Goal: Task Accomplishment & Management: Complete application form

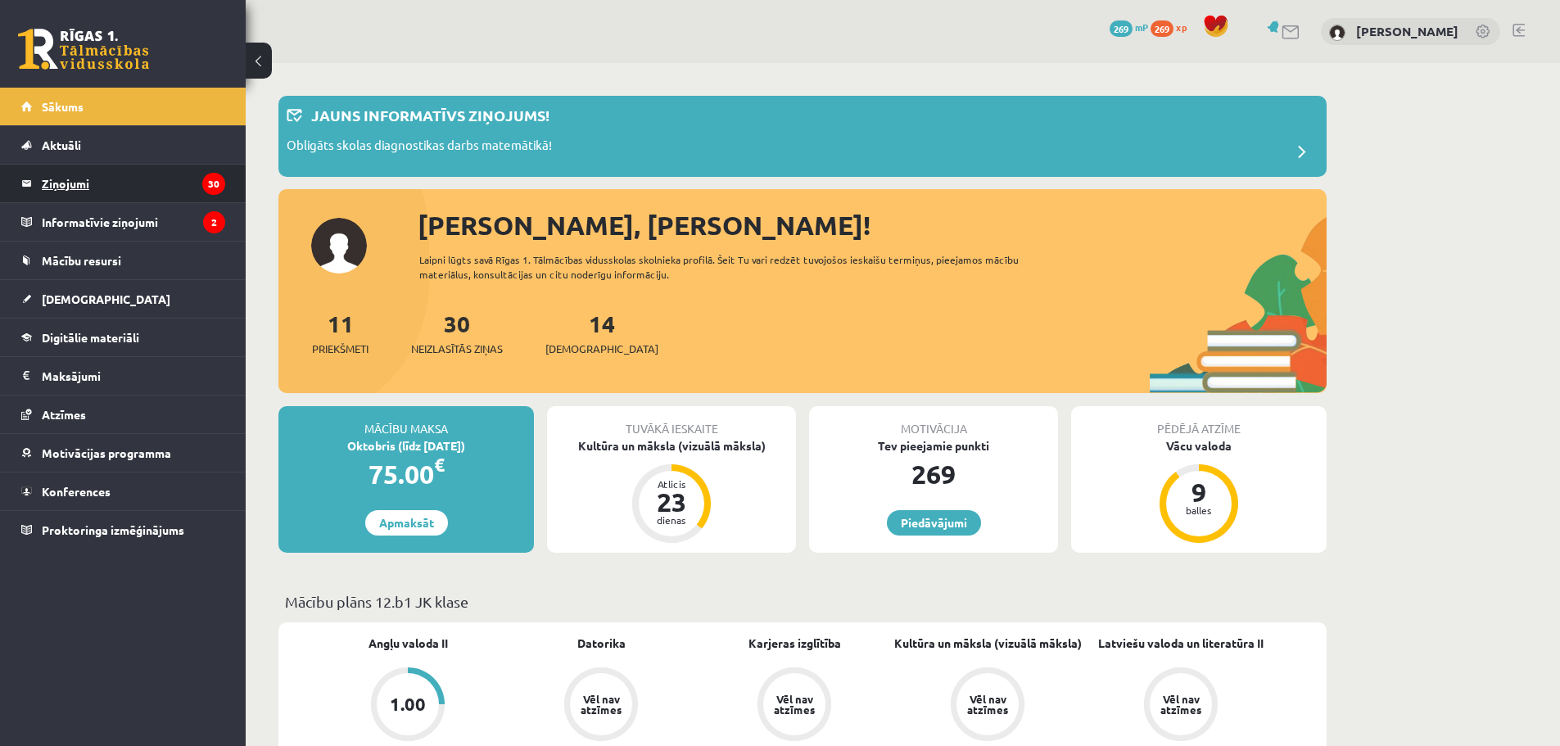
click at [115, 188] on legend "Ziņojumi 30" at bounding box center [133, 184] width 183 height 38
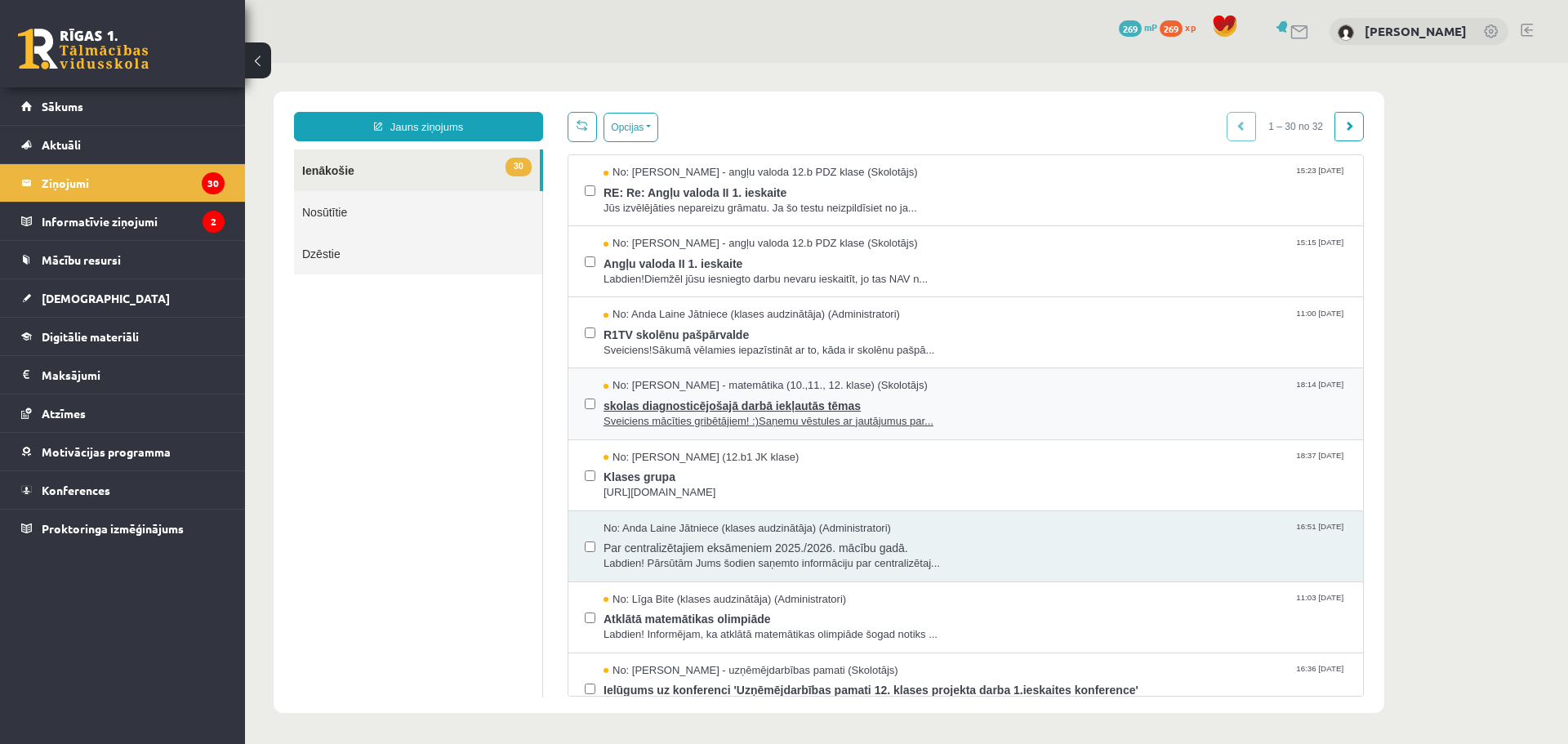
click at [705, 416] on span "Sveiciens mācīties gribētājiem! :)Saņemu vēstules ar jautājumus par..." at bounding box center [975, 422] width 743 height 16
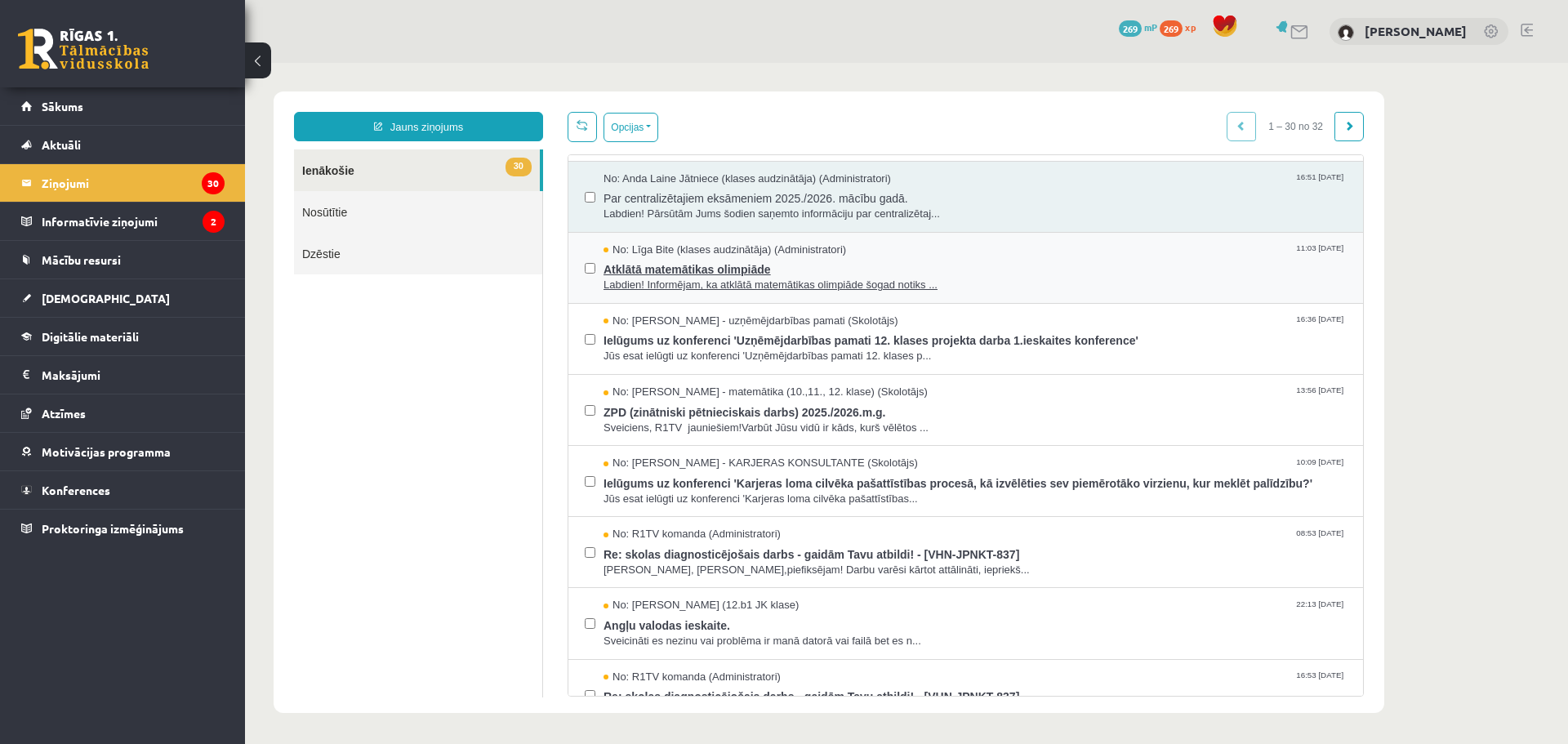
scroll to position [354, 0]
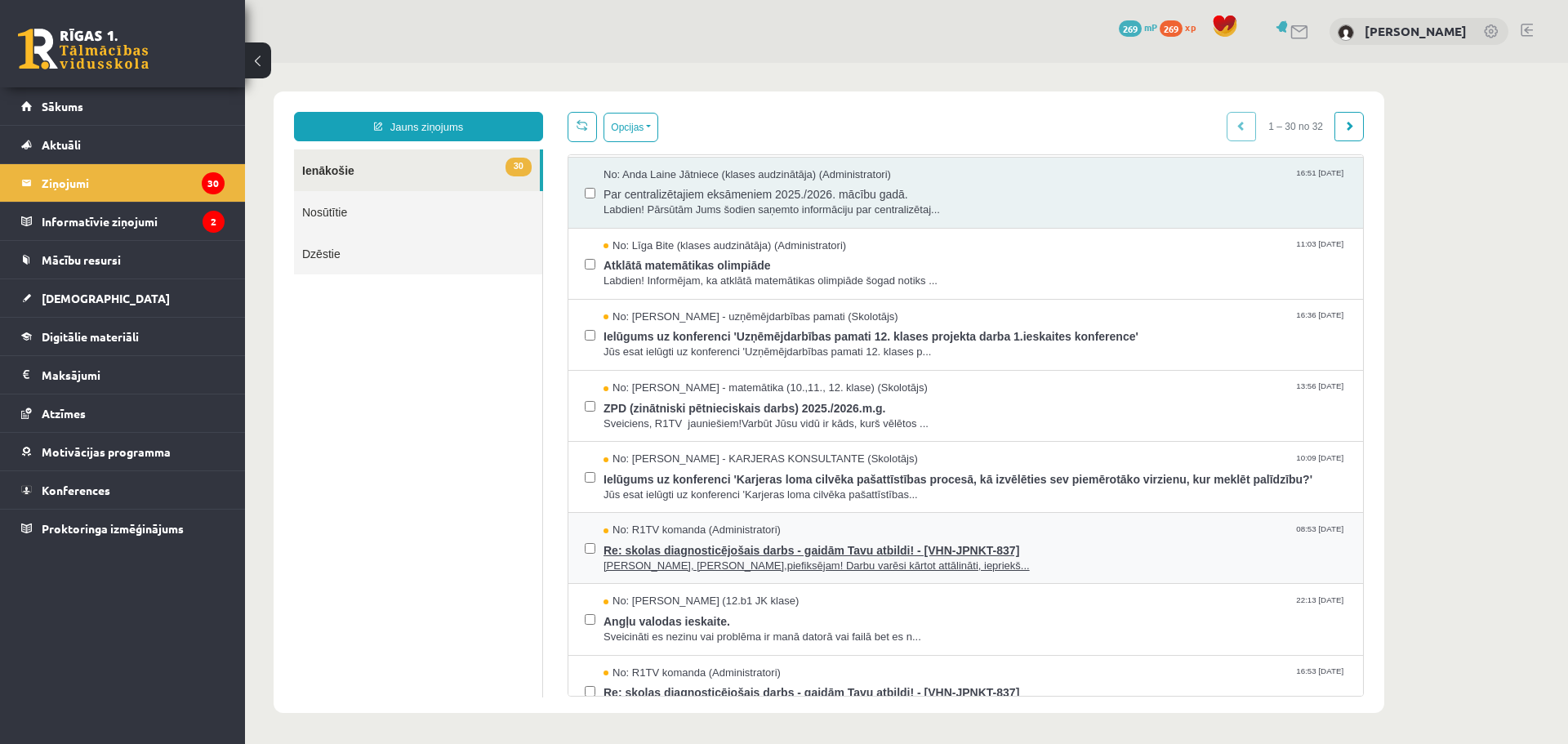
click at [1036, 548] on span "Re: skolas diagnosticējošais darbs - gaidām Tavu atbildi! - [VHN-JPNKT-837]" at bounding box center [975, 549] width 743 height 20
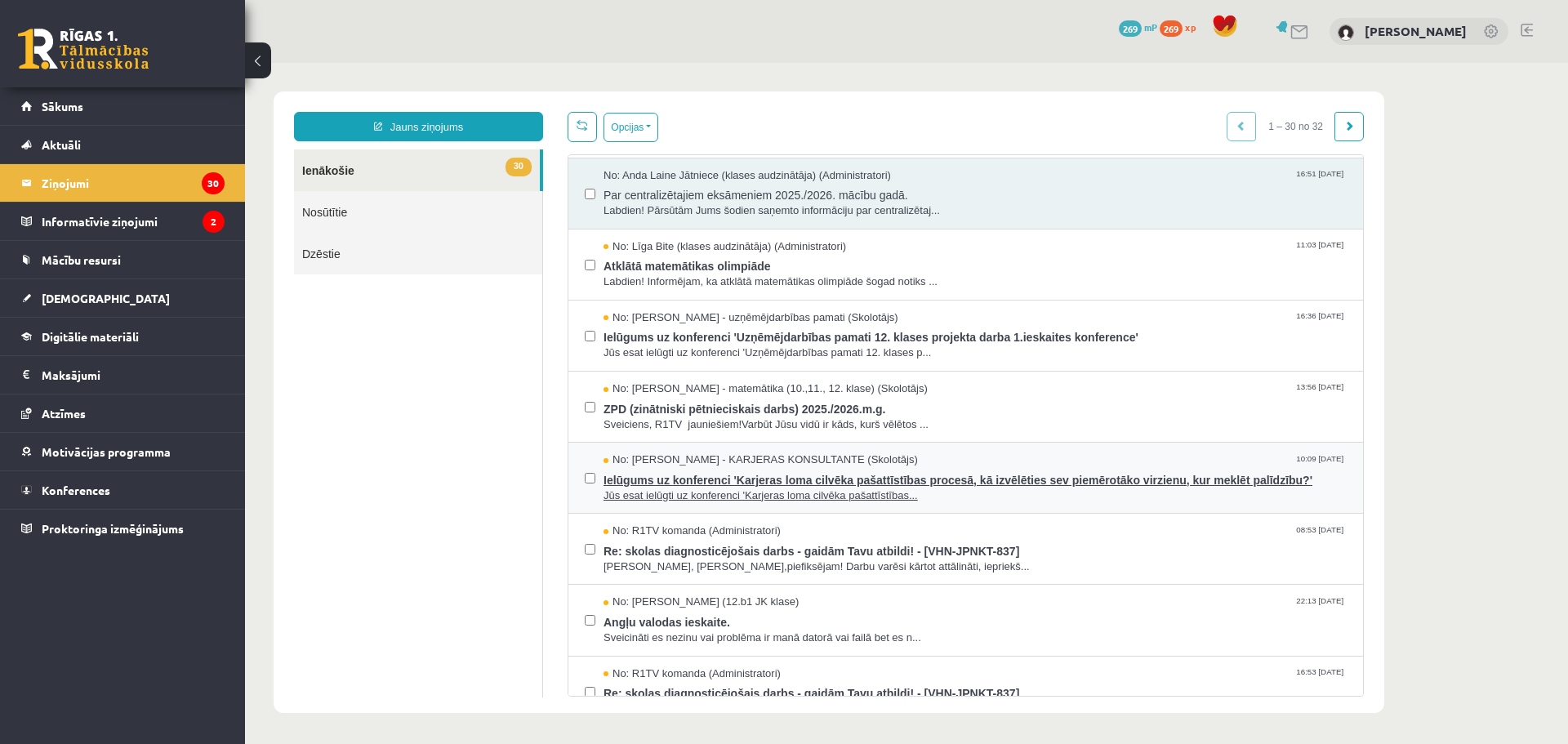
scroll to position [435, 0]
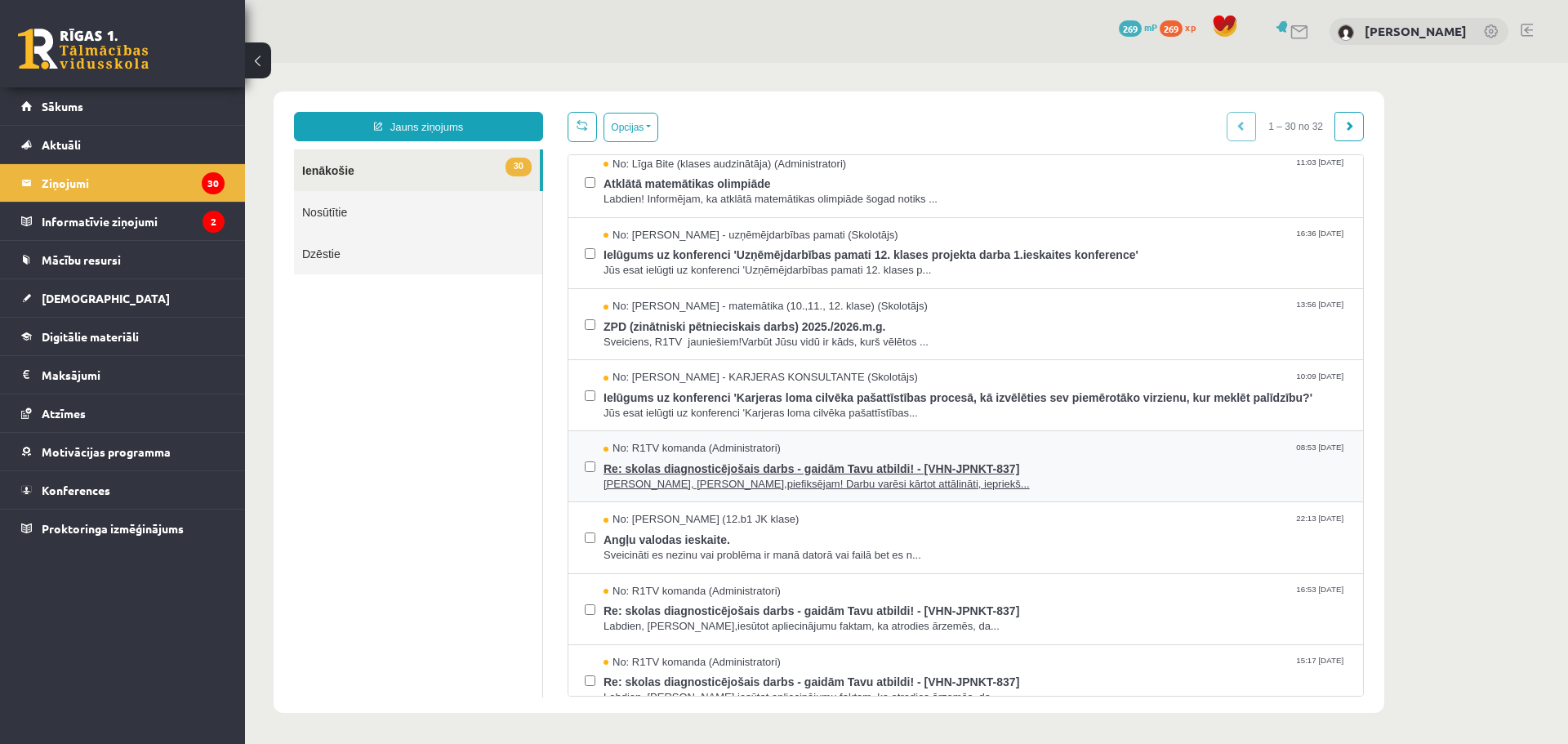
click at [978, 480] on span "Labdien, Ralf,piefiksējam! Darbu varēsi kārtot attālināti, iepriekš..." at bounding box center [975, 485] width 743 height 16
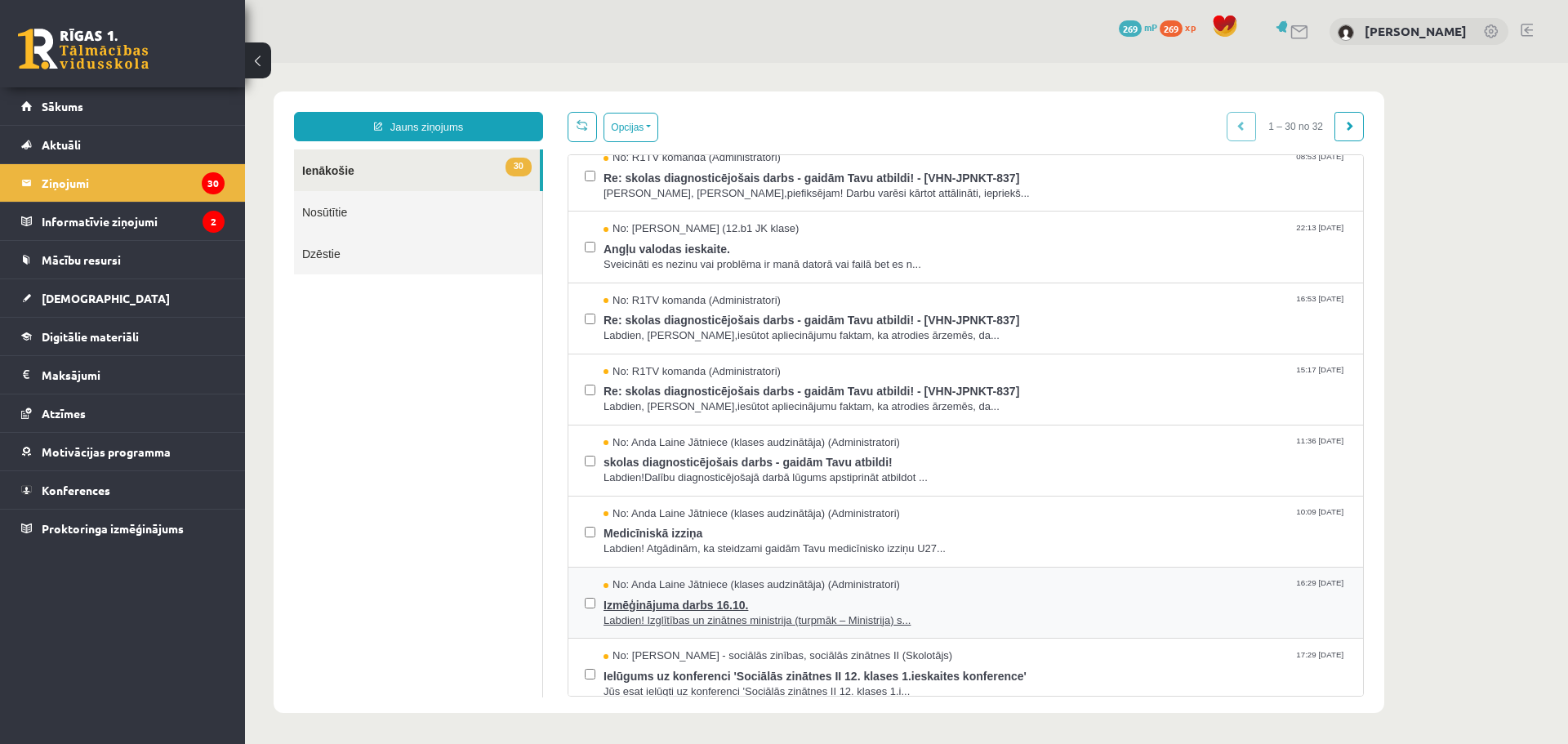
scroll to position [735, 0]
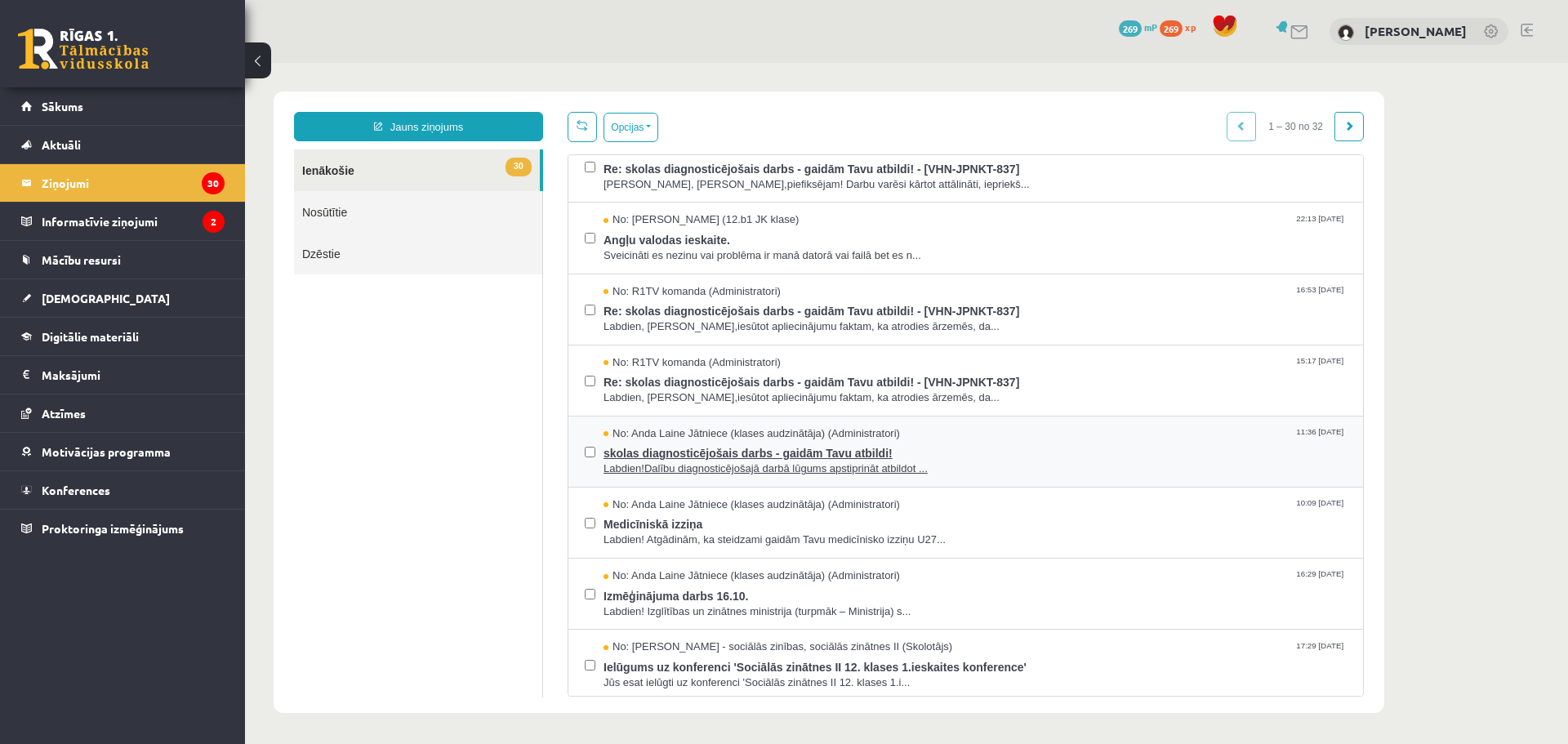
click at [929, 454] on span "skolas diagnosticējošais darbs - gaidām Tavu atbildi!" at bounding box center [975, 451] width 743 height 20
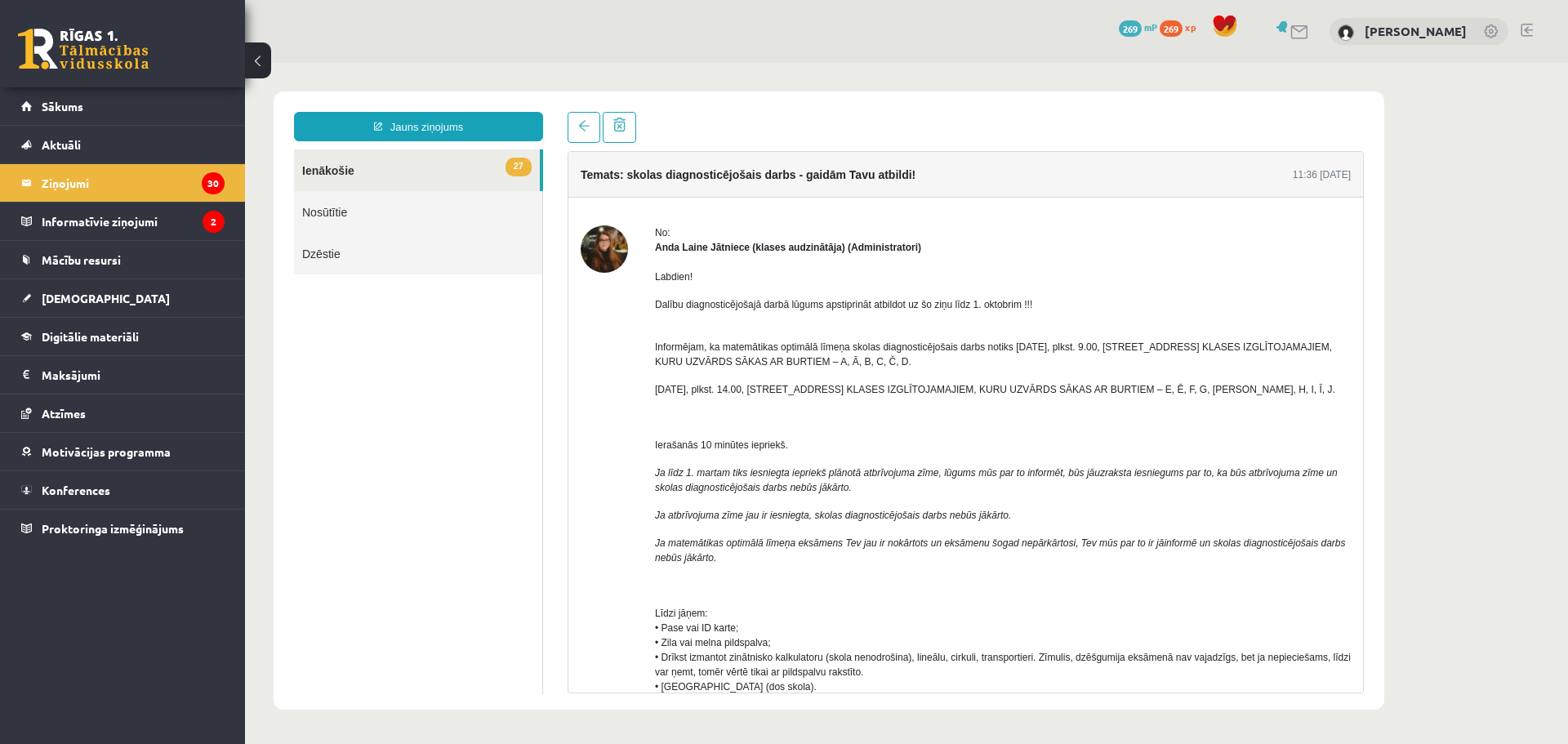
scroll to position [0, 0]
drag, startPoint x: 868, startPoint y: 578, endPoint x: 876, endPoint y: 573, distance: 9.4
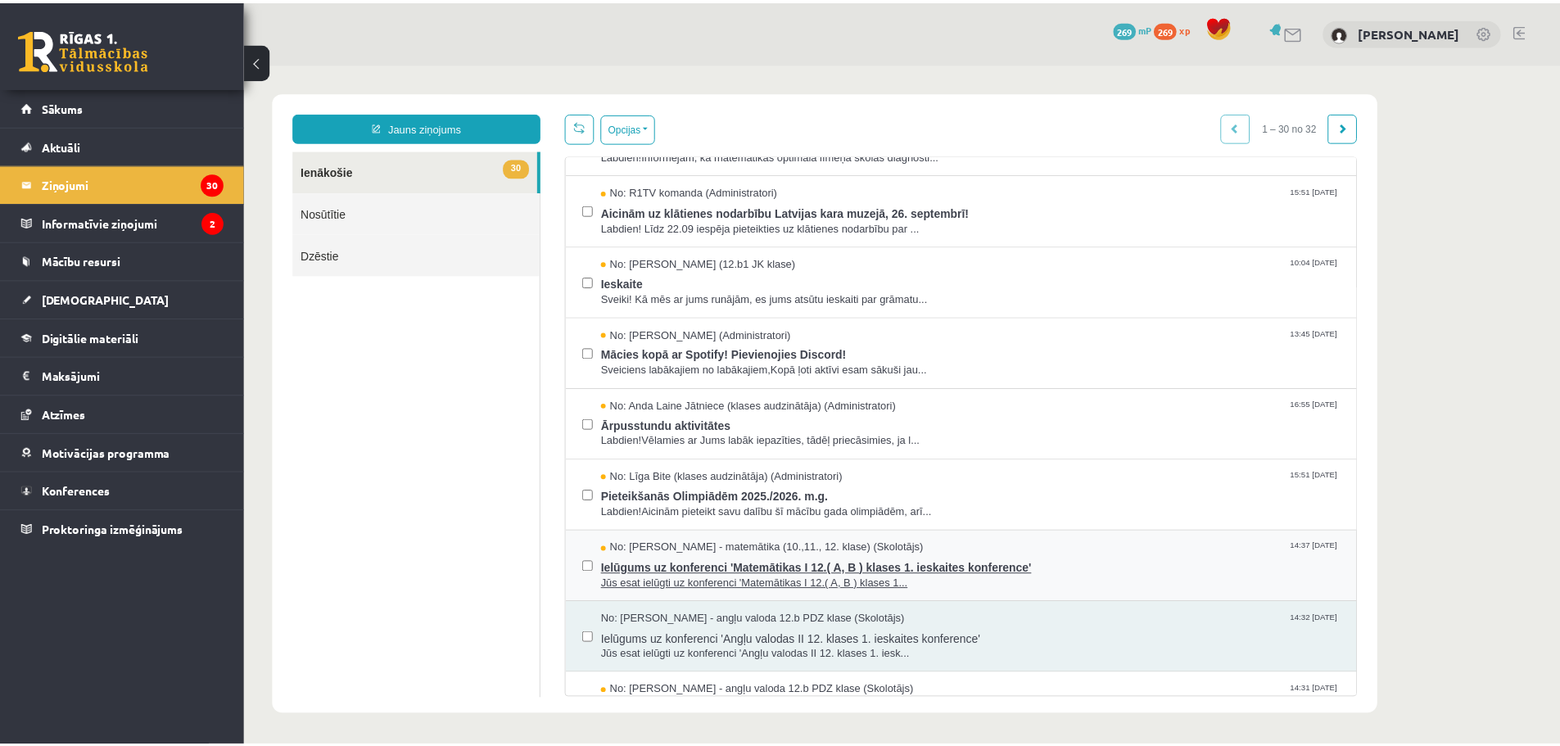
scroll to position [1337, 0]
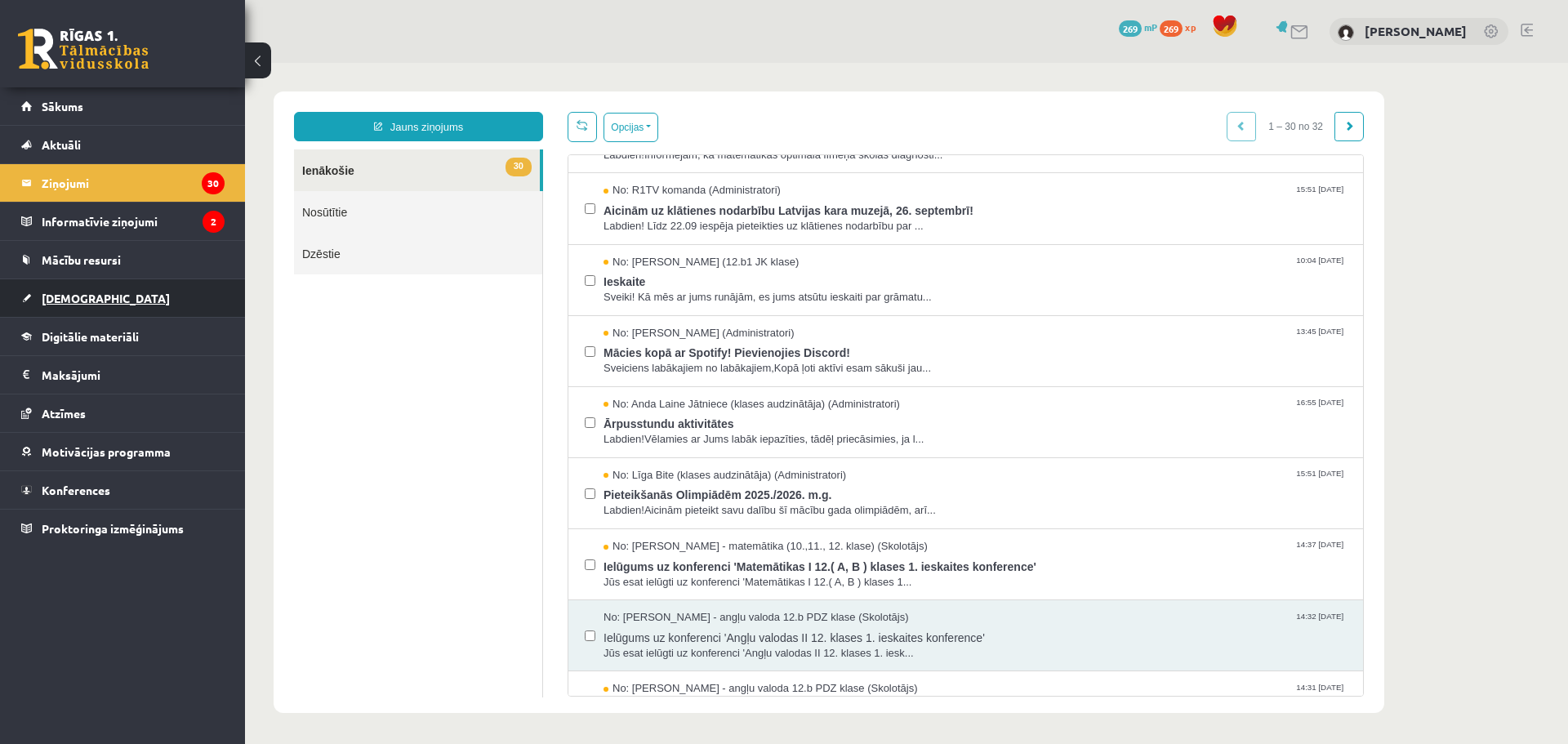
click at [71, 291] on span "[DEMOGRAPHIC_DATA]" at bounding box center [106, 297] width 129 height 15
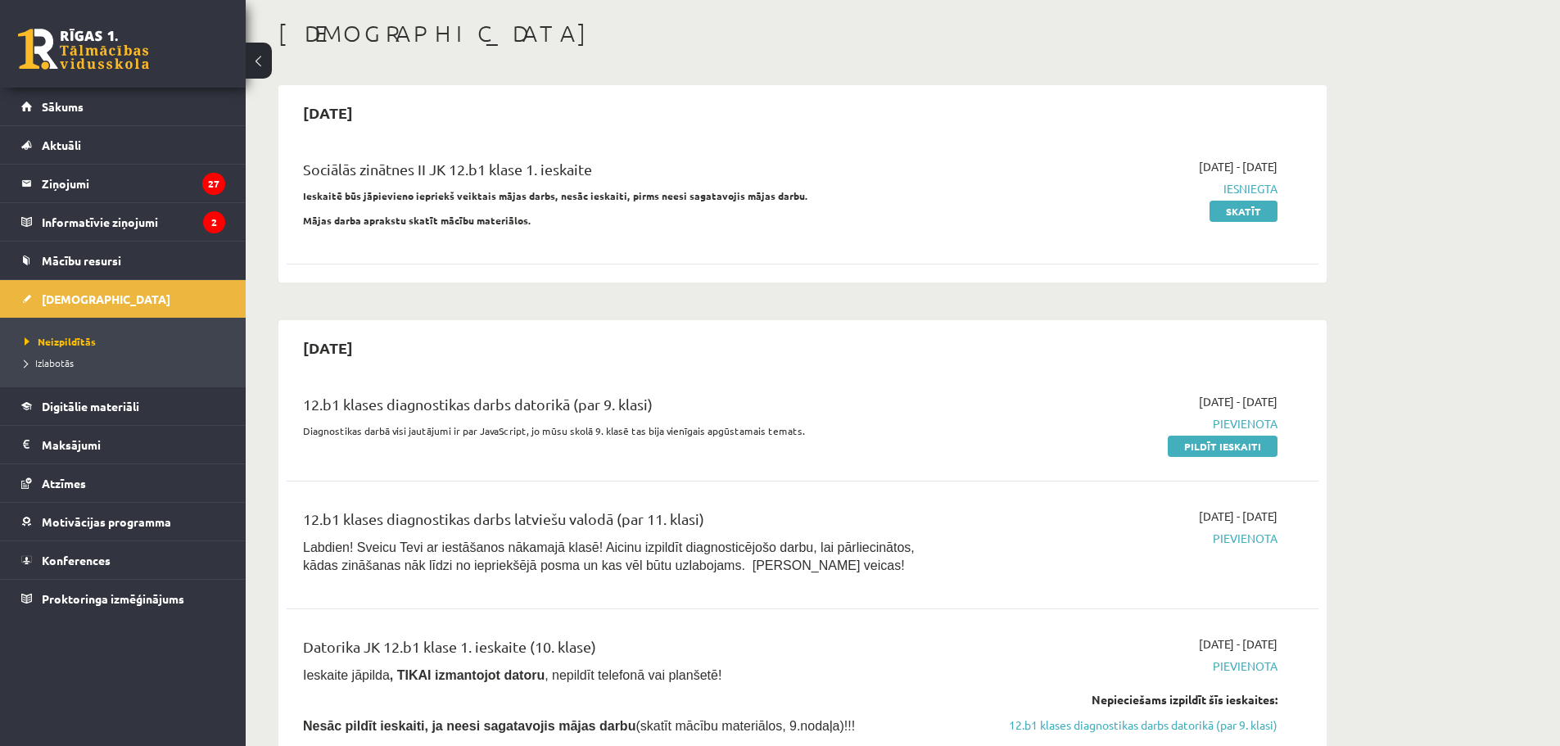
scroll to position [82, 0]
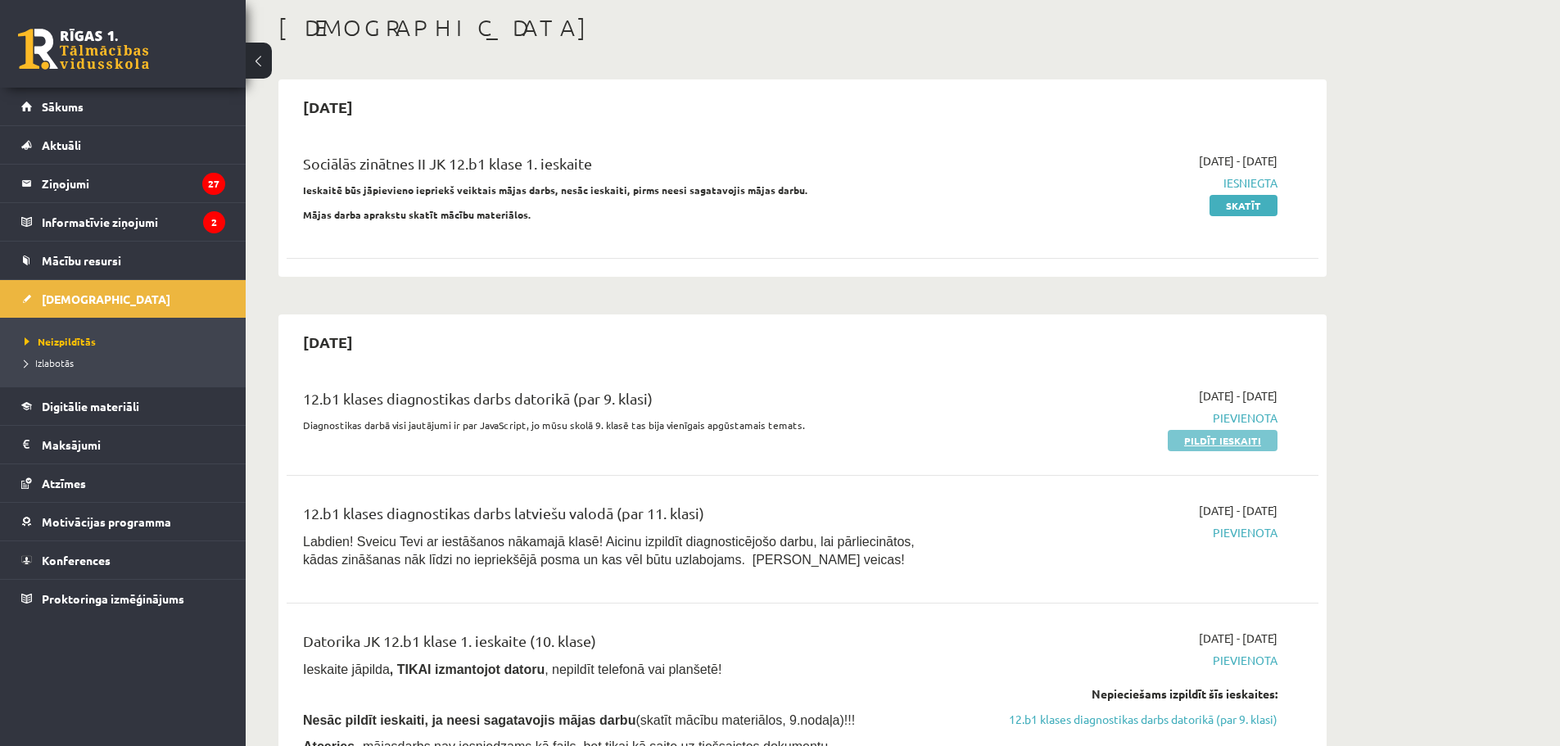
click at [1226, 442] on link "Pildīt ieskaiti" at bounding box center [1222, 440] width 110 height 21
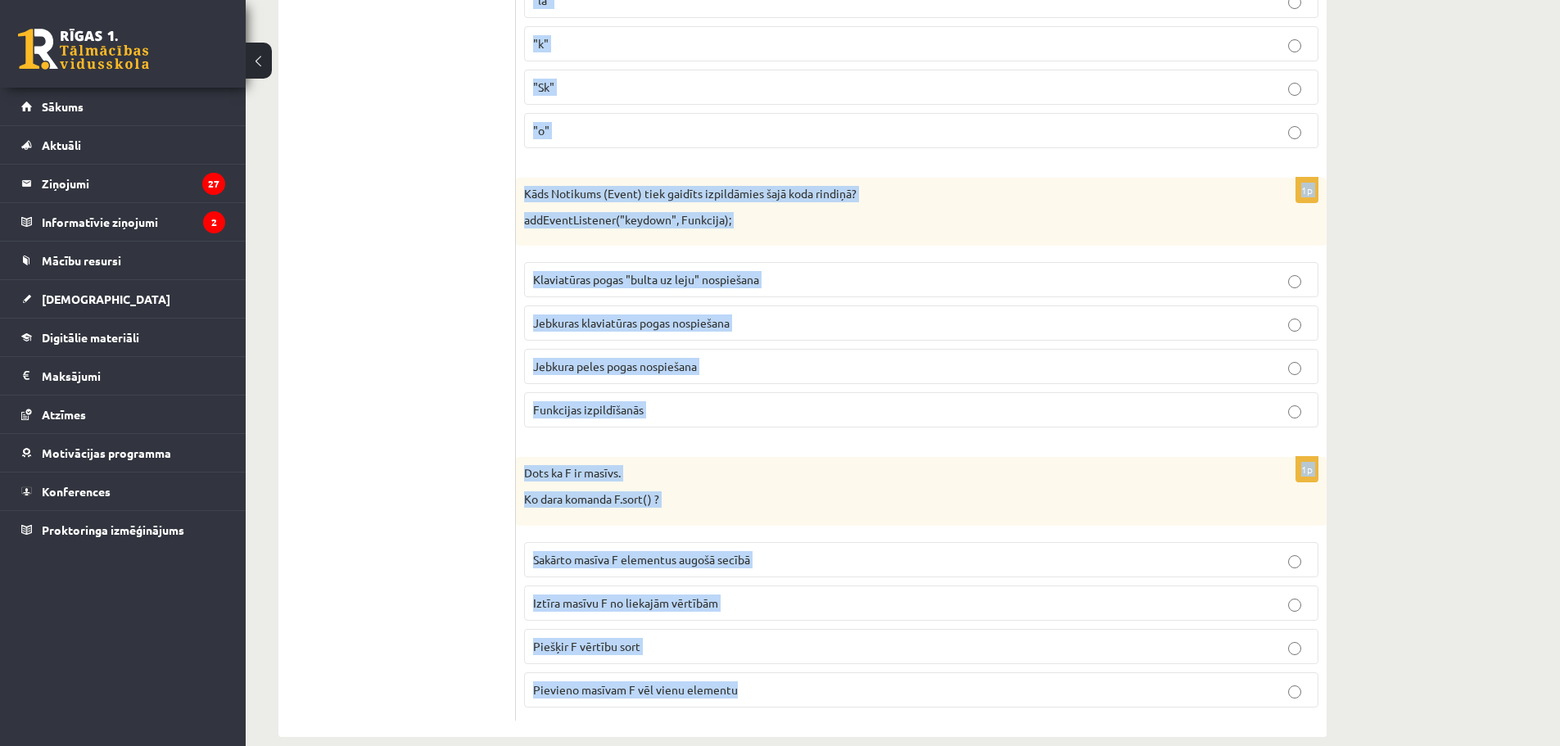
scroll to position [8154, 0]
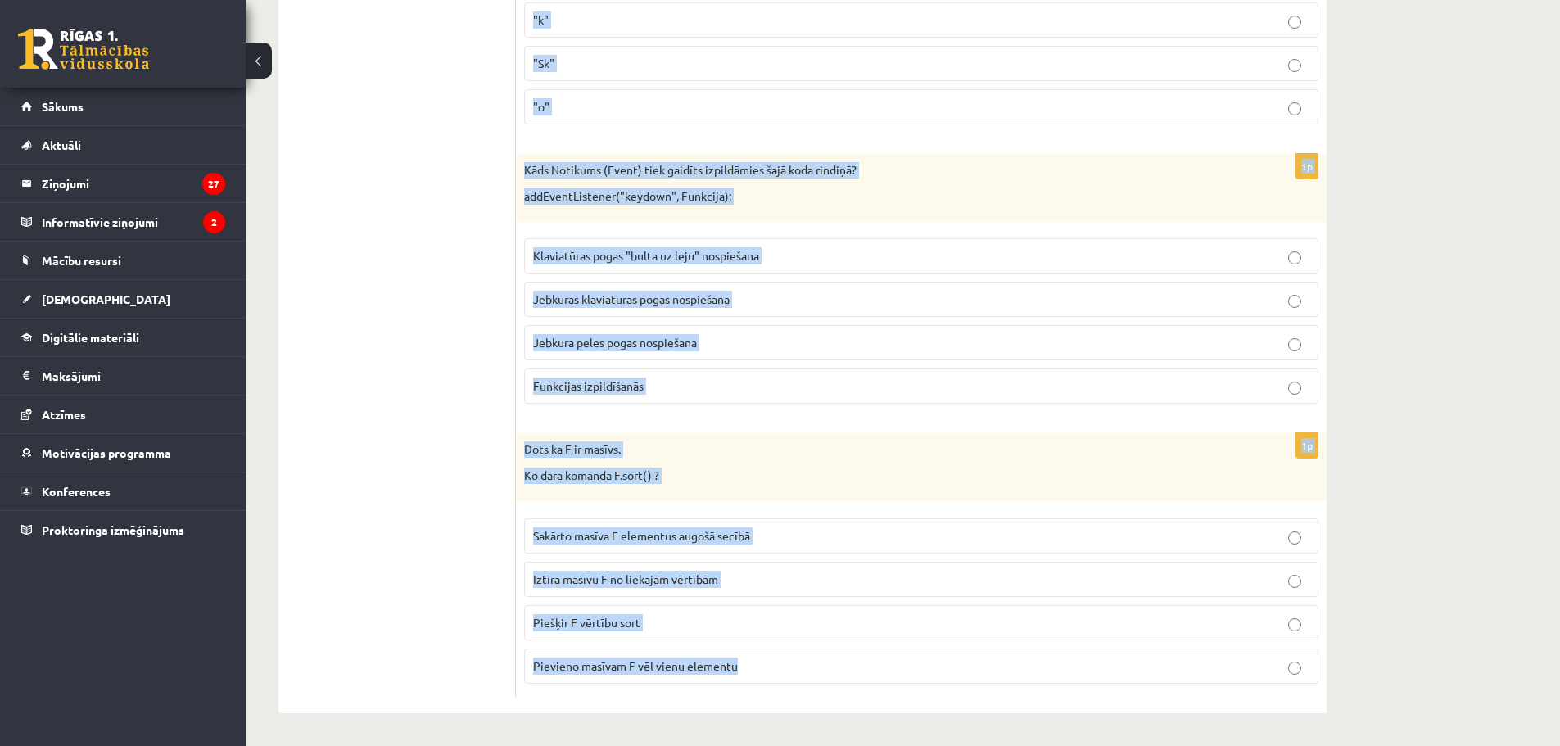
drag, startPoint x: 524, startPoint y: 354, endPoint x: 1048, endPoint y: 658, distance: 606.1
copy form "Kura koda rindiņa ir pareiza funkcijas izveidei? function AS ( ) { ....} funkci…"
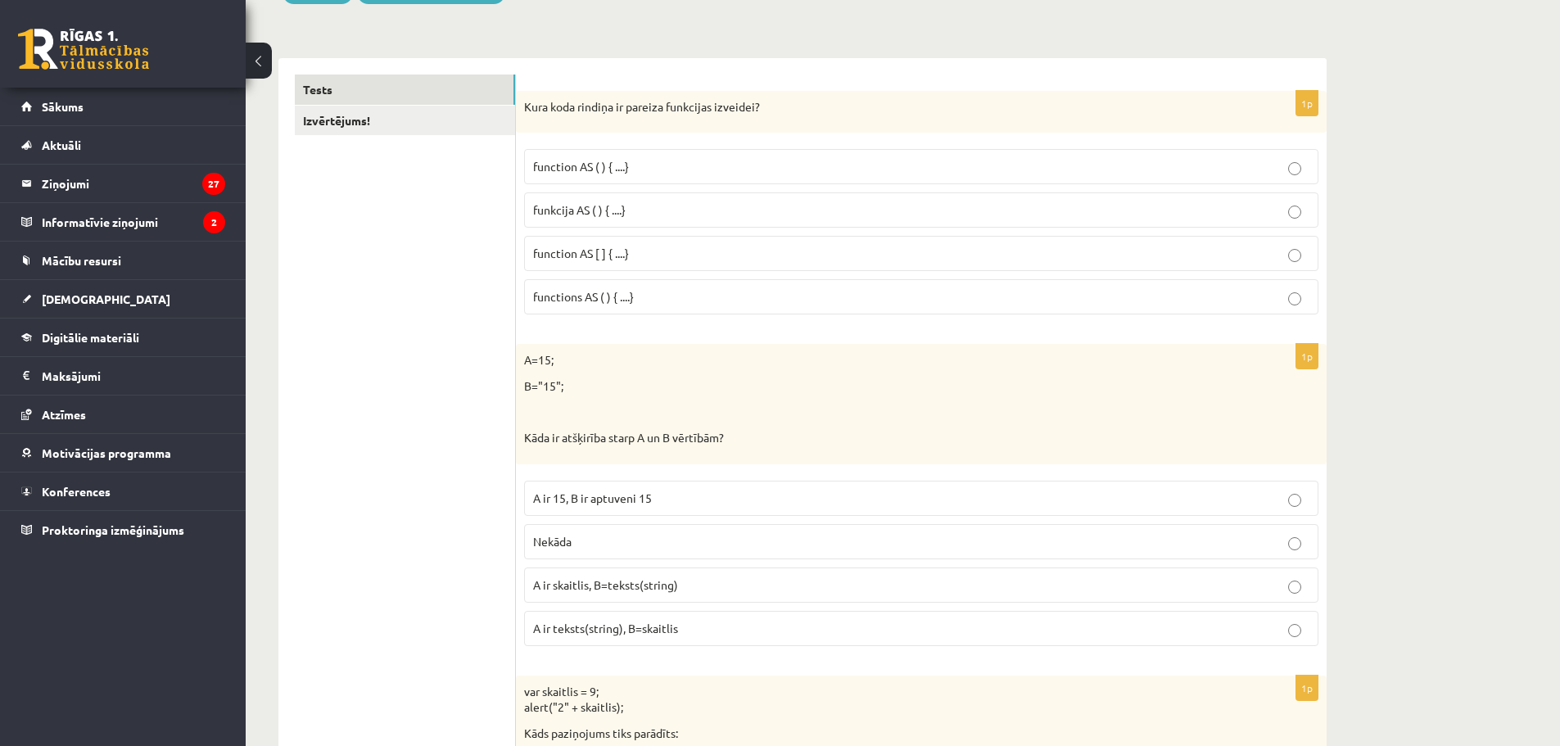
scroll to position [285, 0]
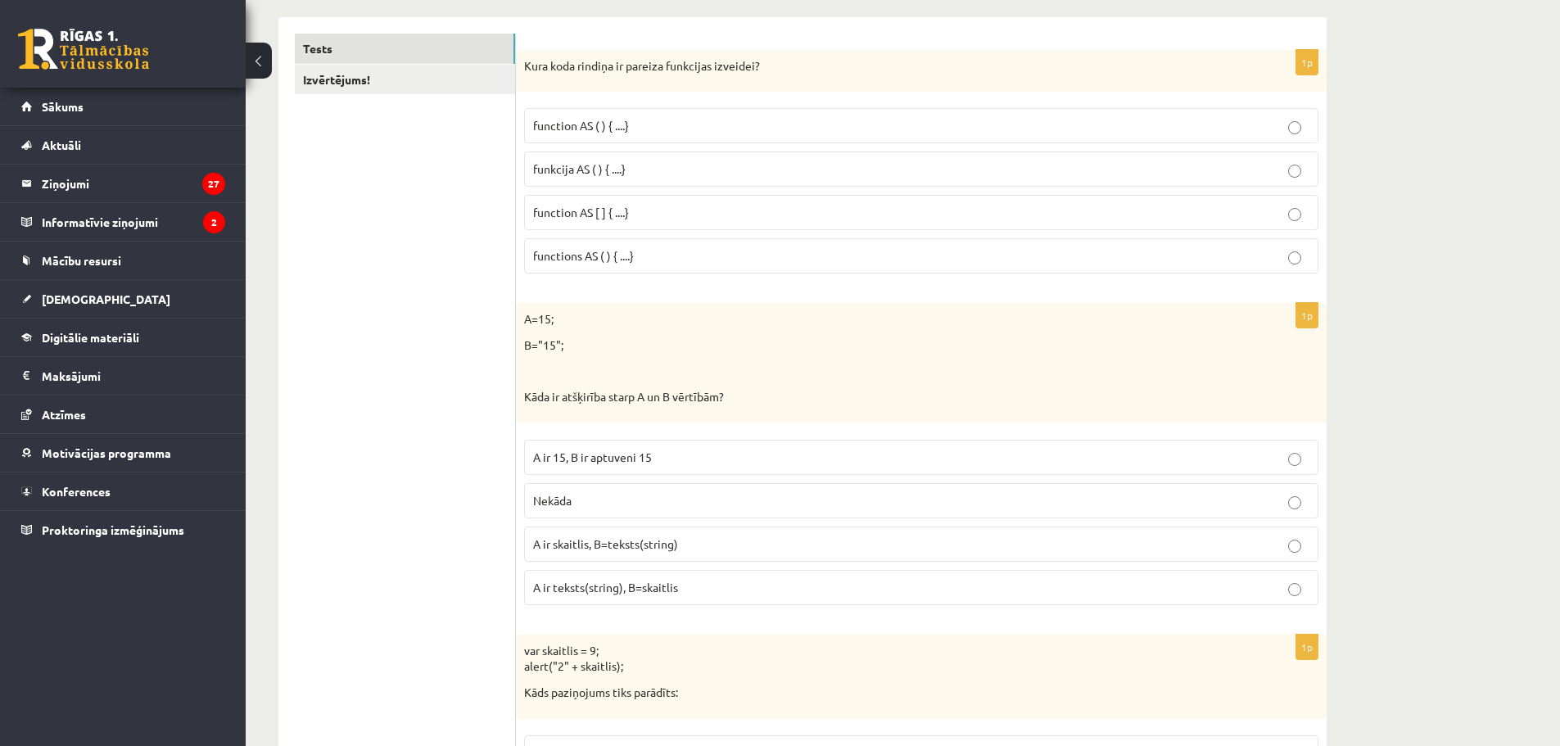
click at [650, 221] on p "function AS [ ] { ....}" at bounding box center [921, 212] width 776 height 17
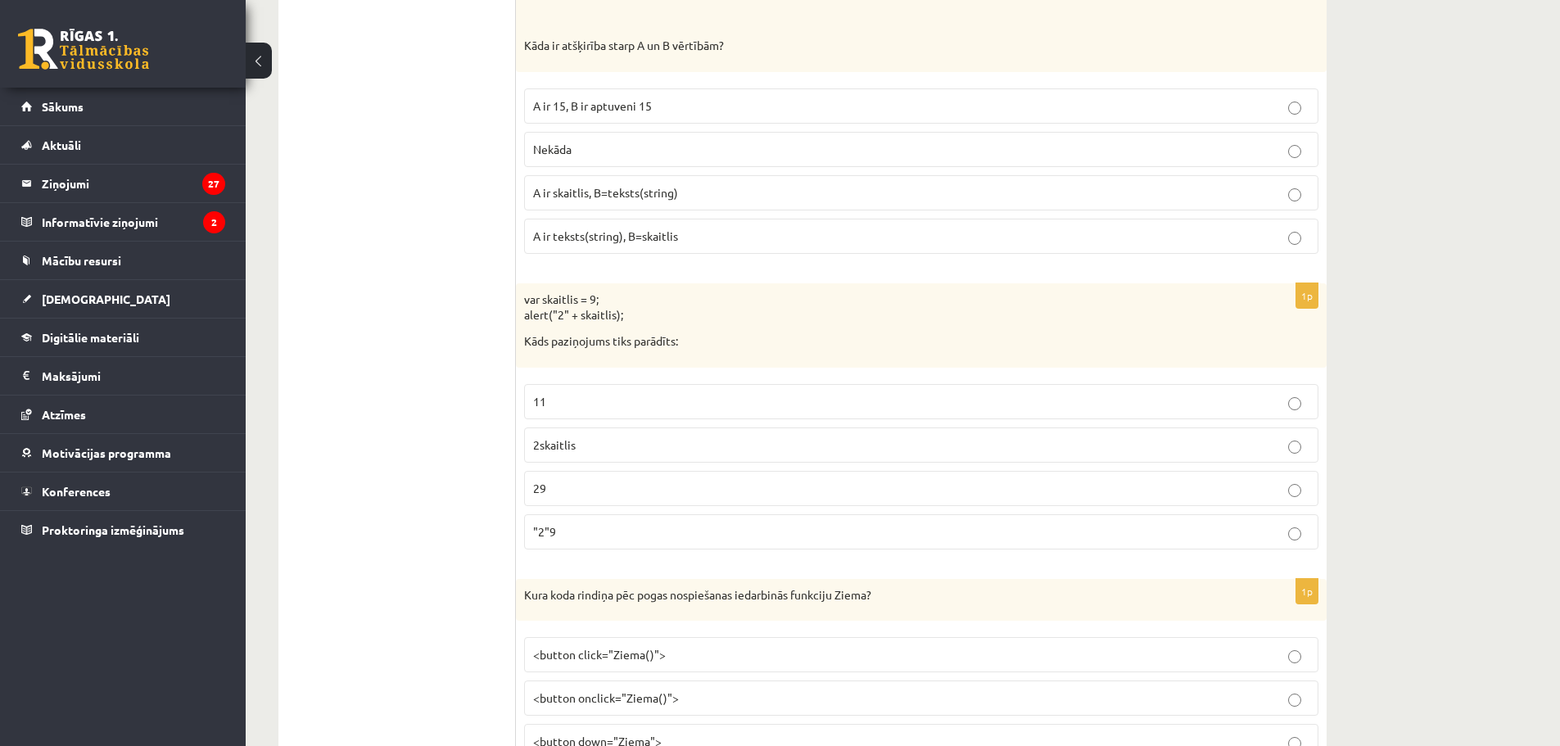
scroll to position [639, 0]
click at [666, 195] on span "A ir skaitlis, B=teksts(string)" at bounding box center [605, 189] width 145 height 15
click at [562, 486] on p "29" at bounding box center [921, 484] width 776 height 17
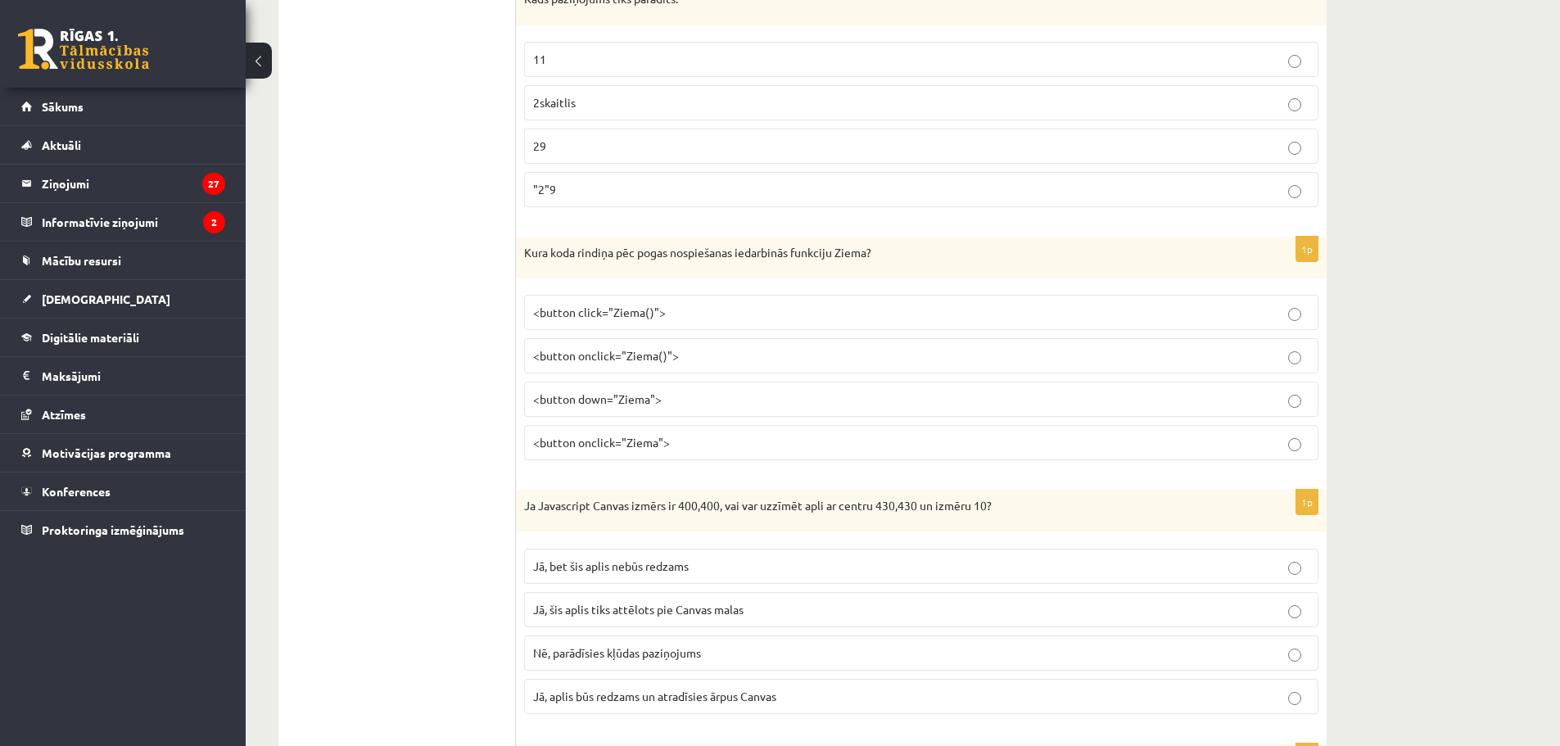
scroll to position [994, 0]
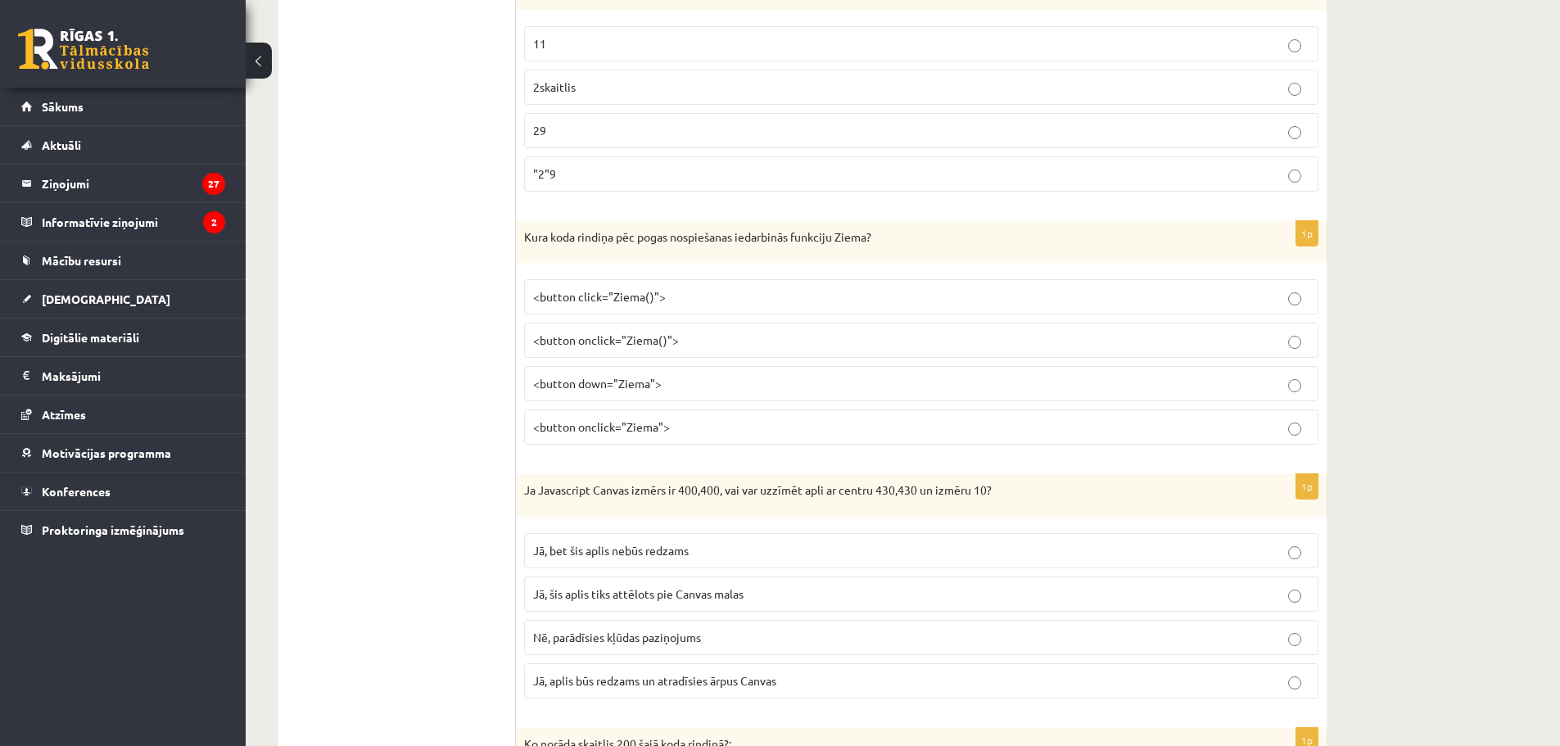
click at [635, 336] on span "<button onclick="Ziema()">" at bounding box center [606, 339] width 146 height 15
click at [694, 339] on p "<button onclick="Ziema()">" at bounding box center [921, 340] width 776 height 17
click at [662, 556] on span "Jā, bet šis aplis nebūs redzams" at bounding box center [611, 550] width 156 height 15
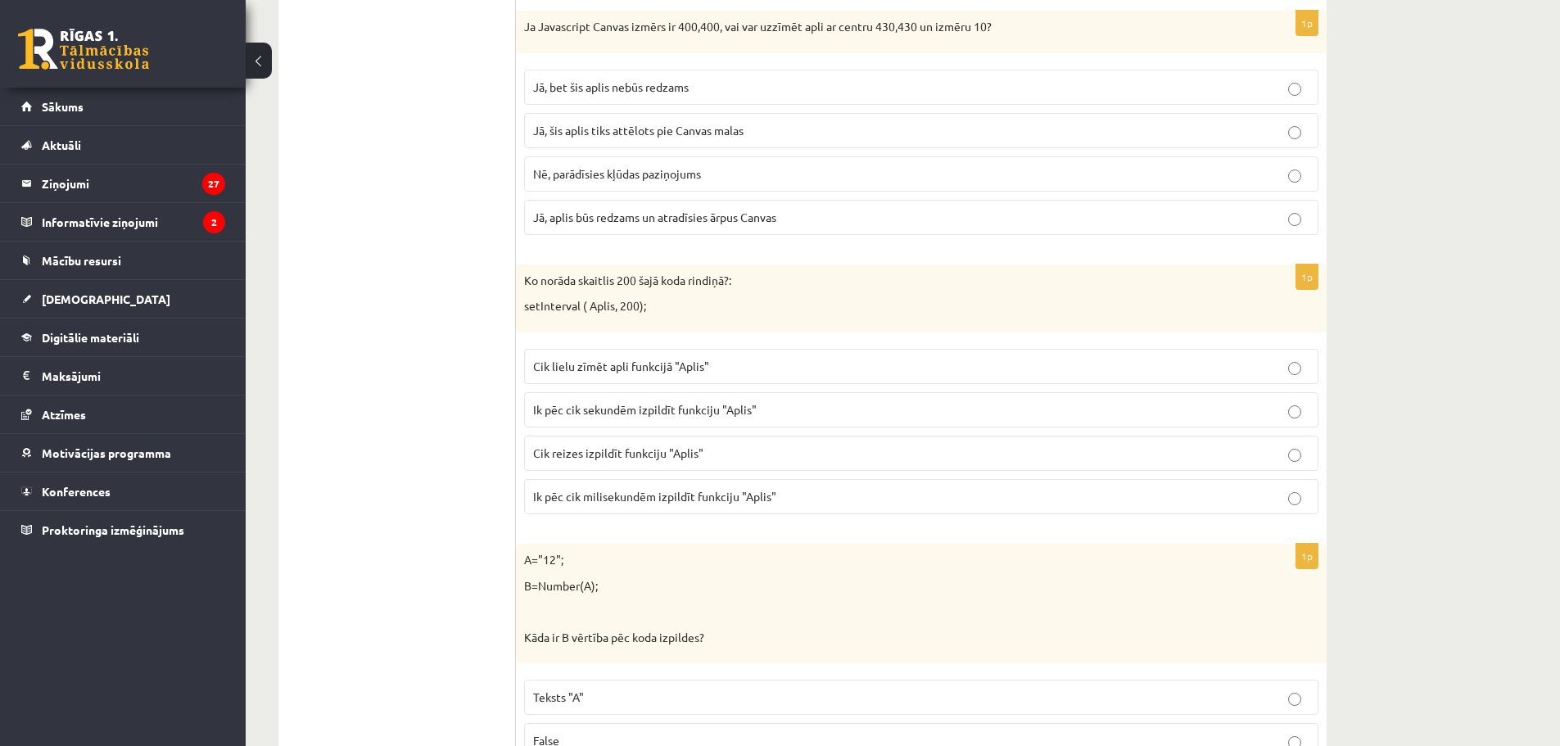
scroll to position [1458, 0]
click at [664, 495] on span "Ik pēc cik milisekundēm izpildīt funkciju "Aplis"" at bounding box center [654, 495] width 243 height 15
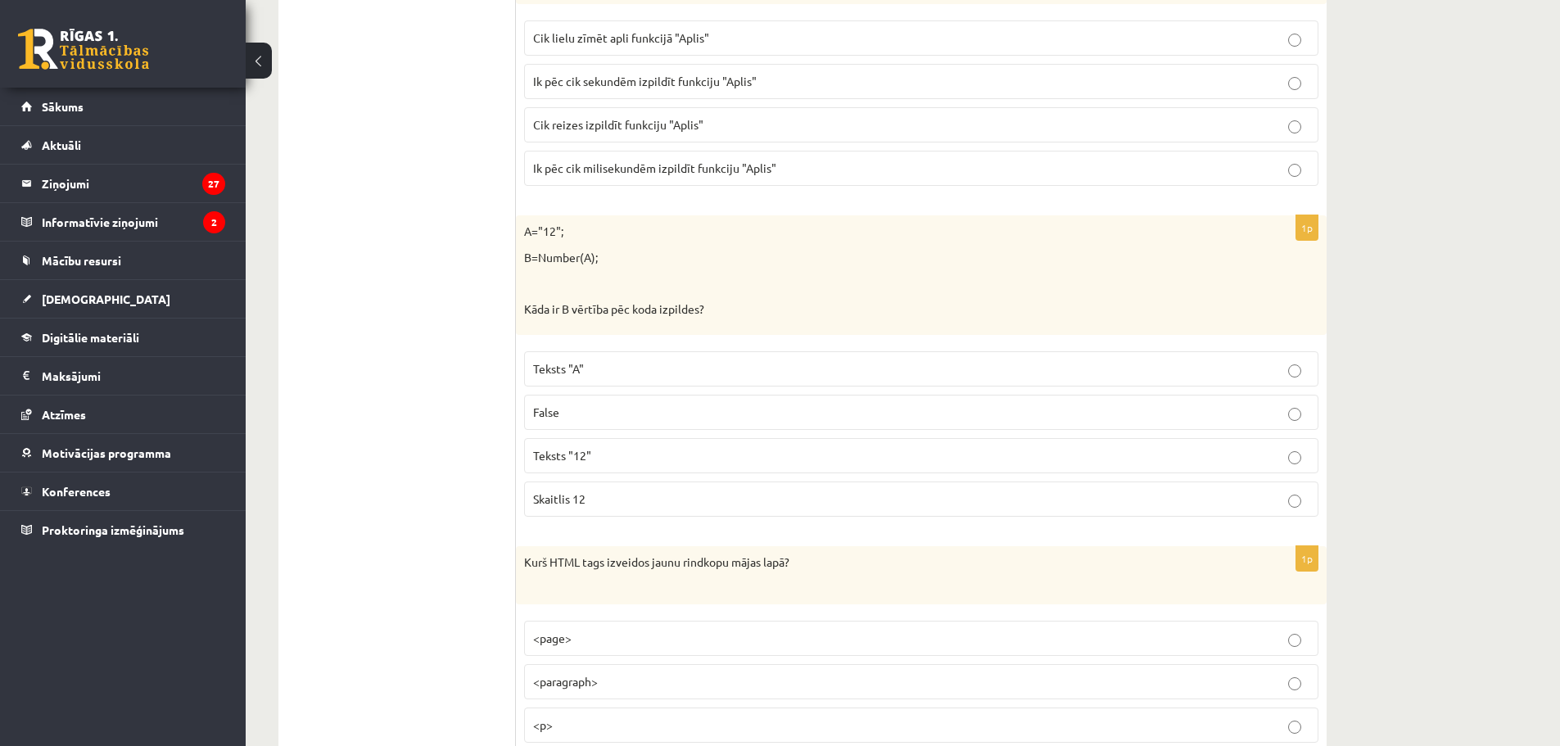
click at [603, 496] on p "Skaitlis 12" at bounding box center [921, 498] width 776 height 17
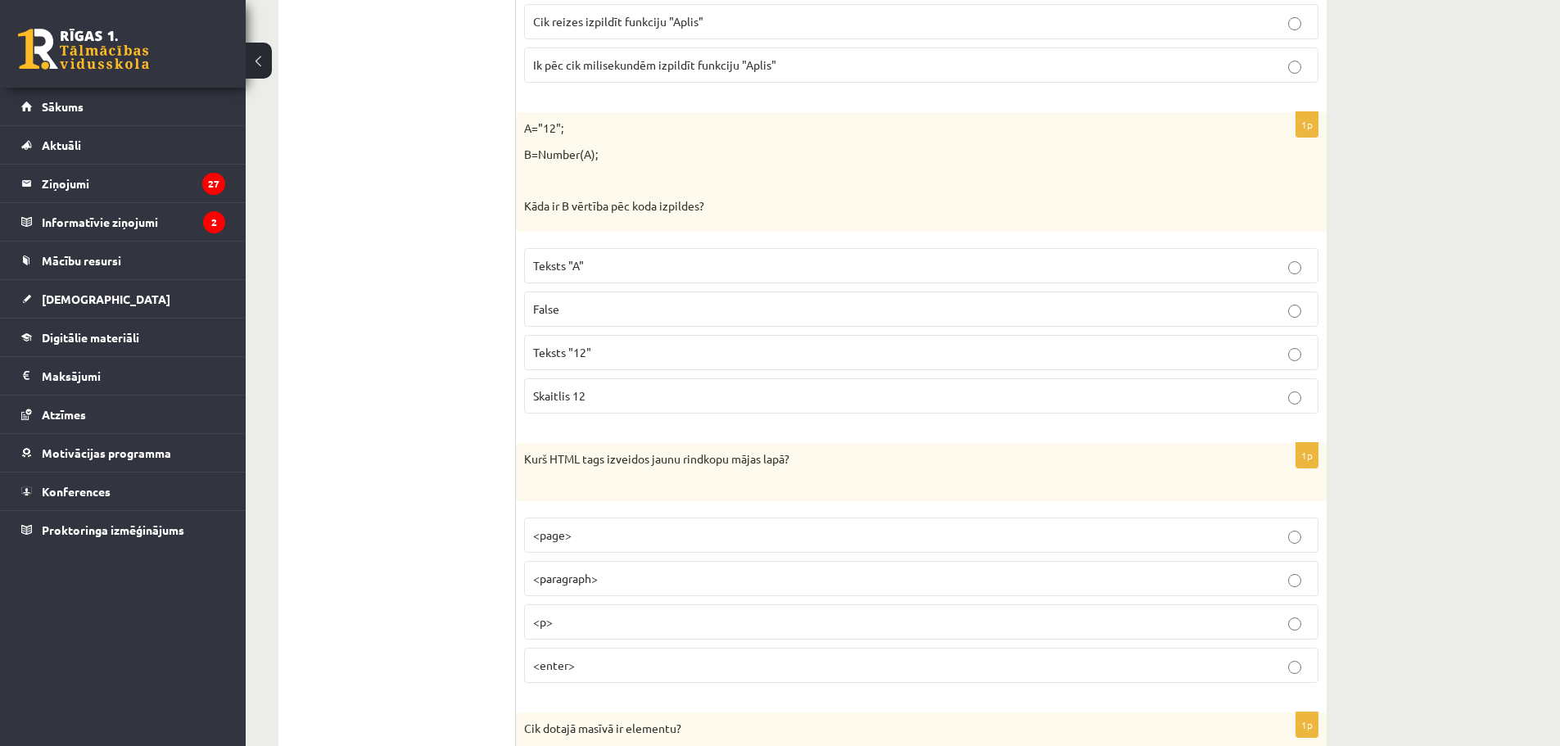
scroll to position [1976, 0]
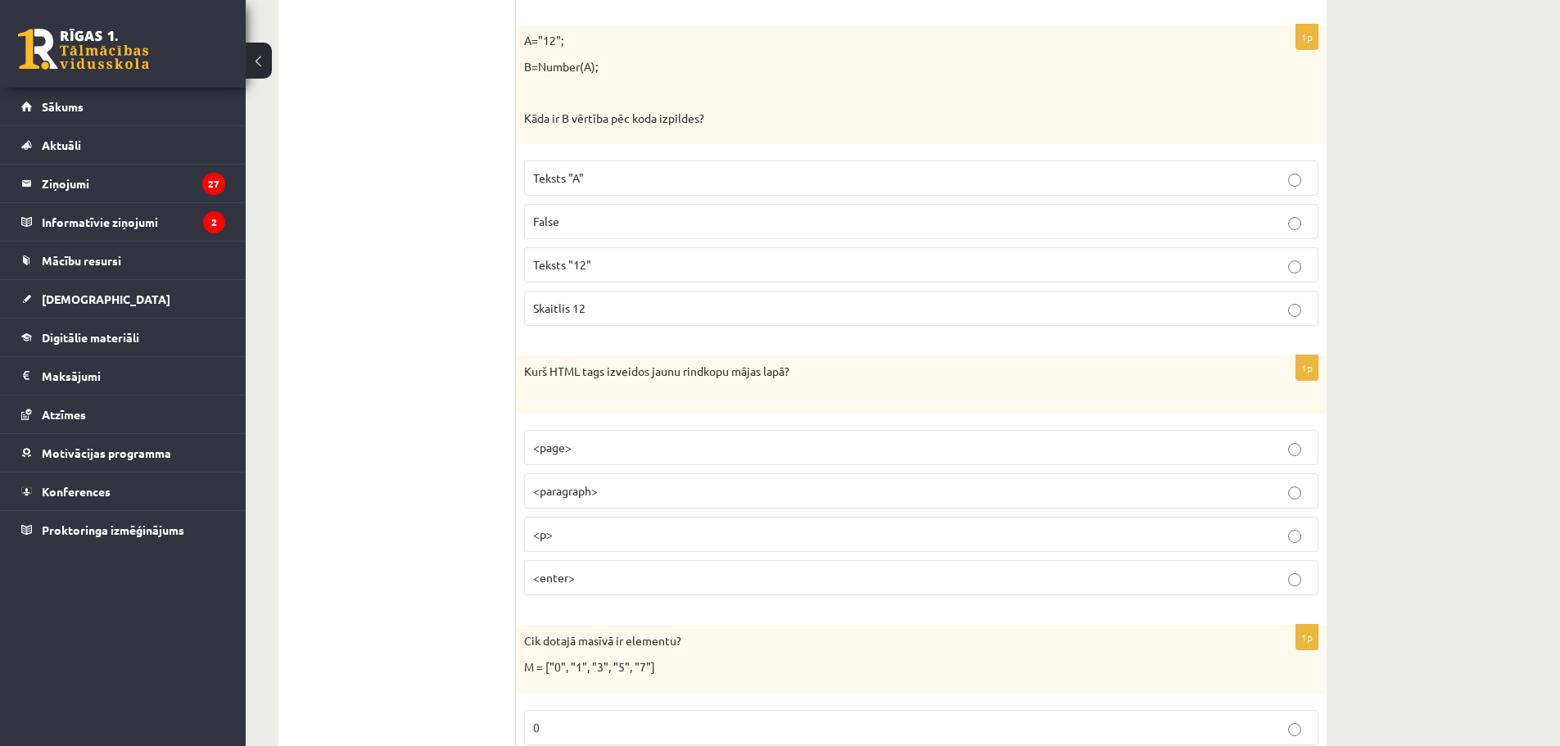
click at [587, 530] on p "<p>" at bounding box center [921, 534] width 776 height 17
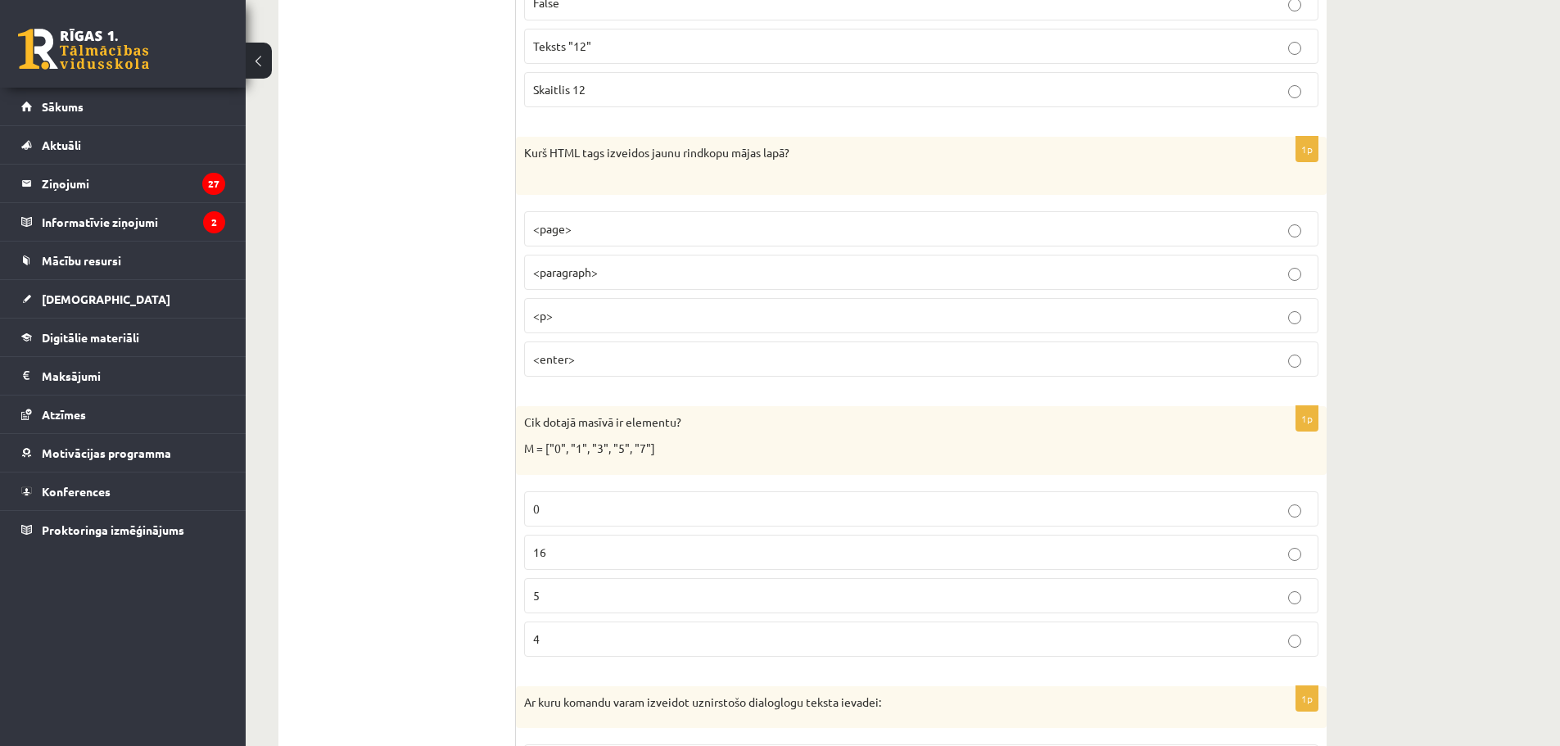
click at [556, 587] on label "5" at bounding box center [921, 595] width 794 height 35
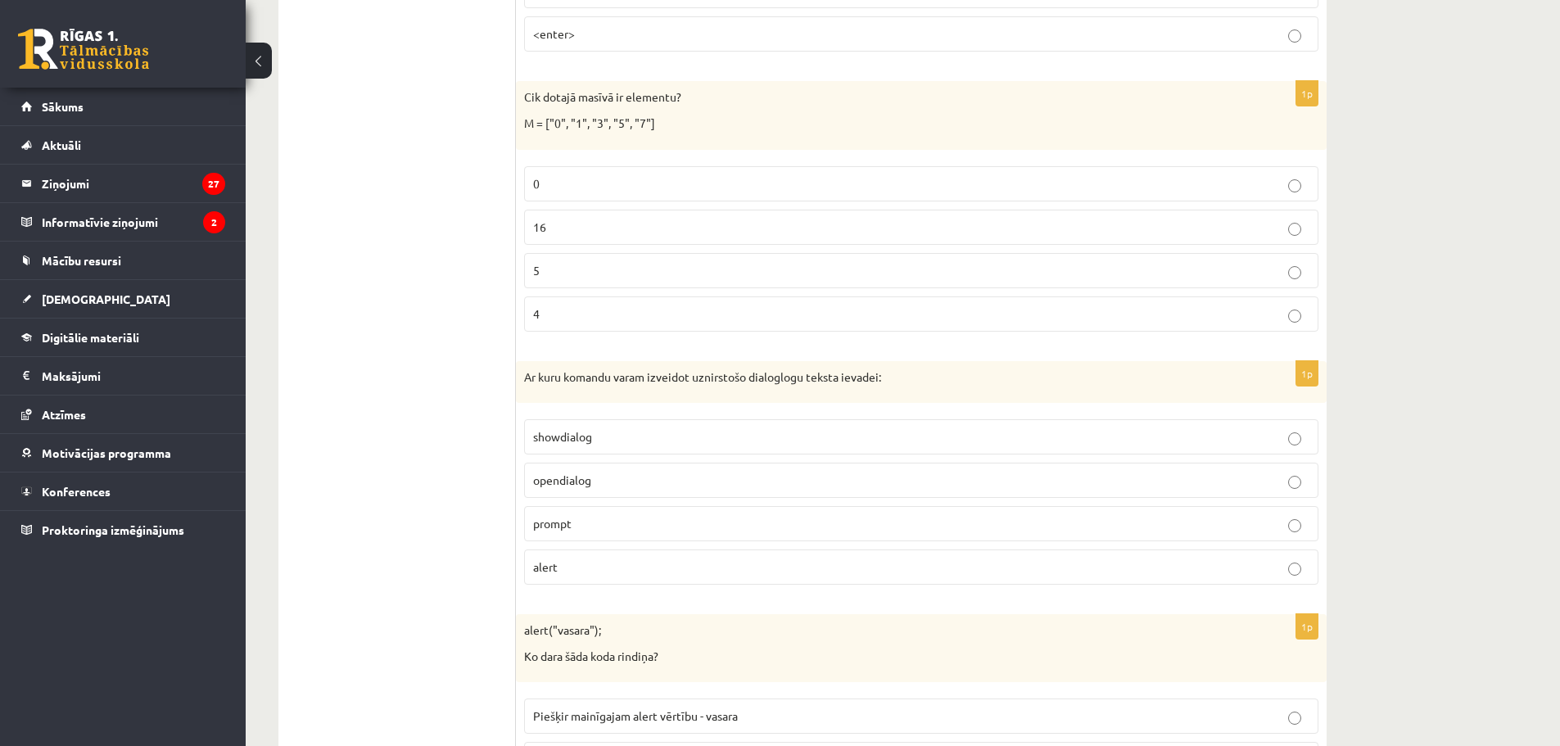
scroll to position [2522, 0]
click at [572, 528] on p "prompt" at bounding box center [921, 521] width 776 height 17
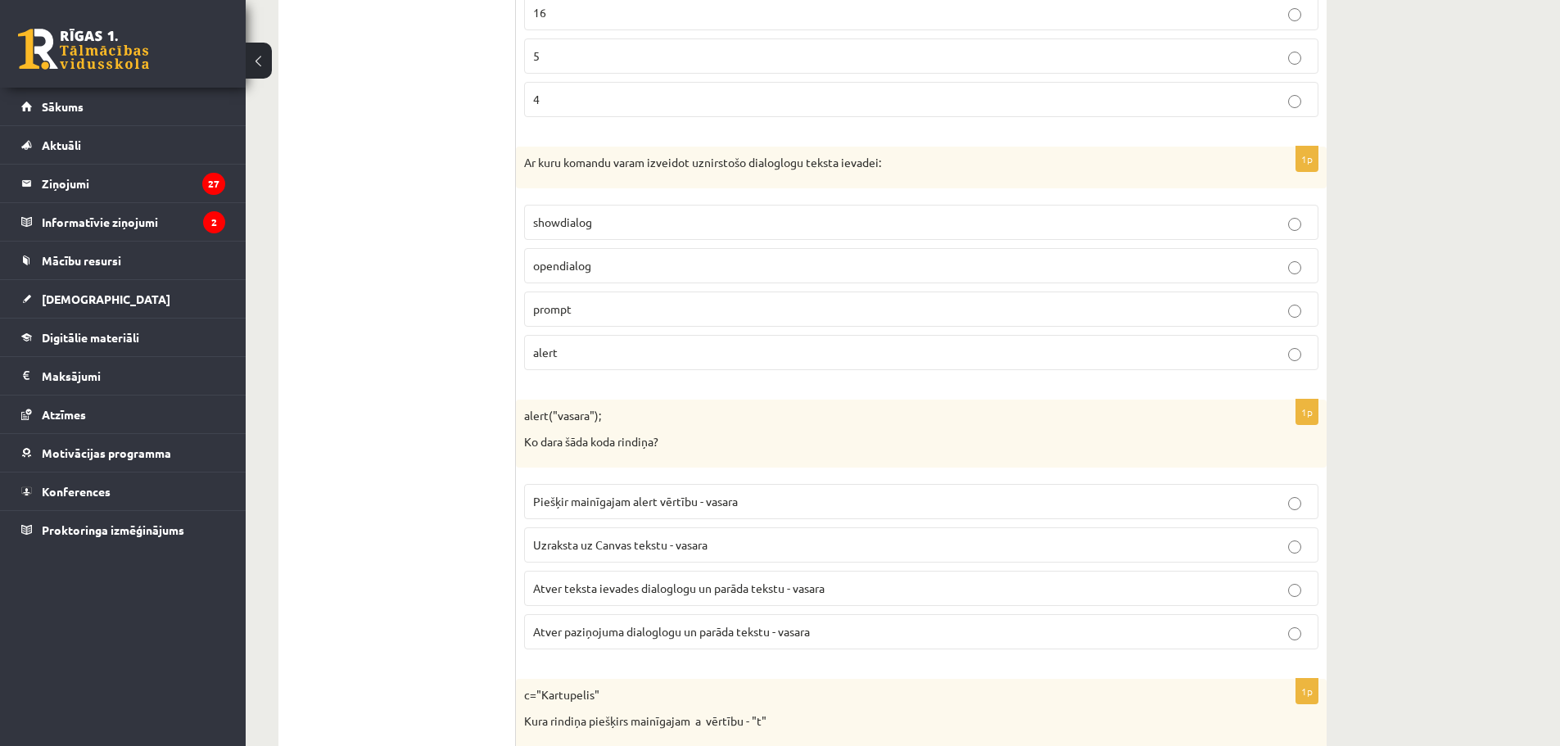
scroll to position [2877, 0]
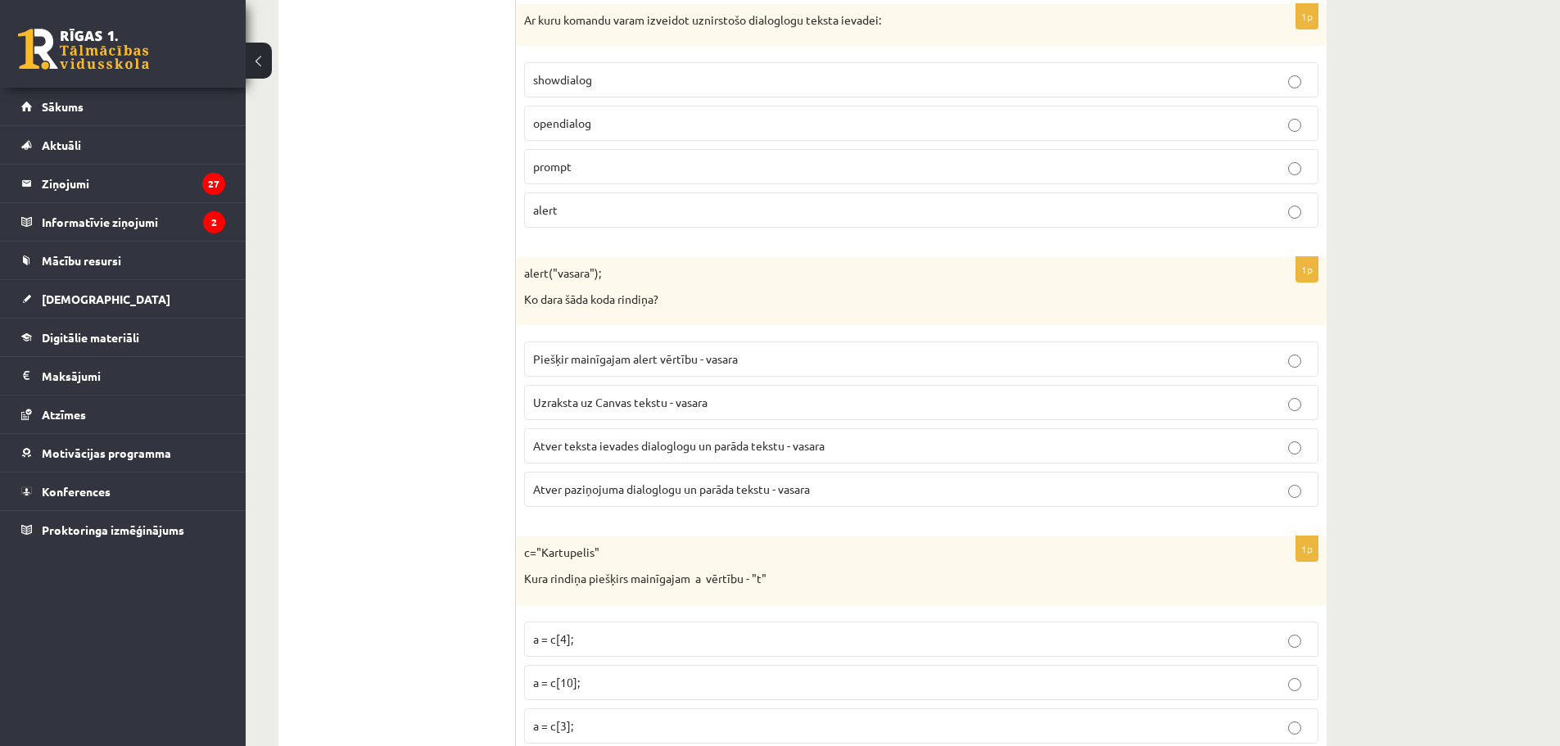
click at [648, 487] on span "Atver paziņojuma dialoglogu un parāda tekstu - vasara" at bounding box center [671, 488] width 277 height 15
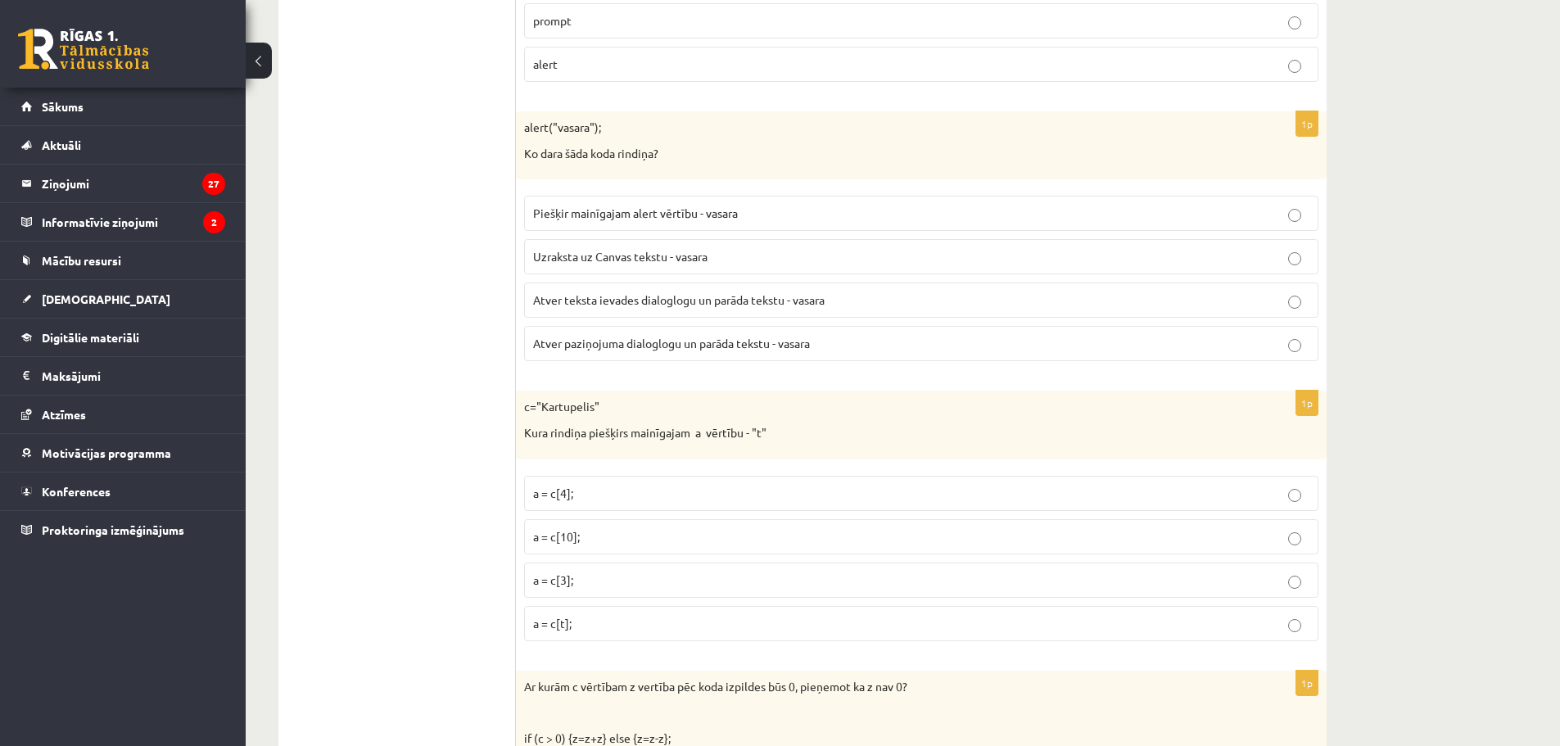
scroll to position [3041, 0]
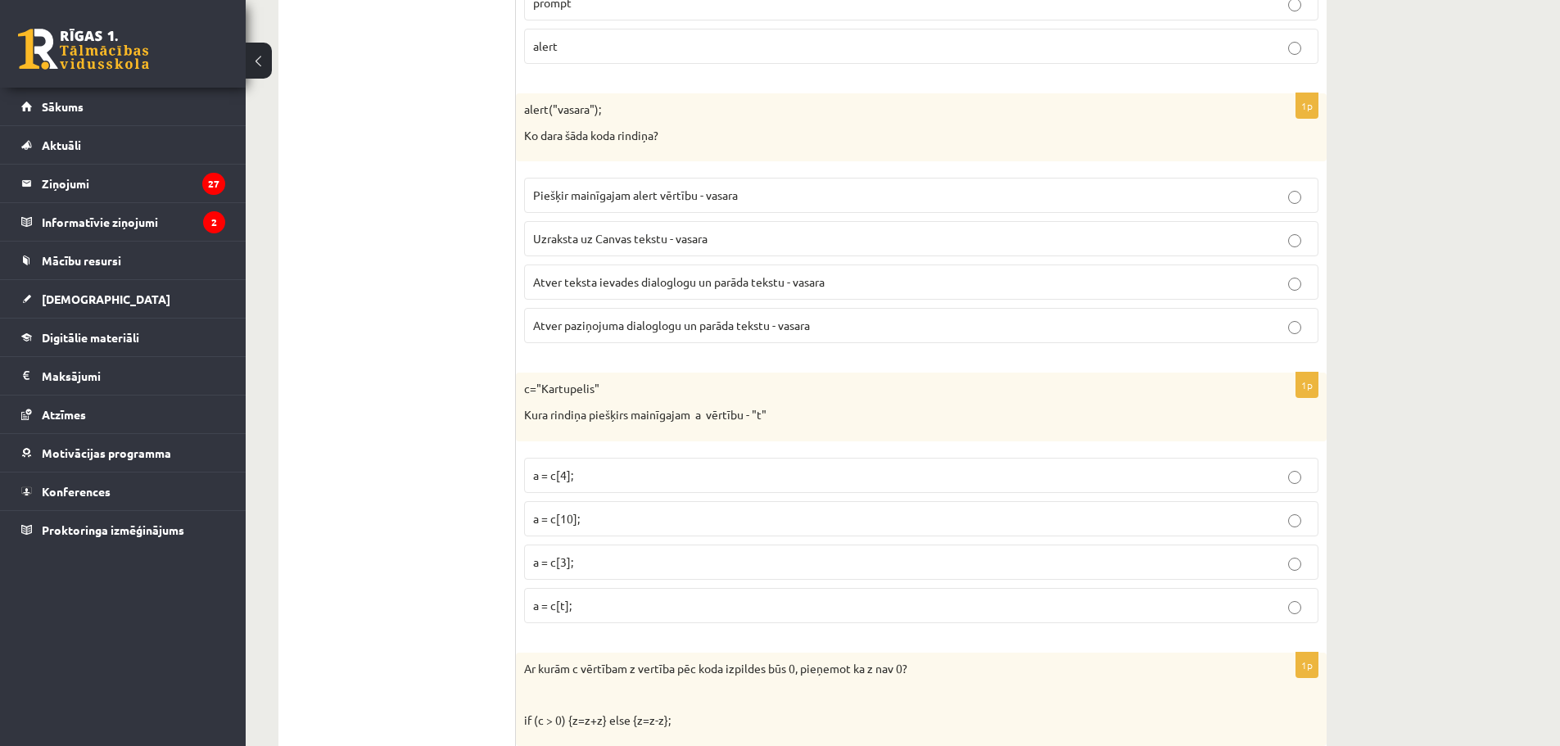
click at [587, 569] on p "a = c[3];" at bounding box center [921, 561] width 776 height 17
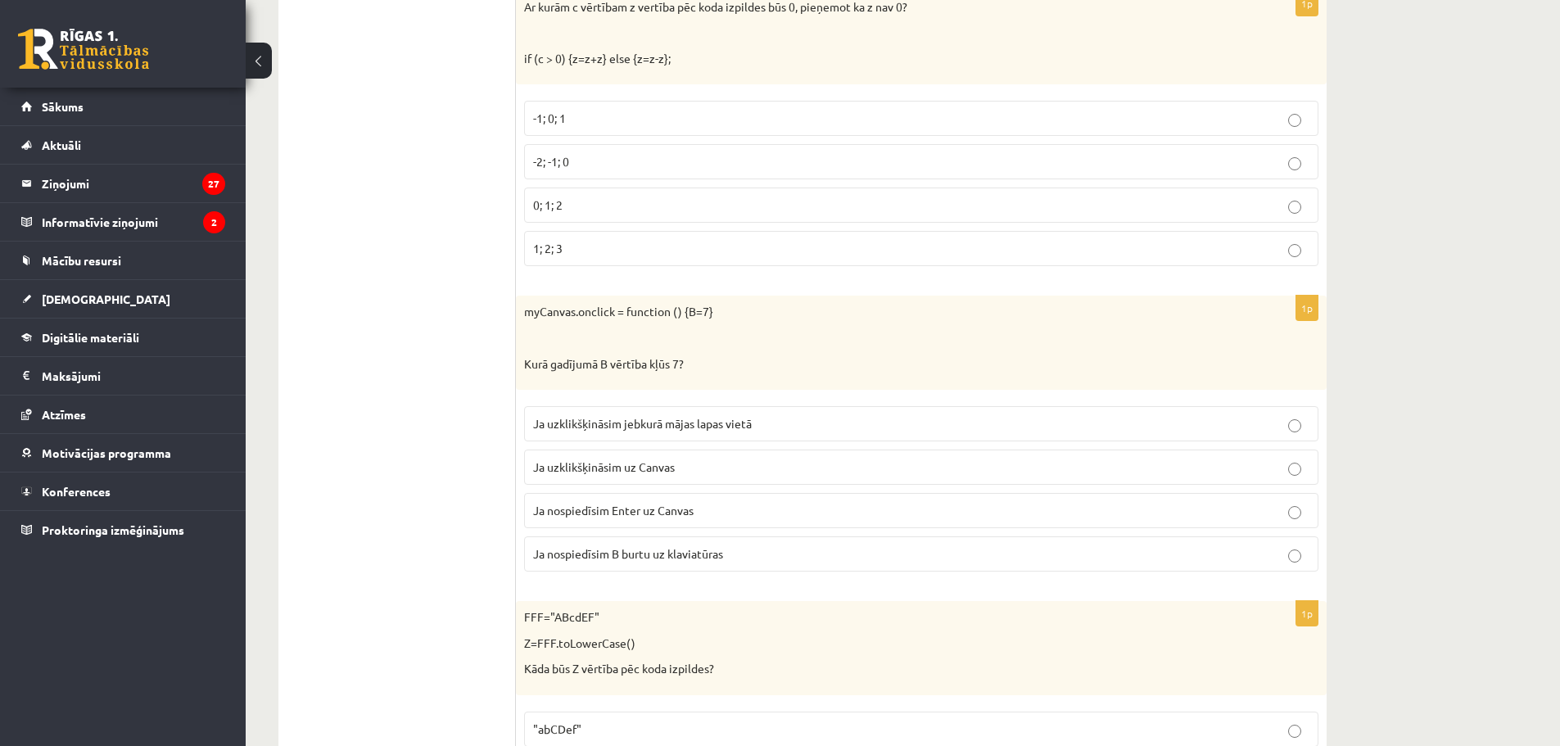
scroll to position [3696, 0]
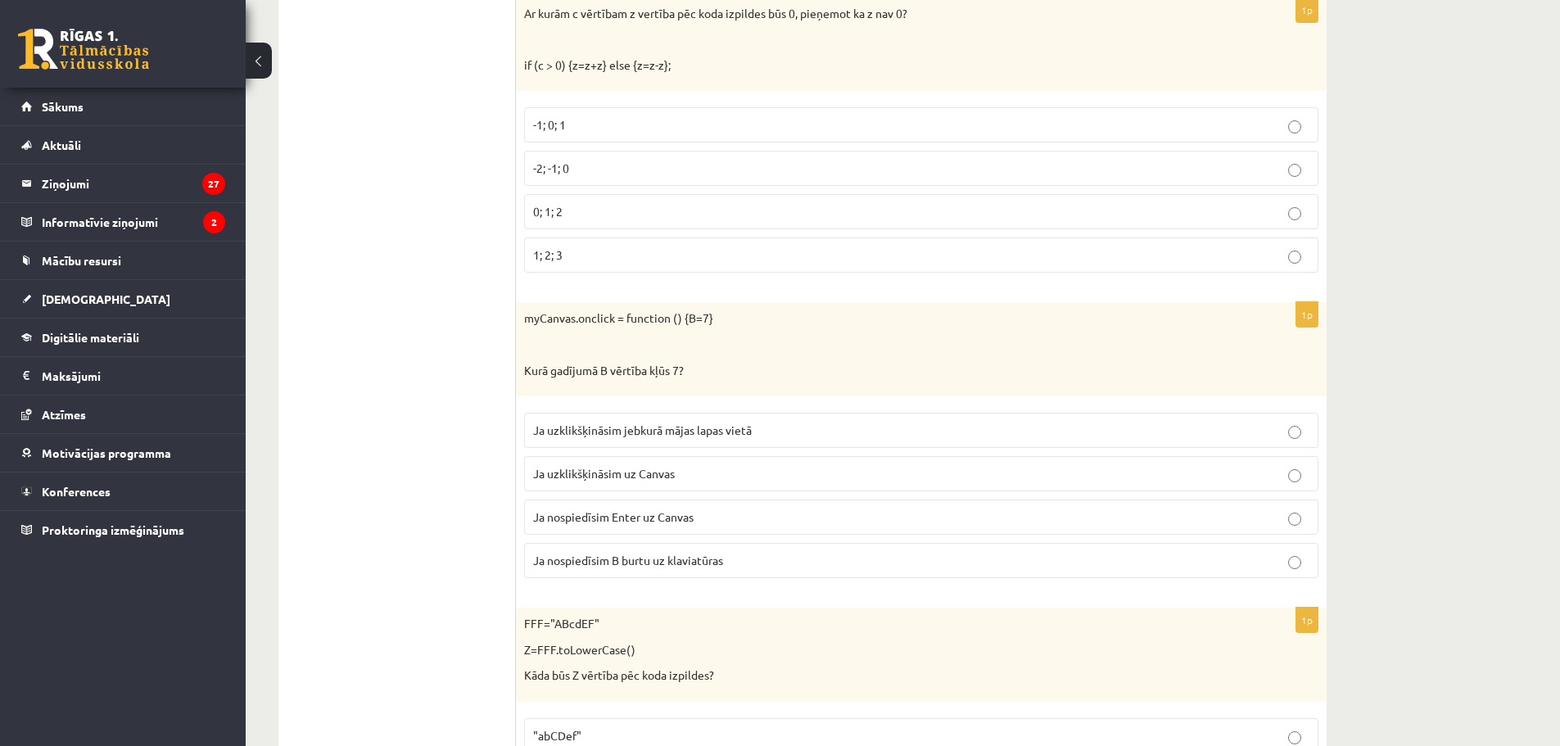
click at [585, 135] on label "-1; 0; 1" at bounding box center [921, 124] width 794 height 35
click at [691, 475] on p "Ja uzklikšķināsim uz Canvas" at bounding box center [921, 473] width 776 height 17
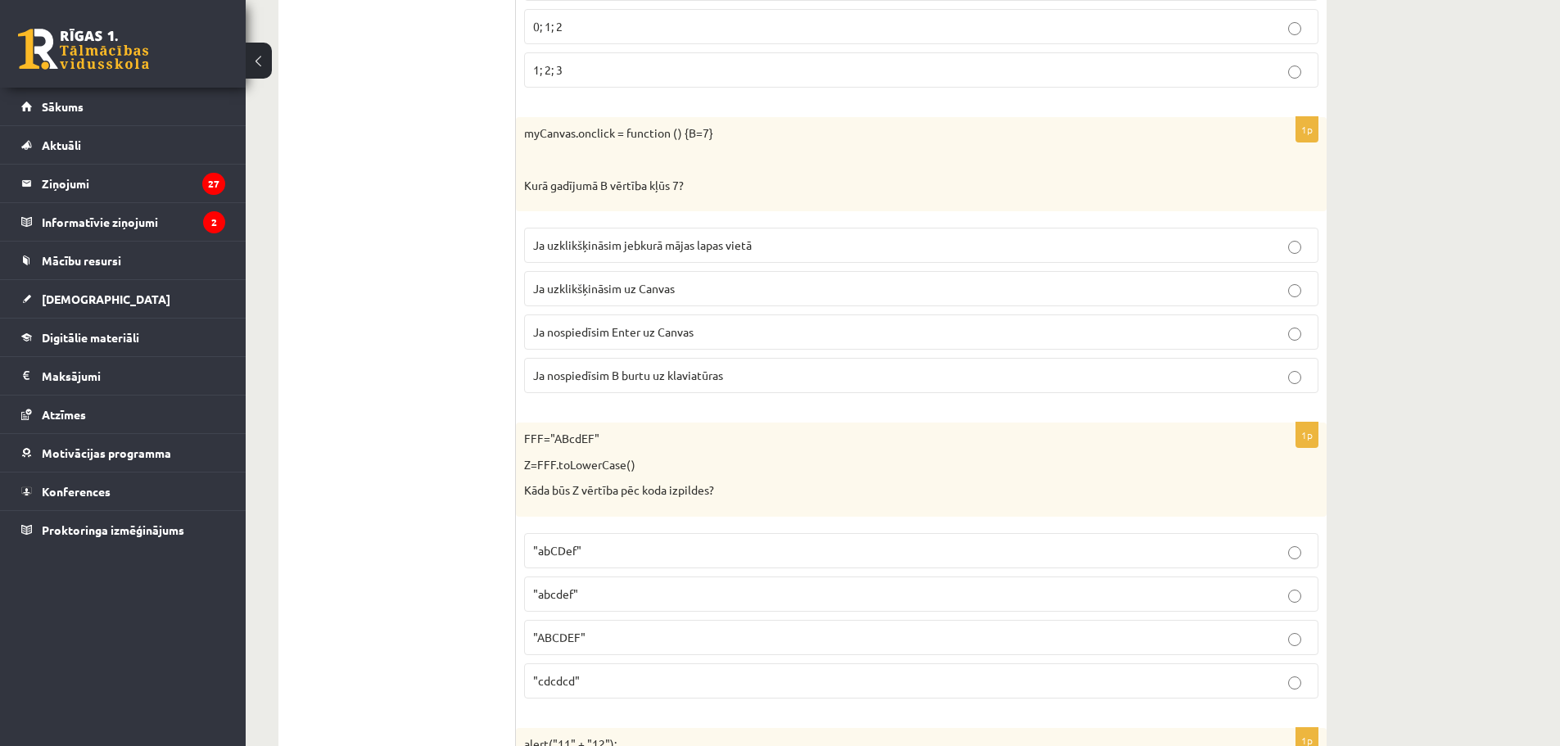
scroll to position [3914, 0]
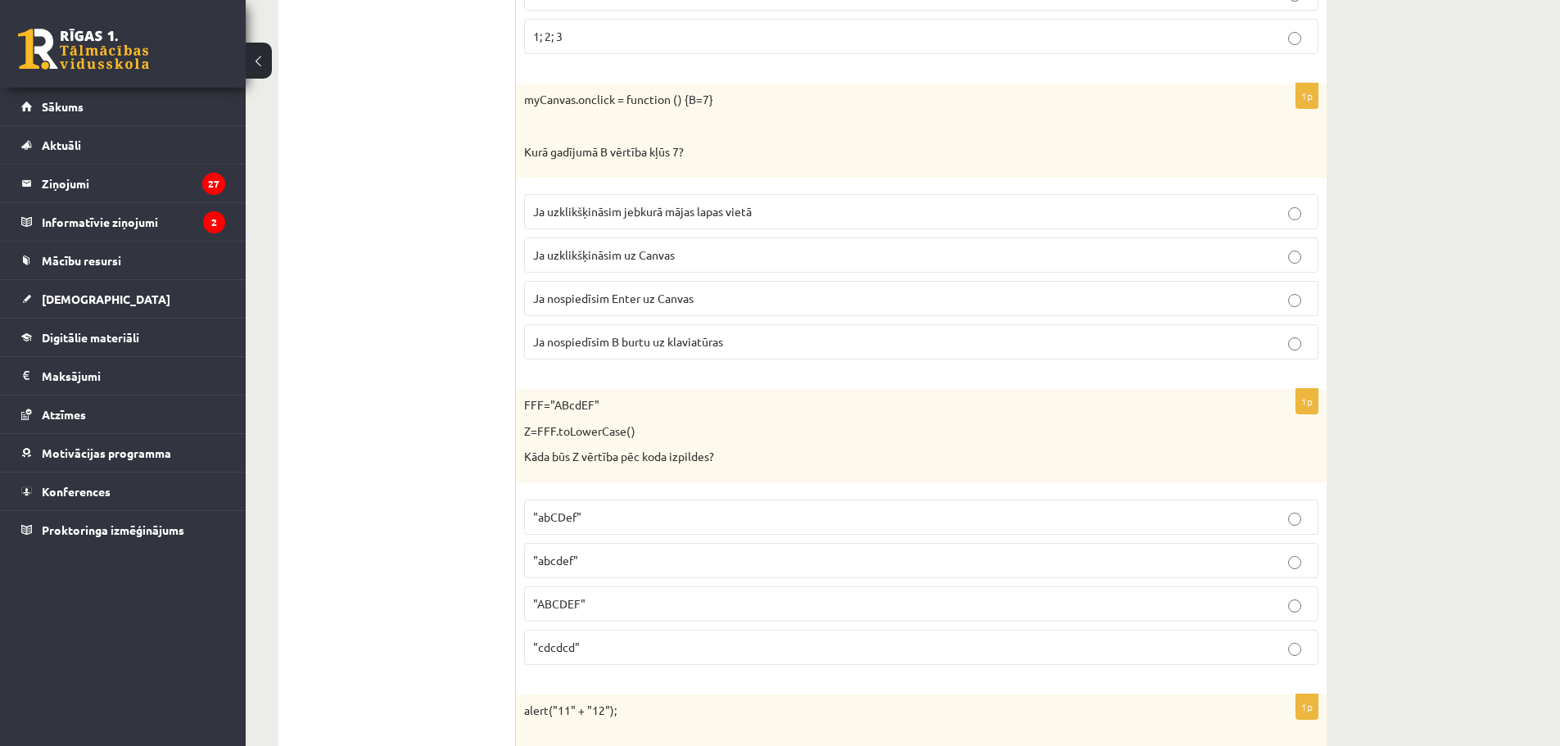
click at [612, 608] on p ""ABCDEF"" at bounding box center [921, 603] width 776 height 17
click at [605, 568] on p ""abcdef"" at bounding box center [921, 560] width 776 height 17
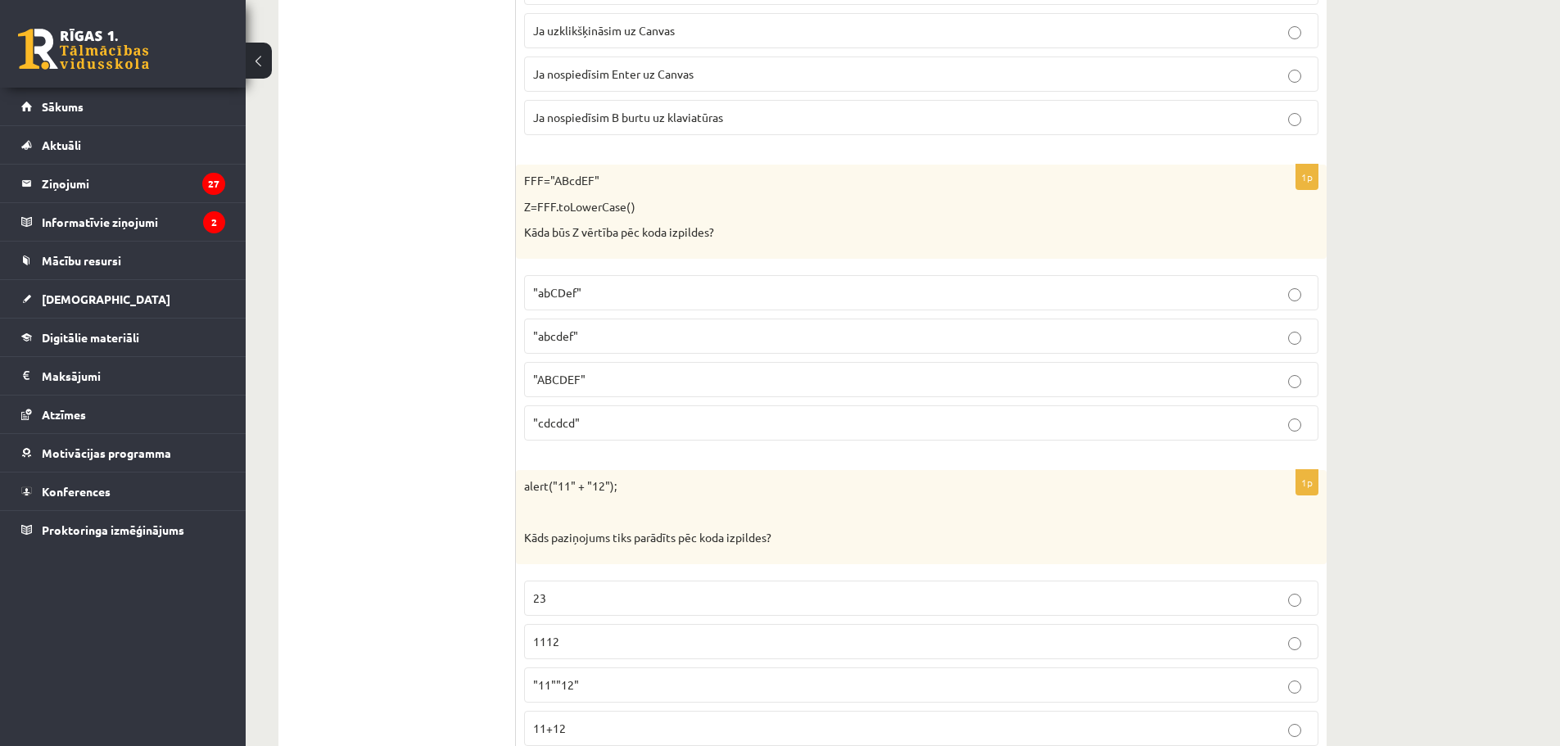
scroll to position [4215, 0]
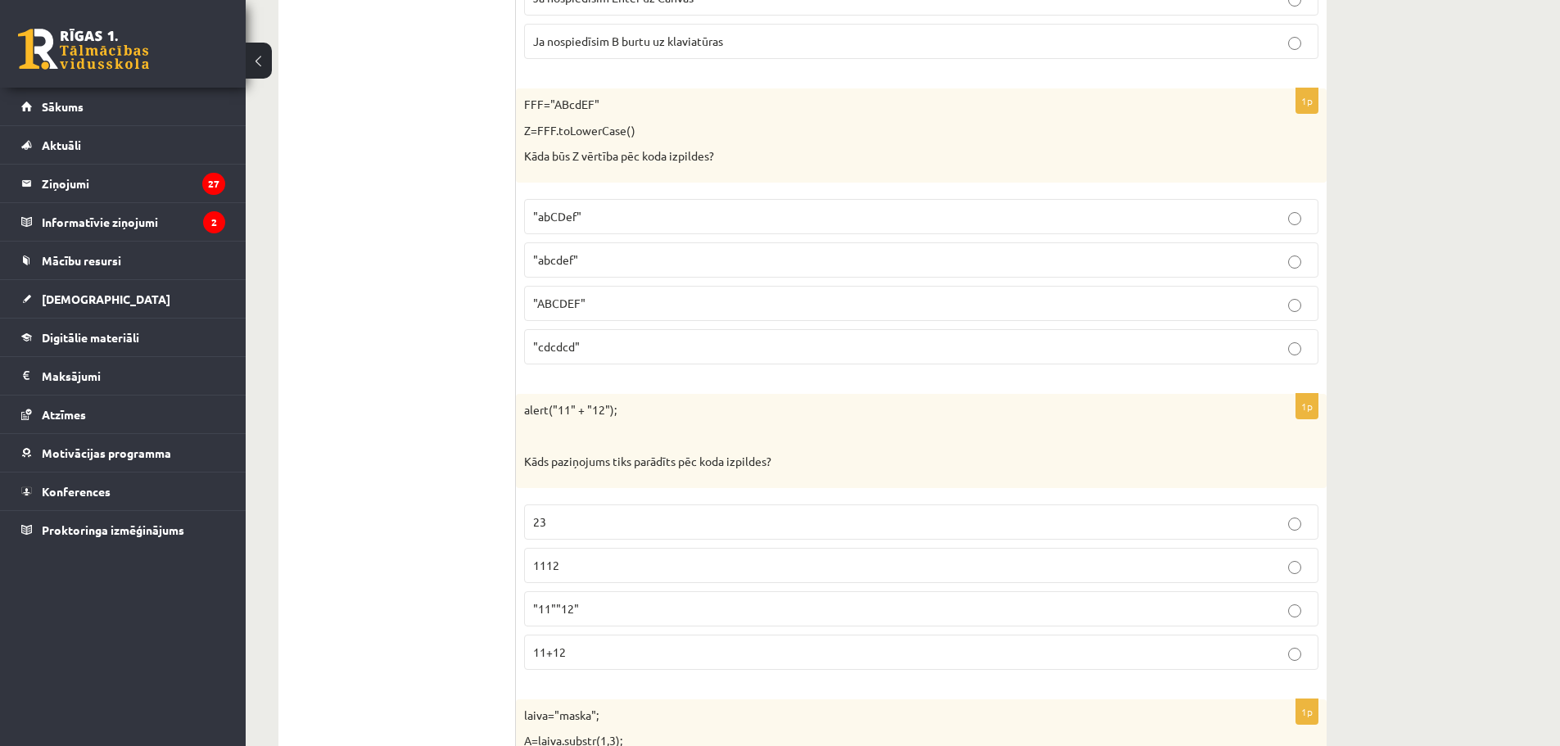
click at [601, 564] on p "1112" at bounding box center [921, 565] width 776 height 17
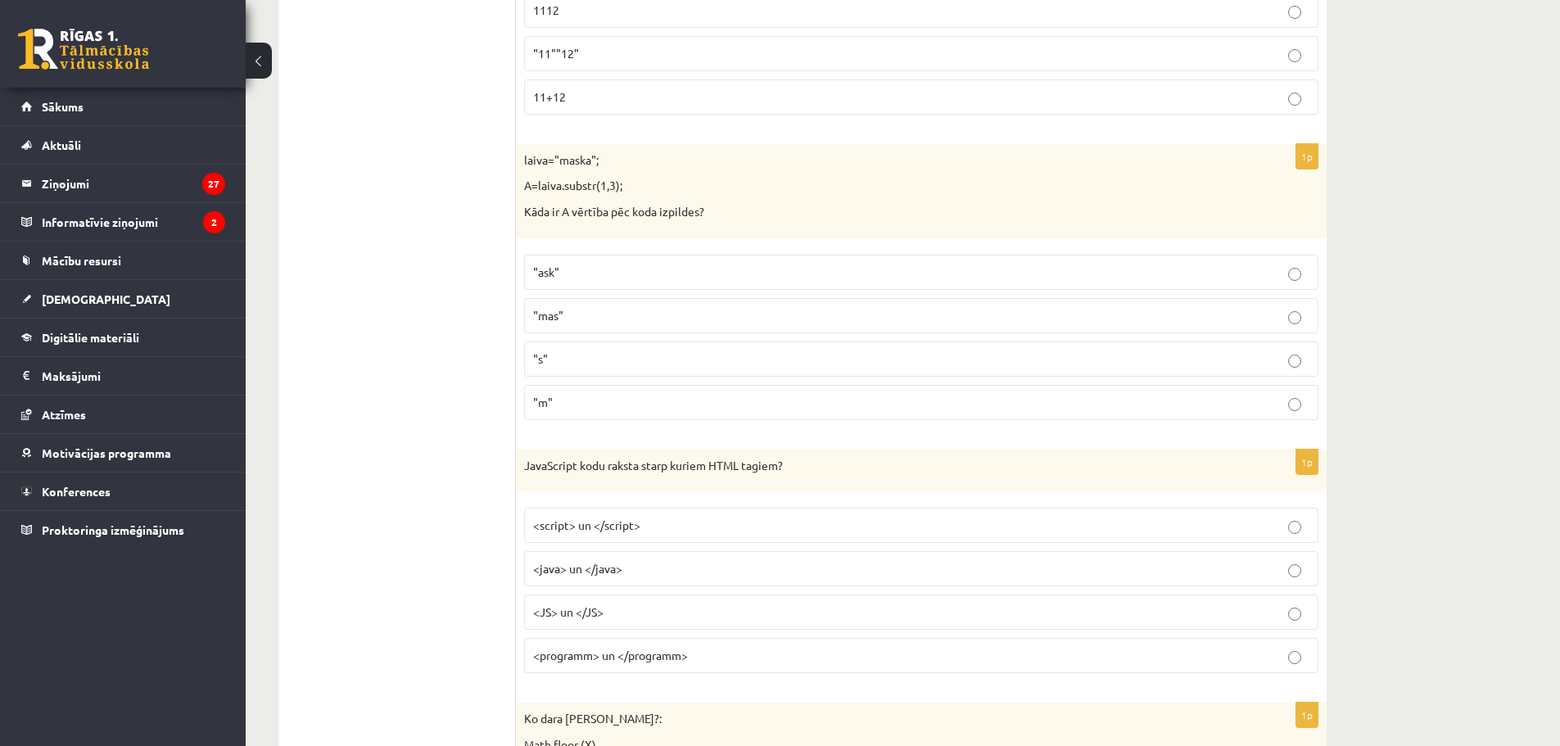
scroll to position [4788, 0]
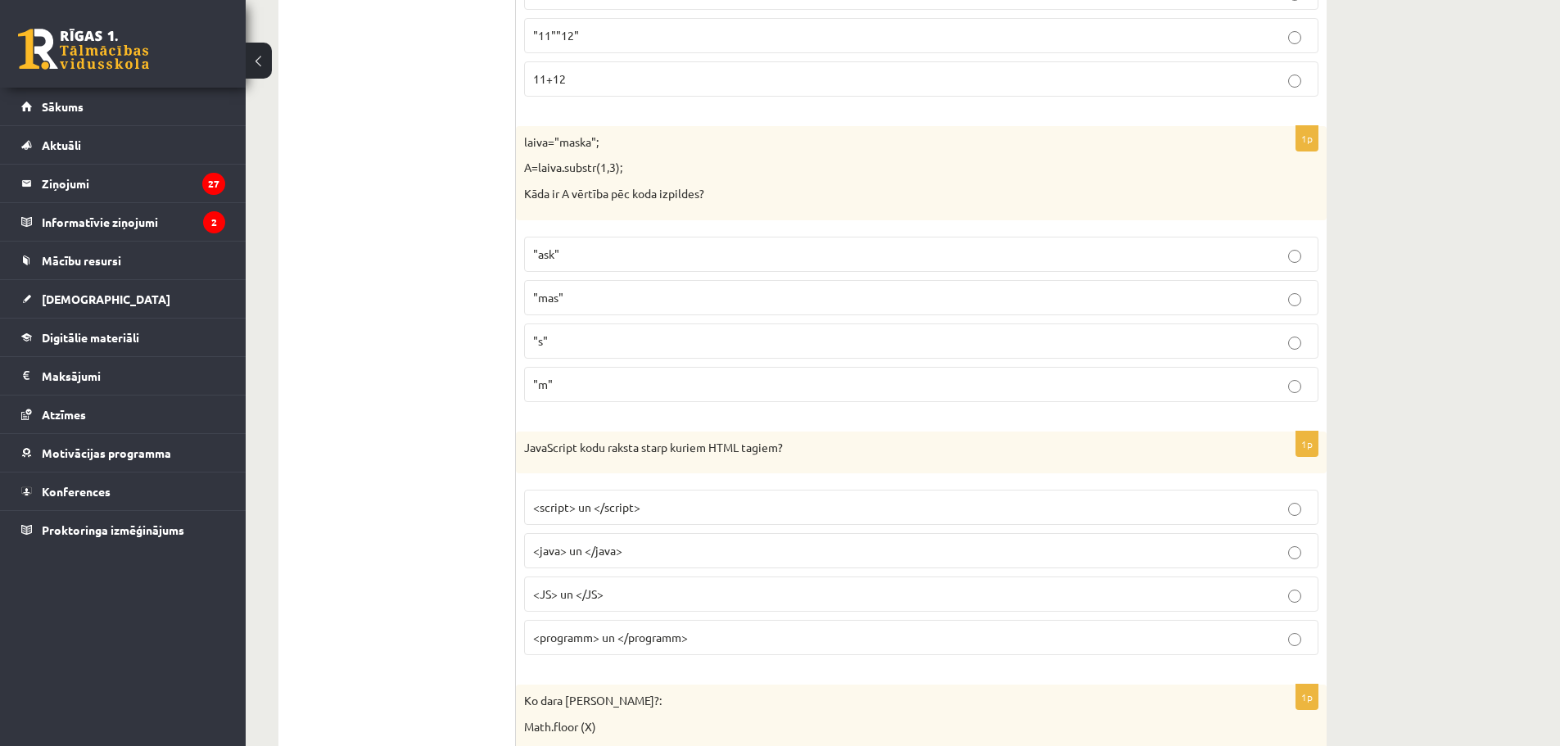
click at [591, 248] on p ""ask"" at bounding box center [921, 254] width 776 height 17
click at [617, 520] on label "<script> un </script>" at bounding box center [921, 507] width 794 height 35
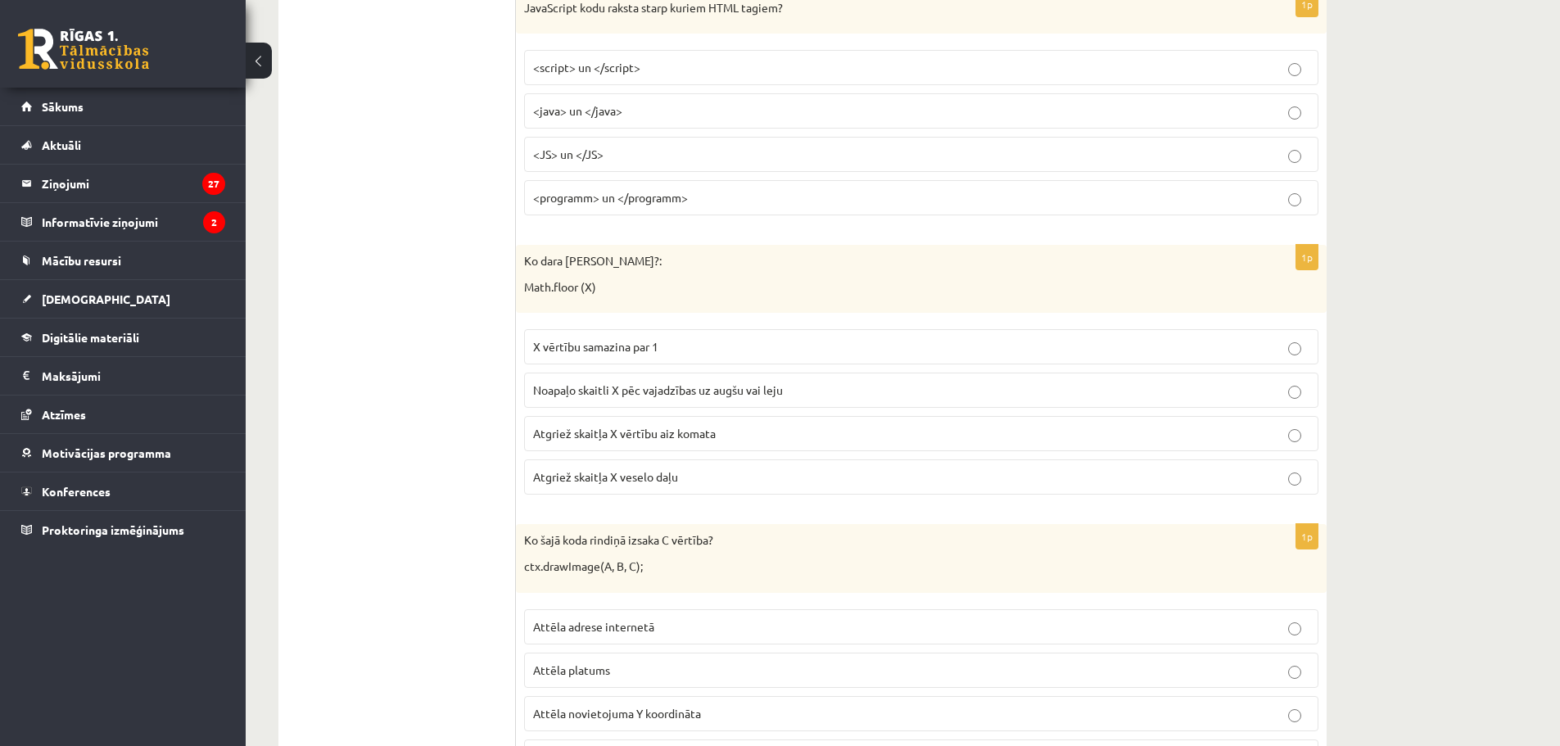
scroll to position [5279, 0]
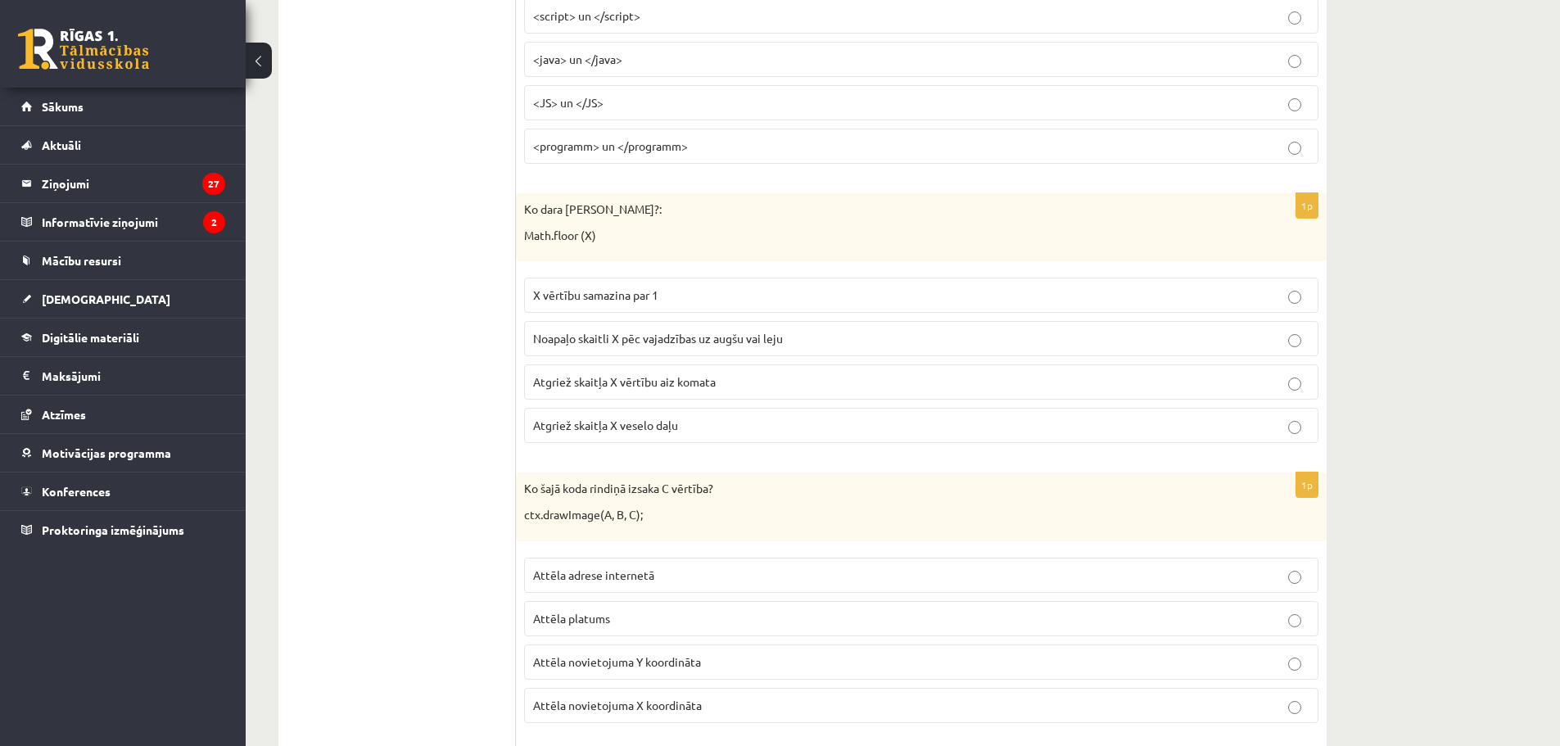
click at [609, 434] on p "Atgriež skaitļa X veselo daļu" at bounding box center [921, 425] width 776 height 17
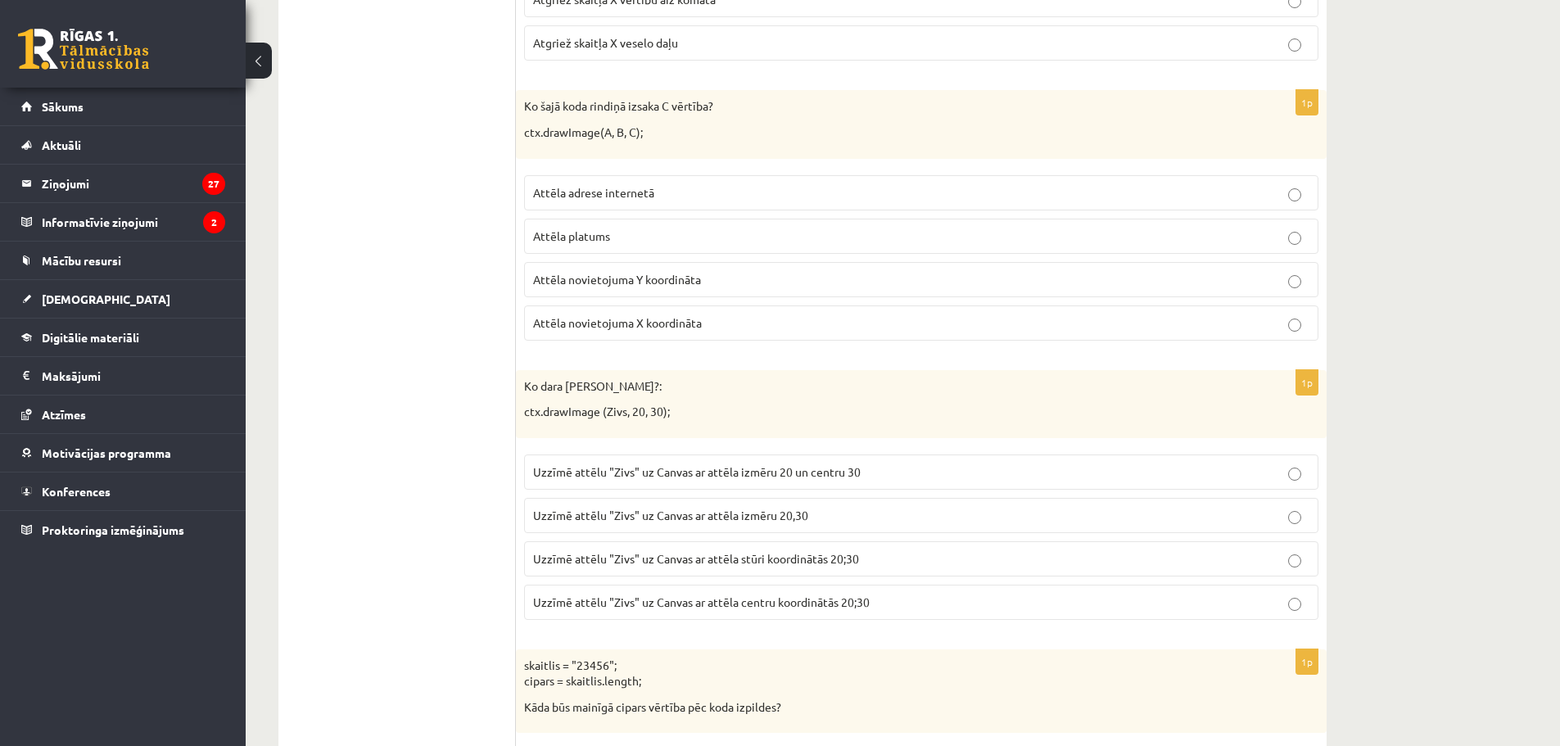
scroll to position [5661, 0]
click at [712, 327] on p "Attēla novietojuma X koordināta" at bounding box center [921, 323] width 776 height 17
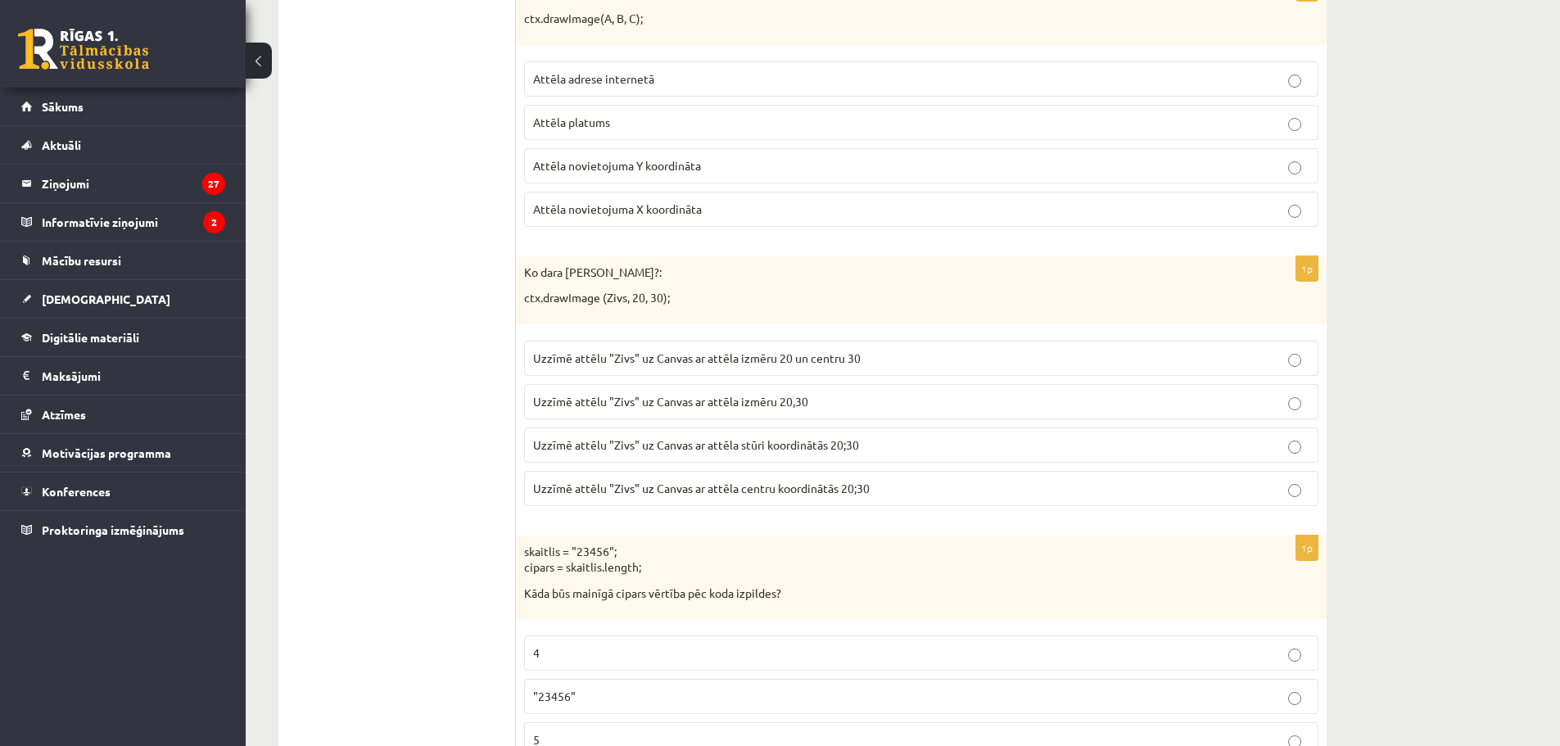
scroll to position [5797, 0]
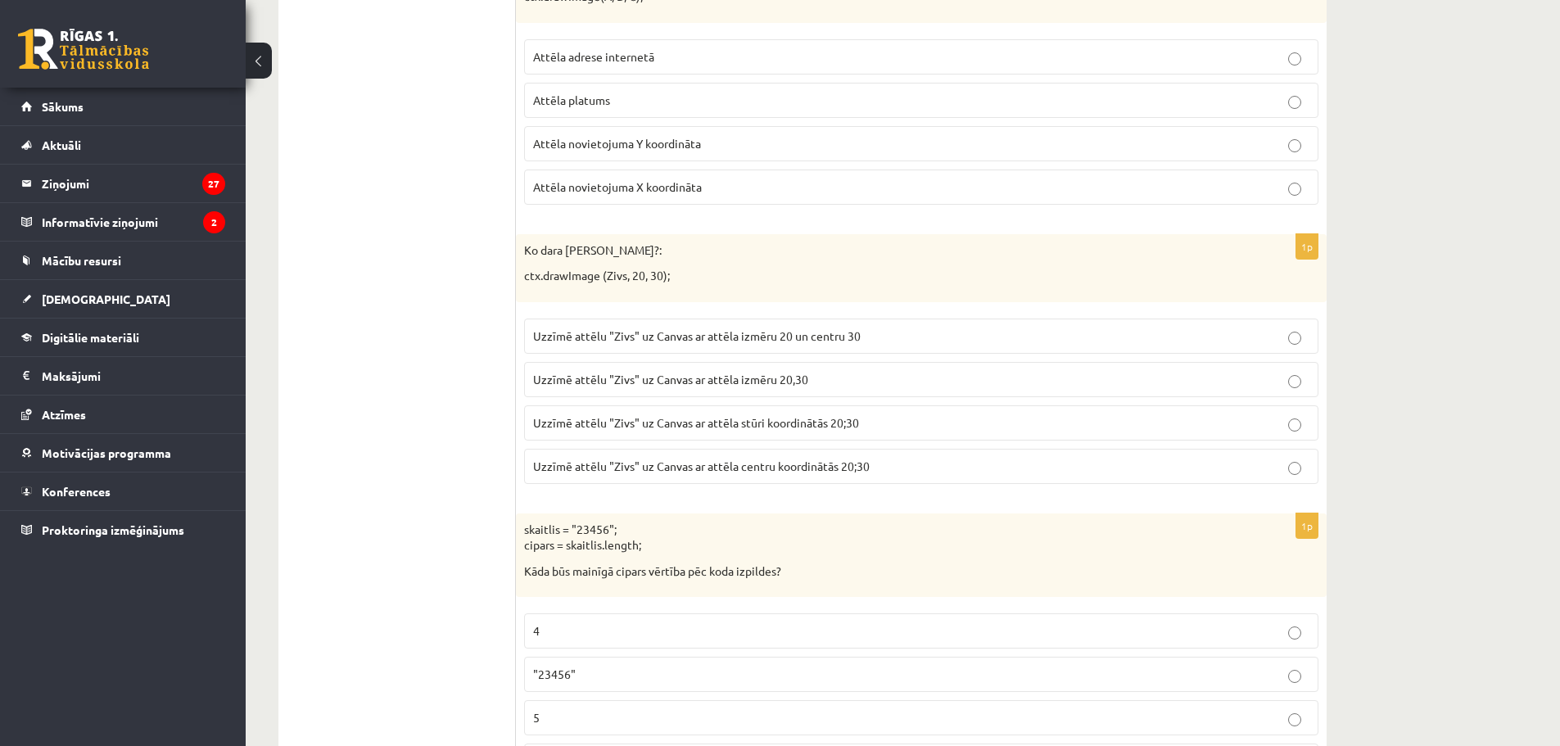
click at [1257, 417] on p "Uzzīmē attēlu "Zivs" uz Canvas ar attēla stūri koordinātās 20;30" at bounding box center [921, 422] width 776 height 17
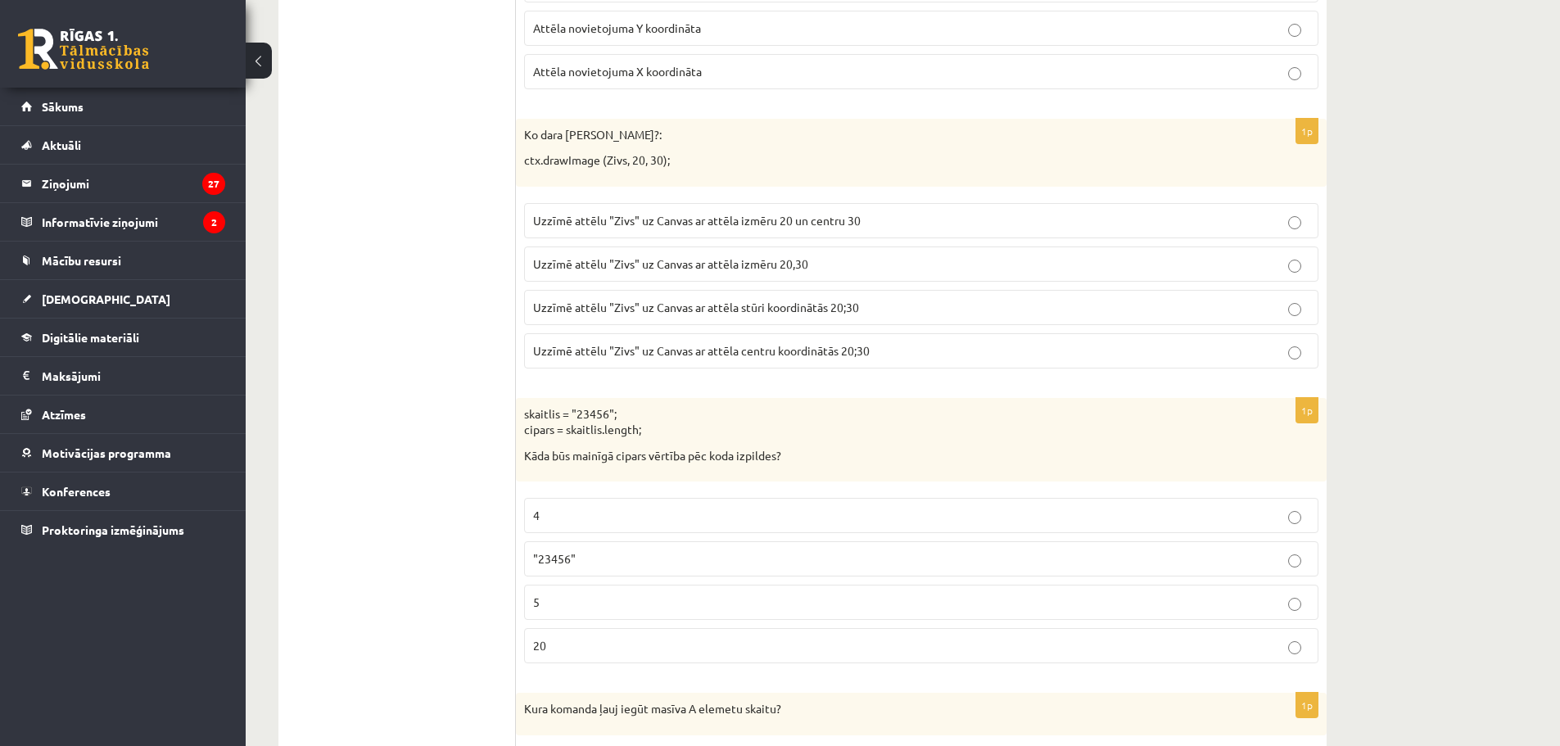
scroll to position [5934, 0]
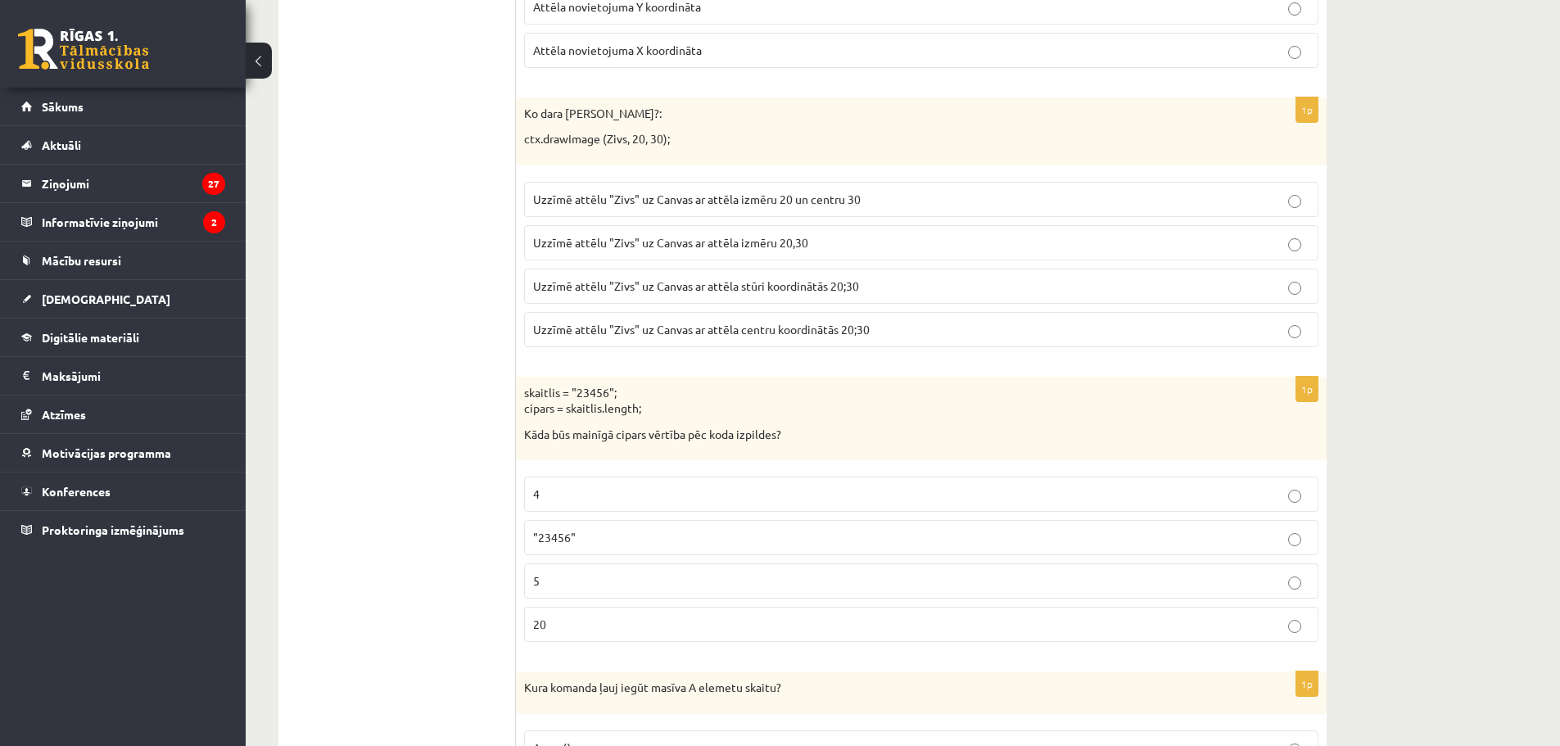
click at [547, 575] on p "5" at bounding box center [921, 580] width 776 height 17
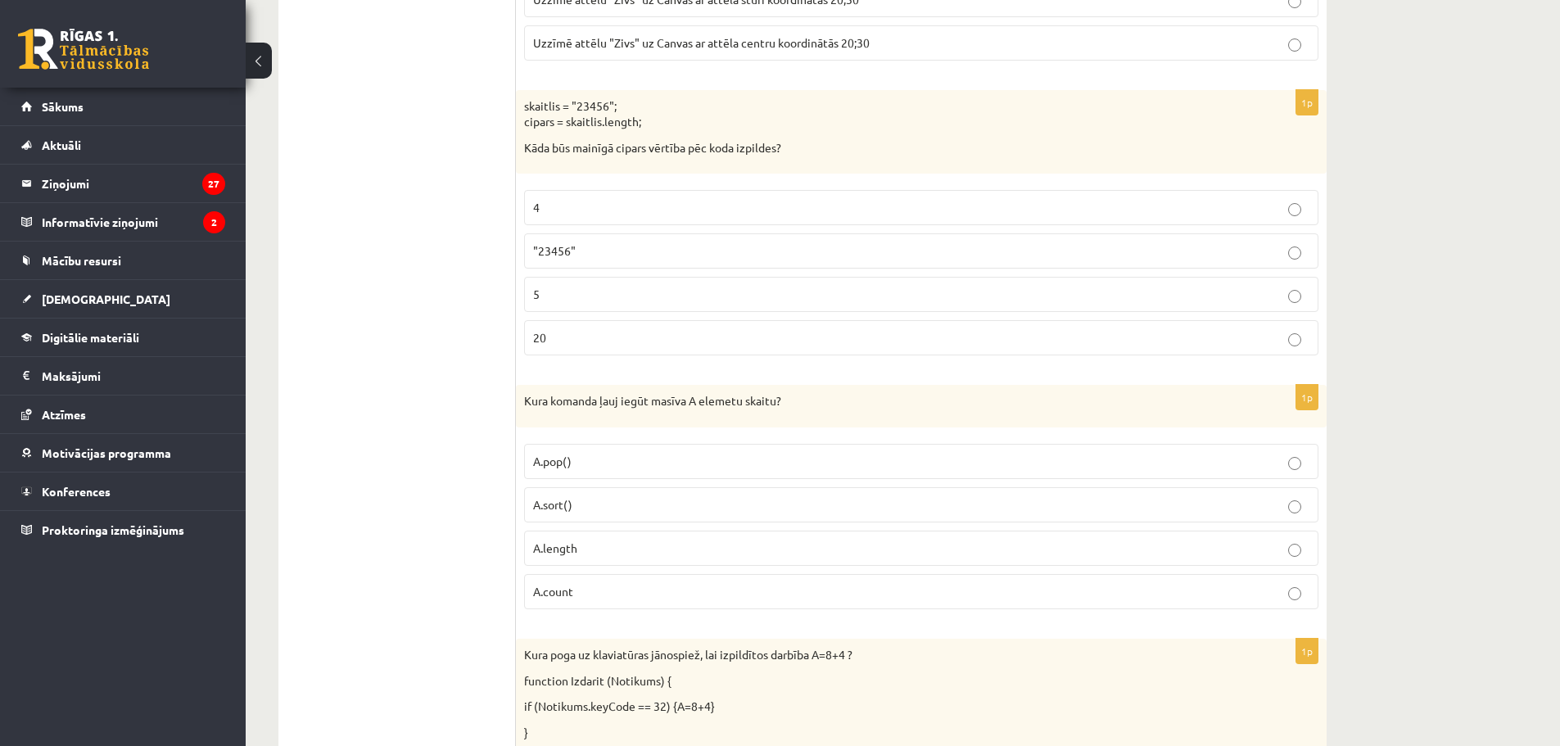
scroll to position [6234, 0]
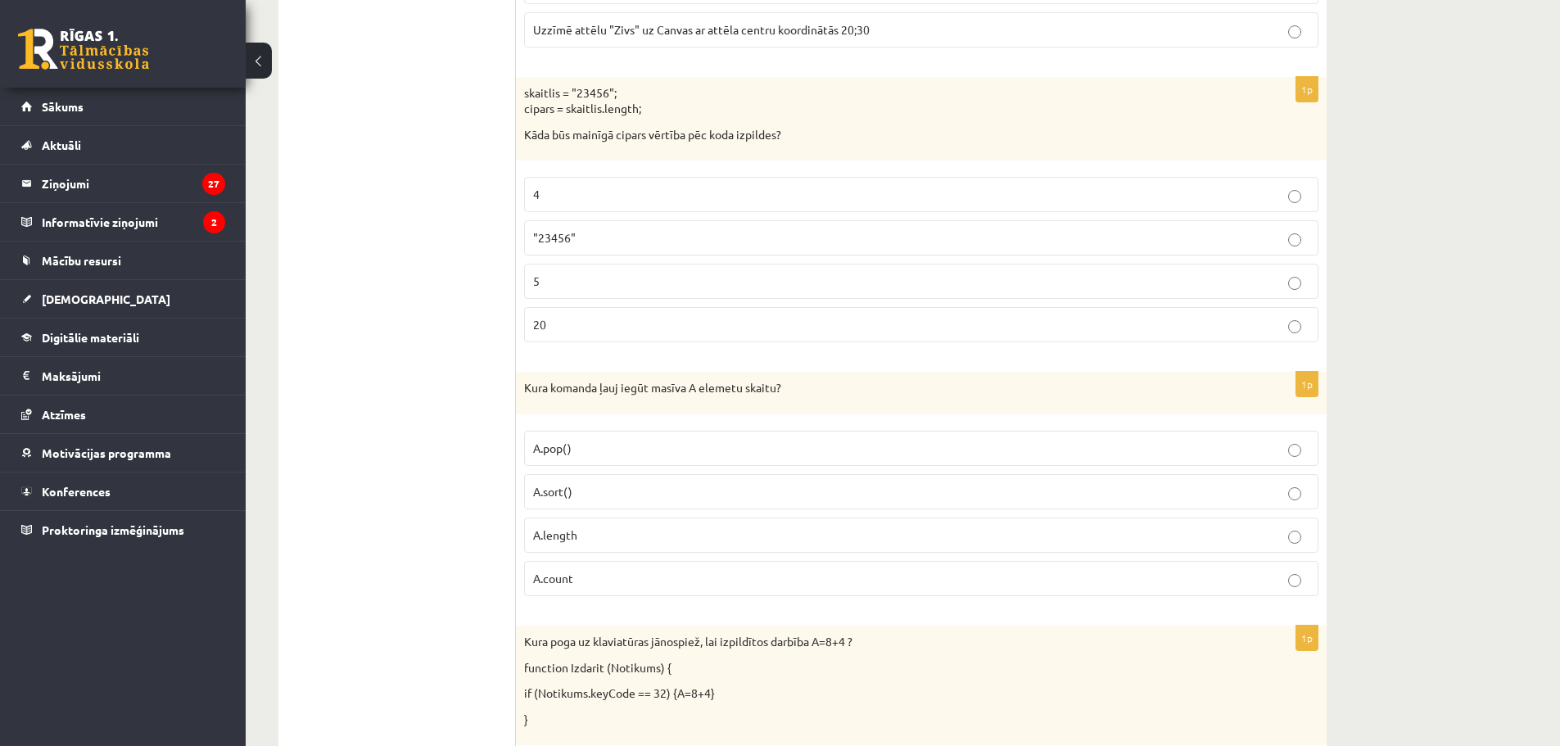
click at [591, 539] on p "A.length" at bounding box center [921, 534] width 776 height 17
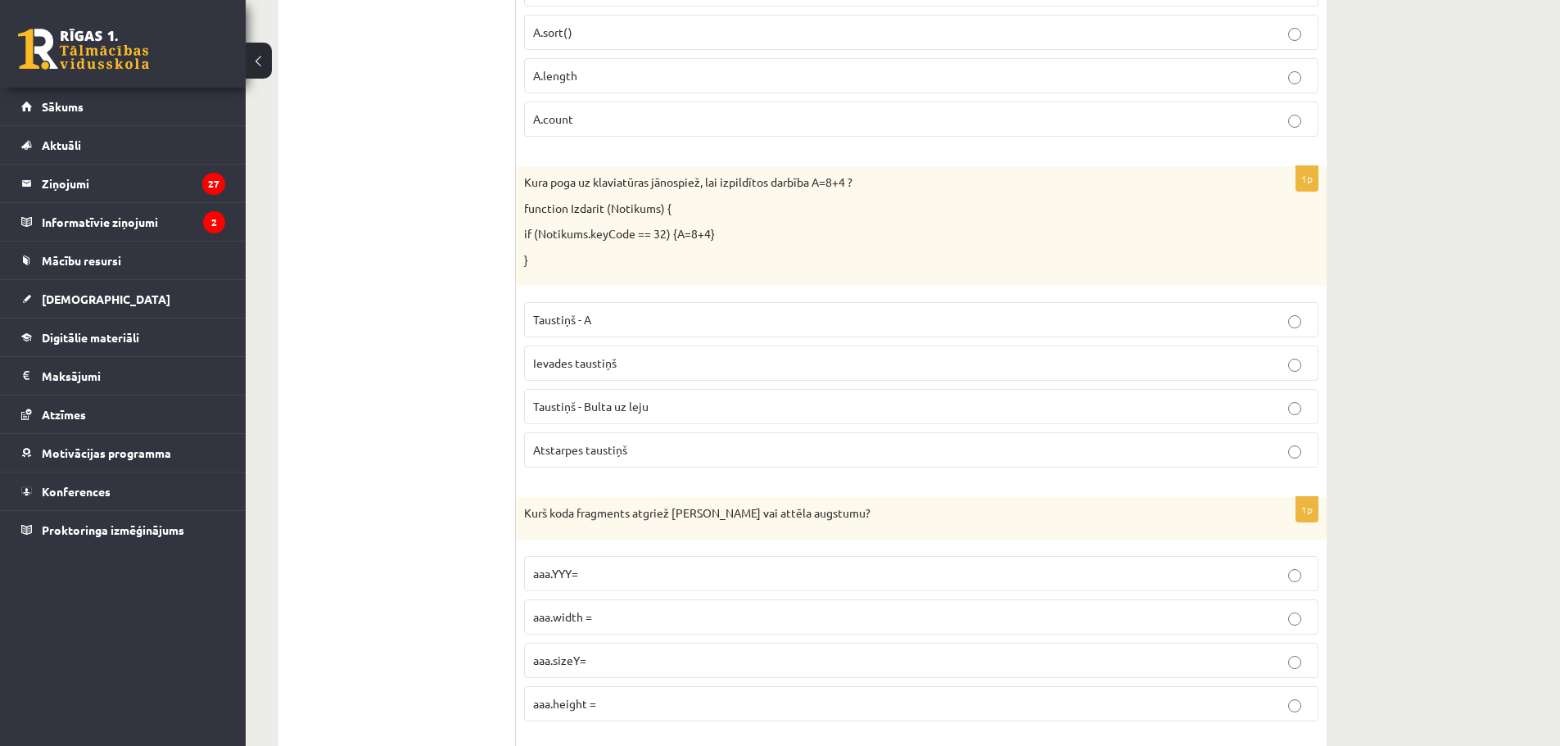
scroll to position [6698, 0]
click at [628, 446] on p "Atstarpes taustiņš" at bounding box center [921, 444] width 776 height 17
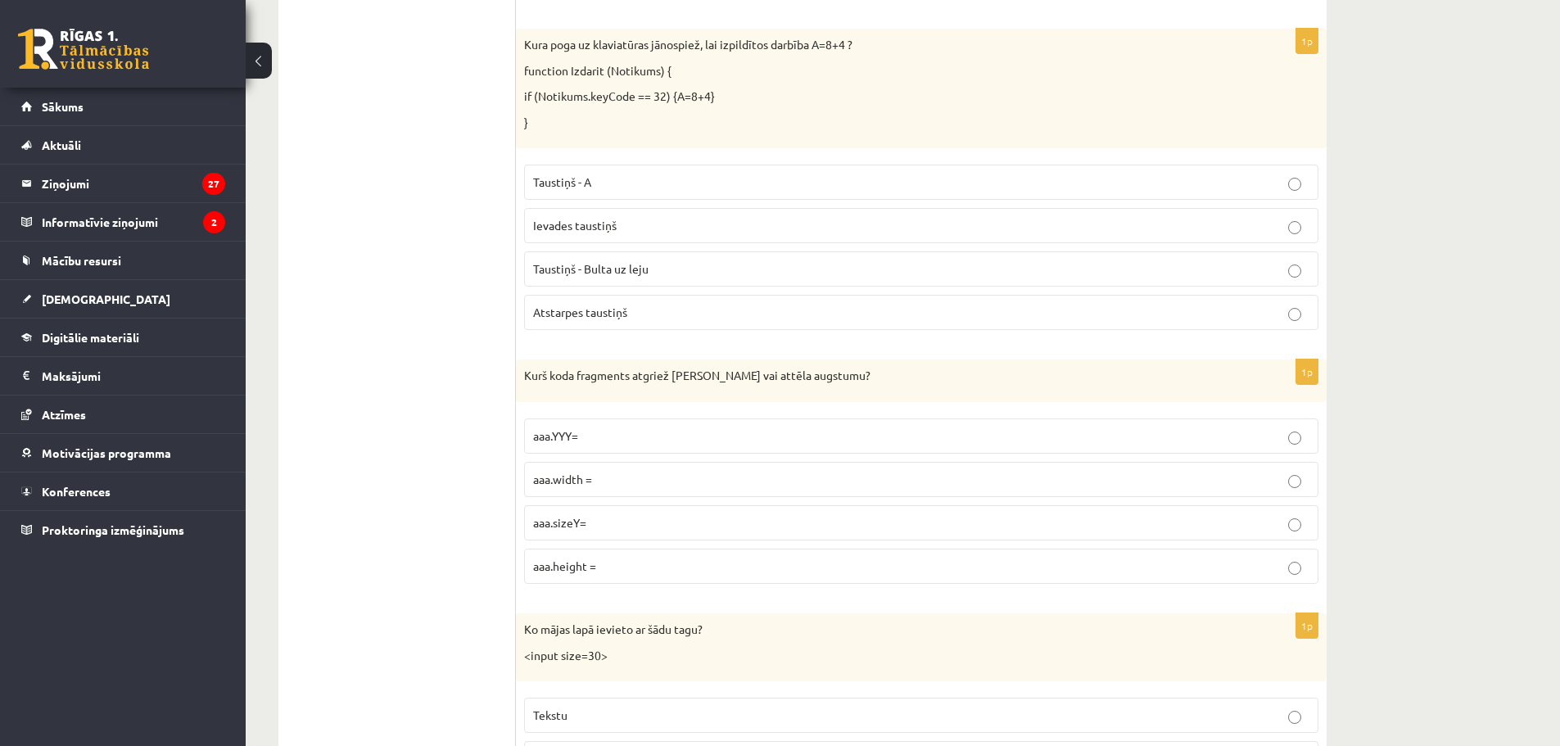
scroll to position [6835, 0]
click at [618, 563] on p "aaa.height =" at bounding box center [921, 561] width 776 height 17
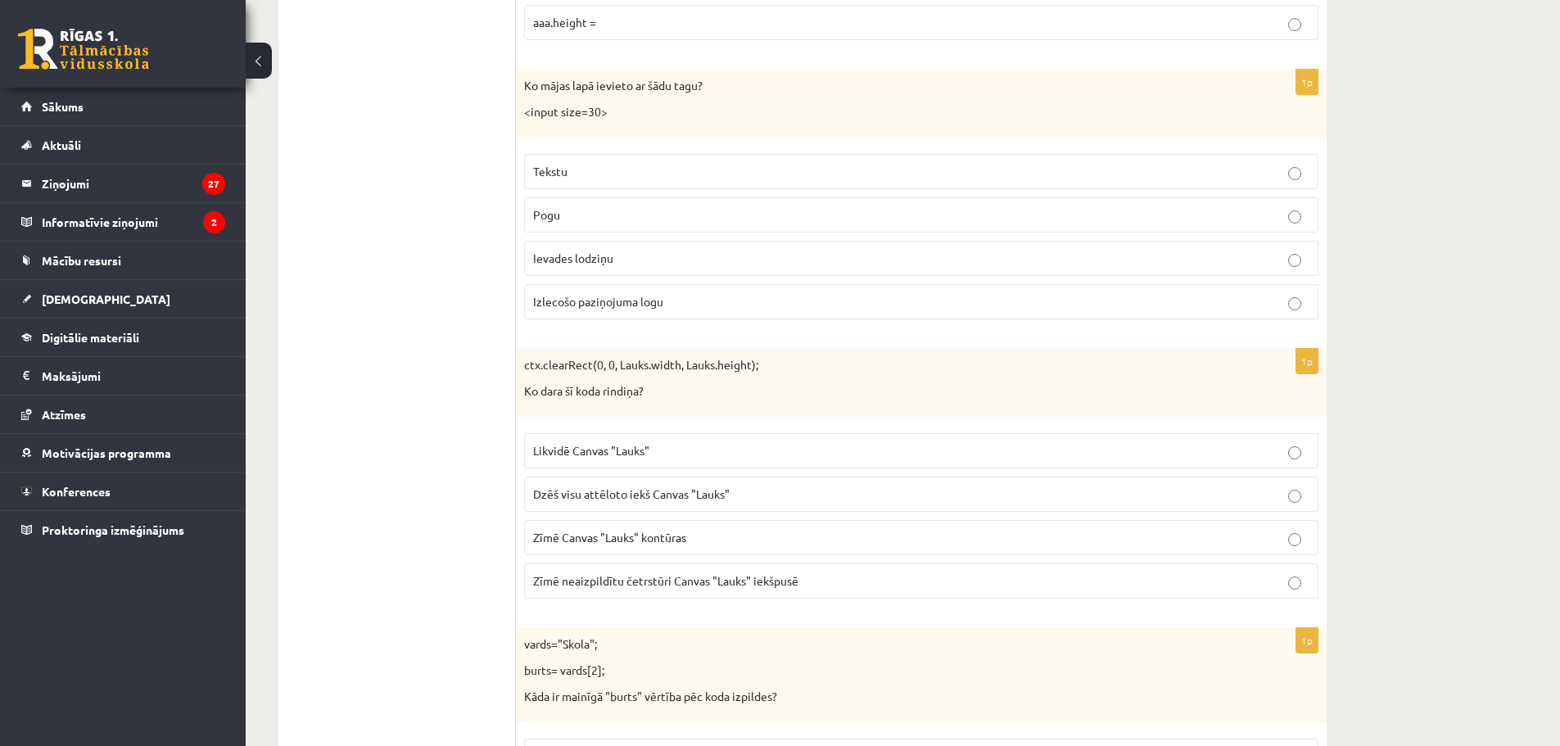
scroll to position [7380, 0]
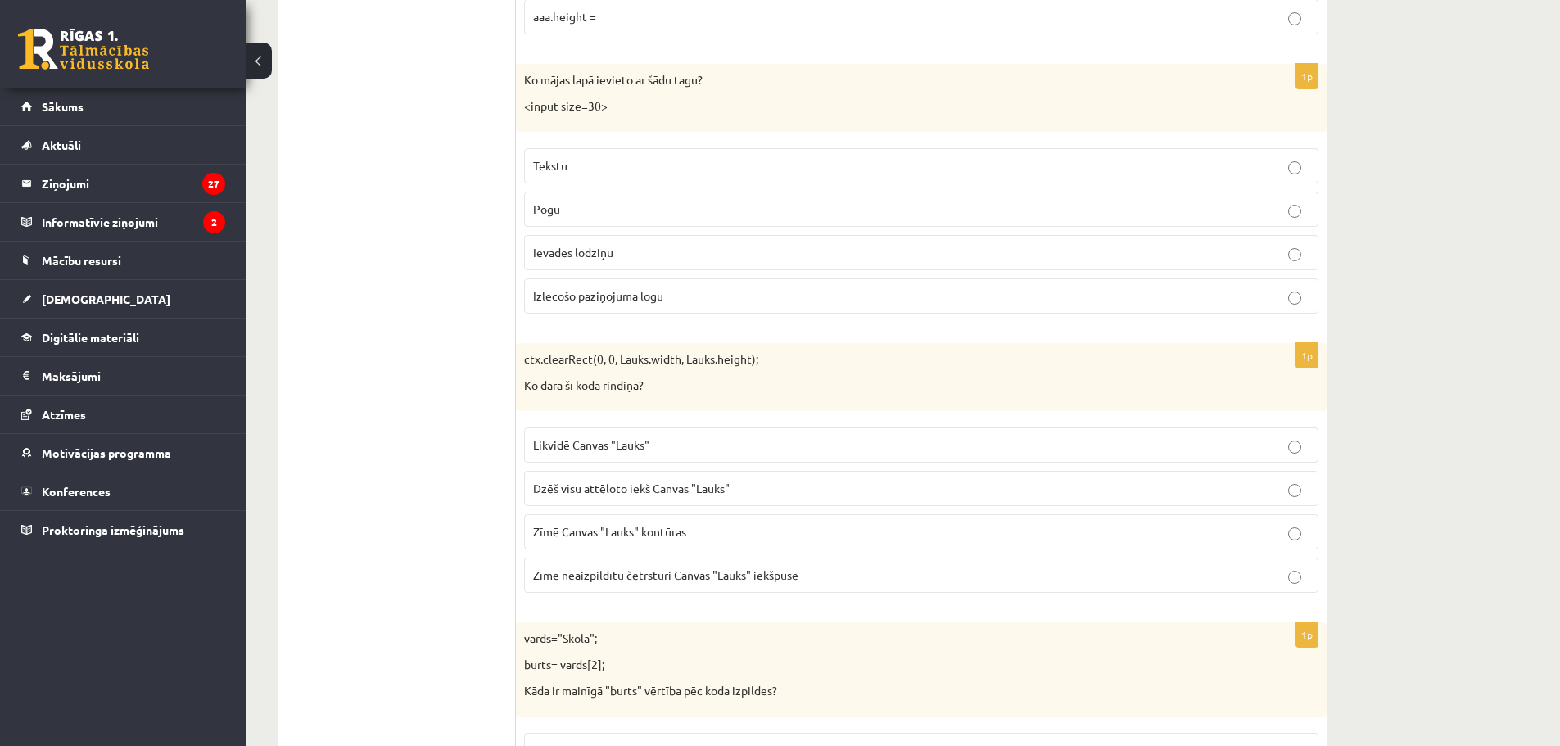
click at [601, 254] on span "Ievades lodziņu" at bounding box center [573, 252] width 80 height 15
click at [626, 495] on span "Dzēš visu attēloto iekš Canvas "Lauks"" at bounding box center [631, 488] width 196 height 15
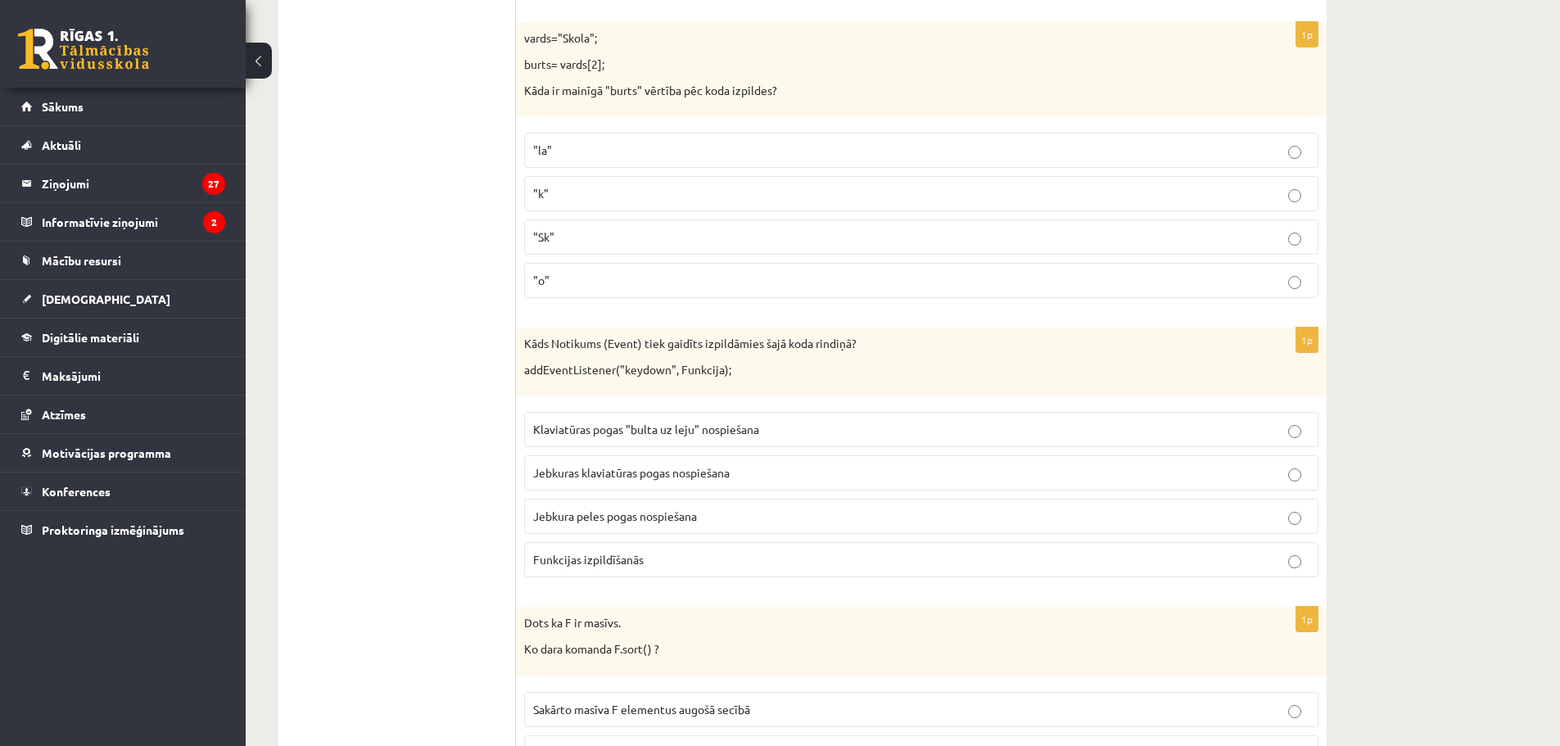
scroll to position [7981, 0]
click at [562, 278] on p ""o"" at bounding box center [921, 279] width 776 height 17
click at [647, 472] on span "Jebkuras klaviatūras pogas nospiešana" at bounding box center [631, 471] width 196 height 15
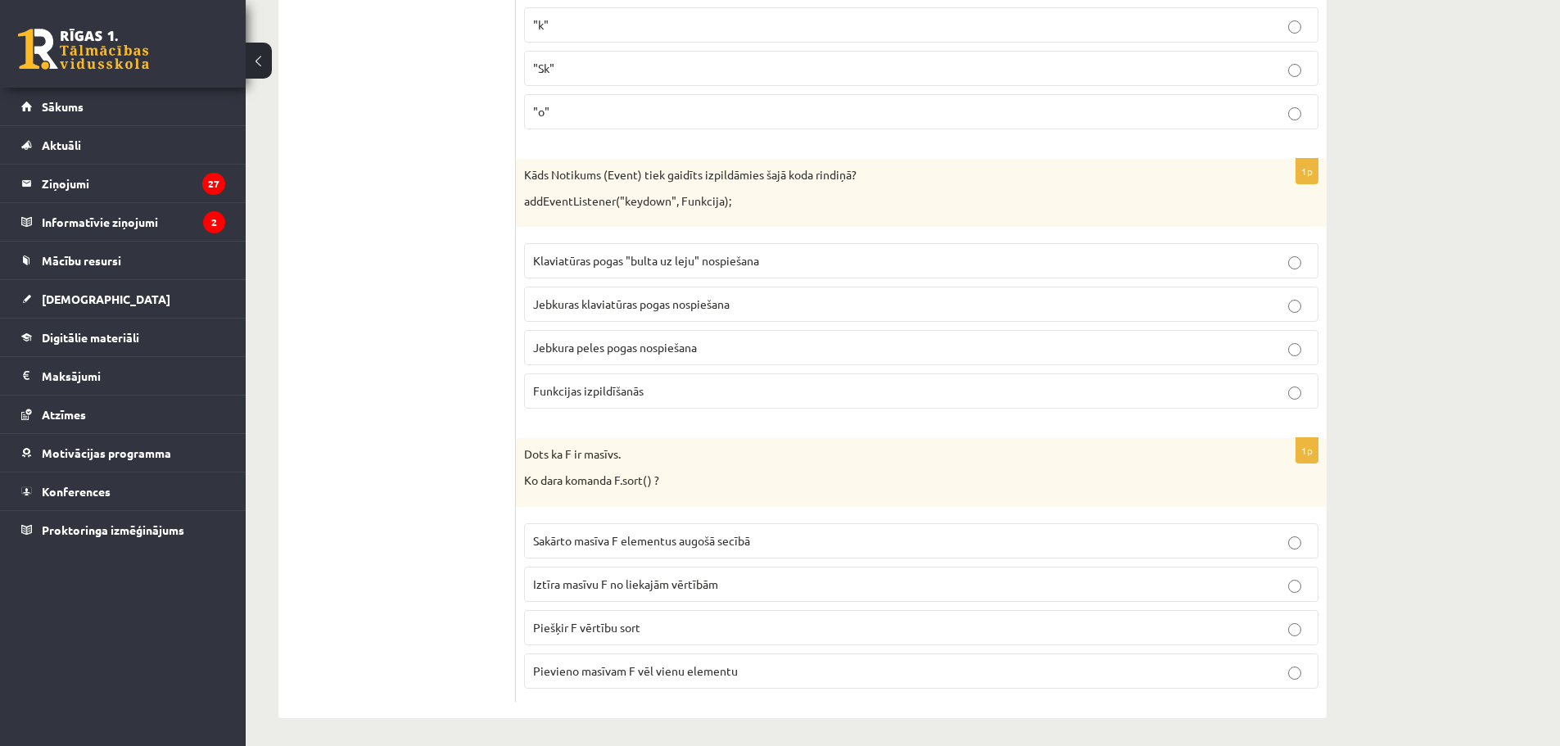
scroll to position [8154, 0]
click at [603, 537] on span "Sakārto masīva F elementus augošā secībā" at bounding box center [641, 535] width 217 height 15
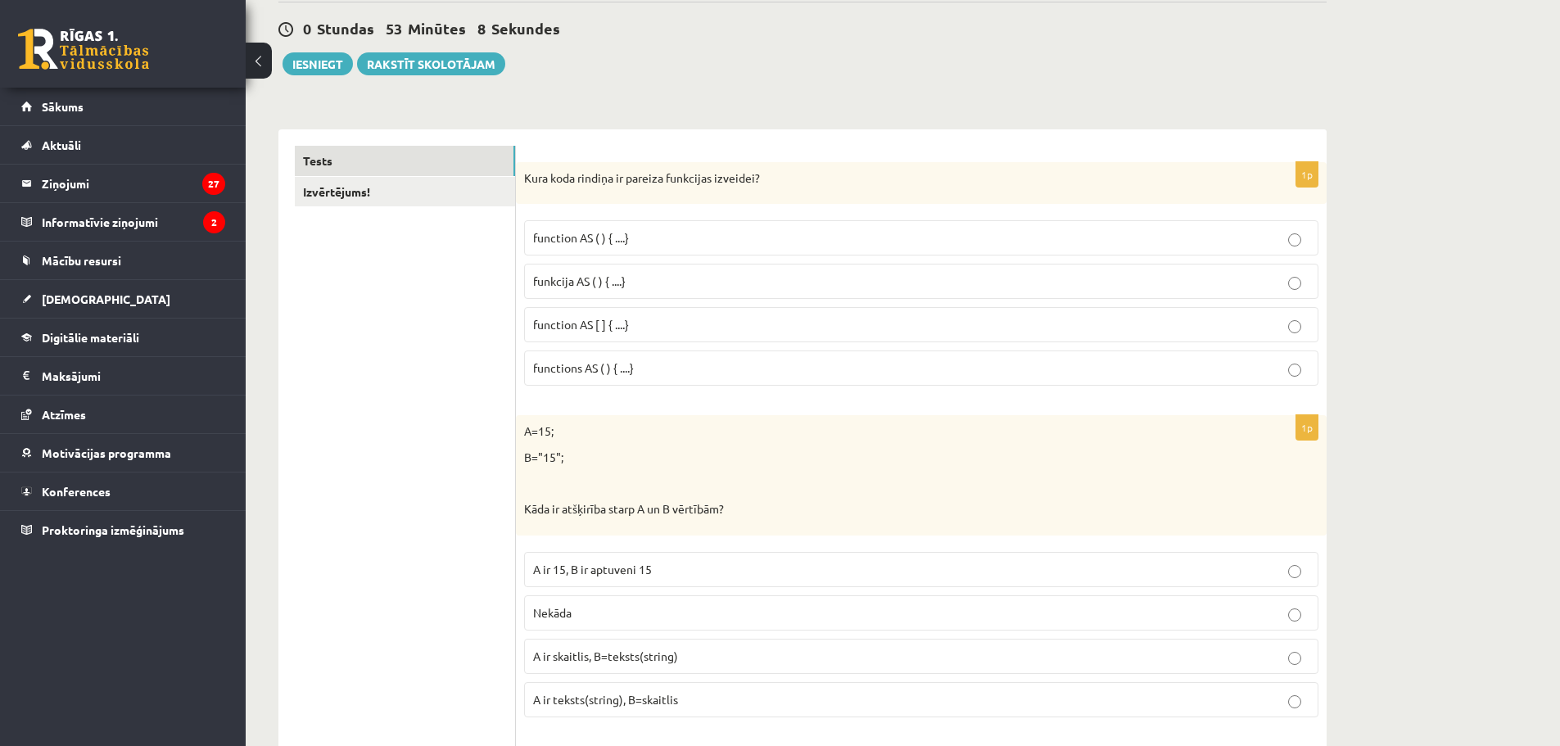
scroll to position [0, 0]
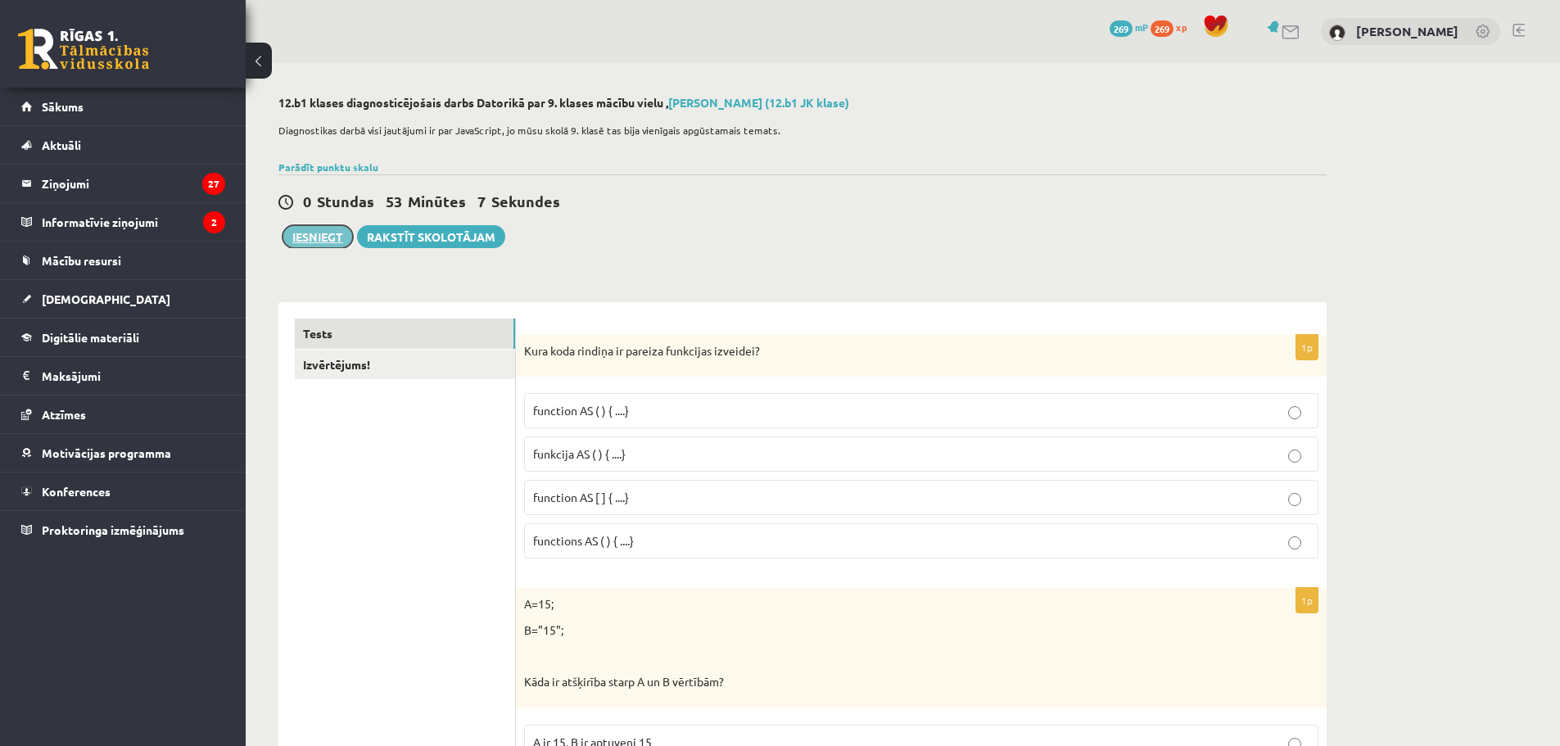
click at [303, 227] on button "Iesniegt" at bounding box center [317, 236] width 70 height 23
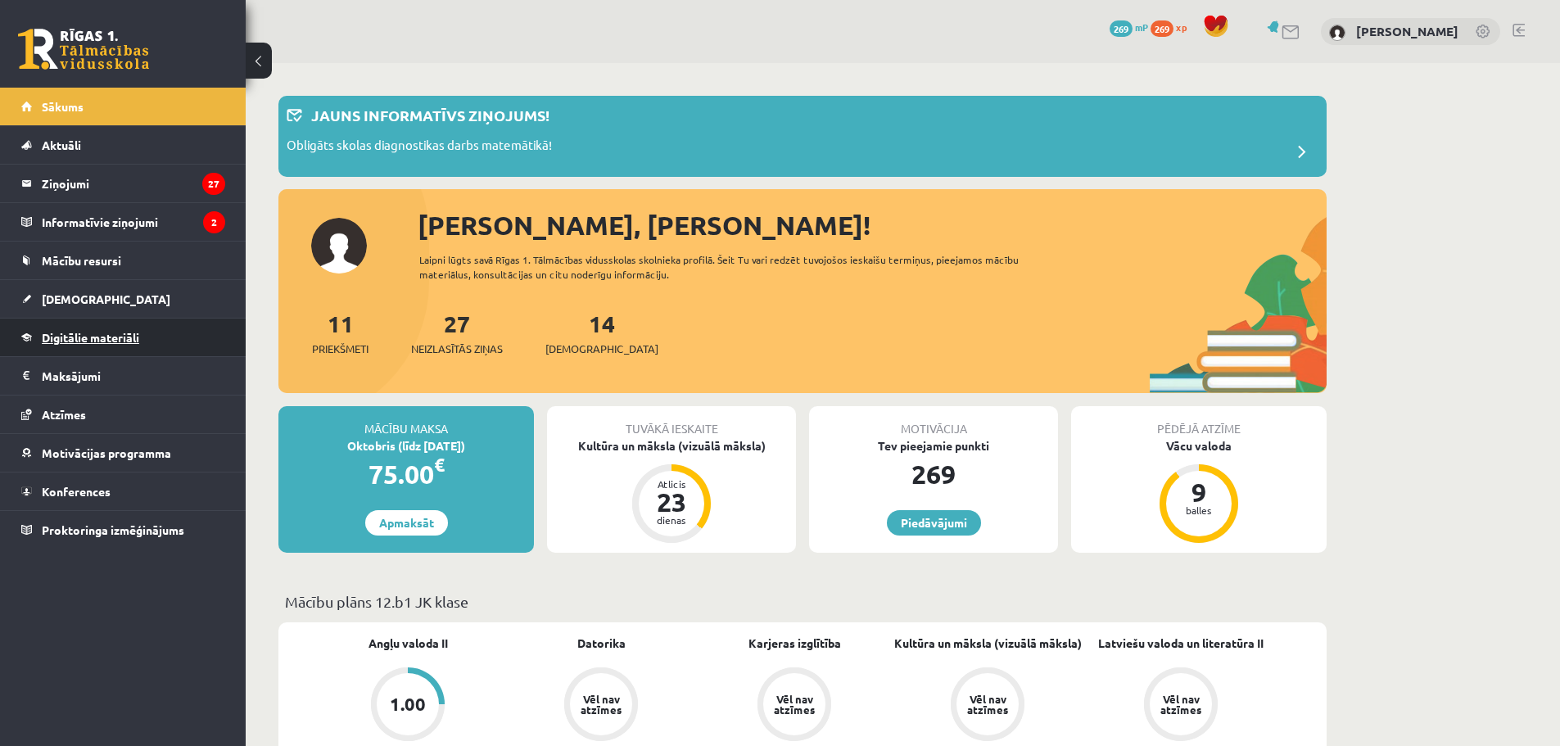
click at [80, 341] on span "Digitālie materiāli" at bounding box center [90, 337] width 97 height 15
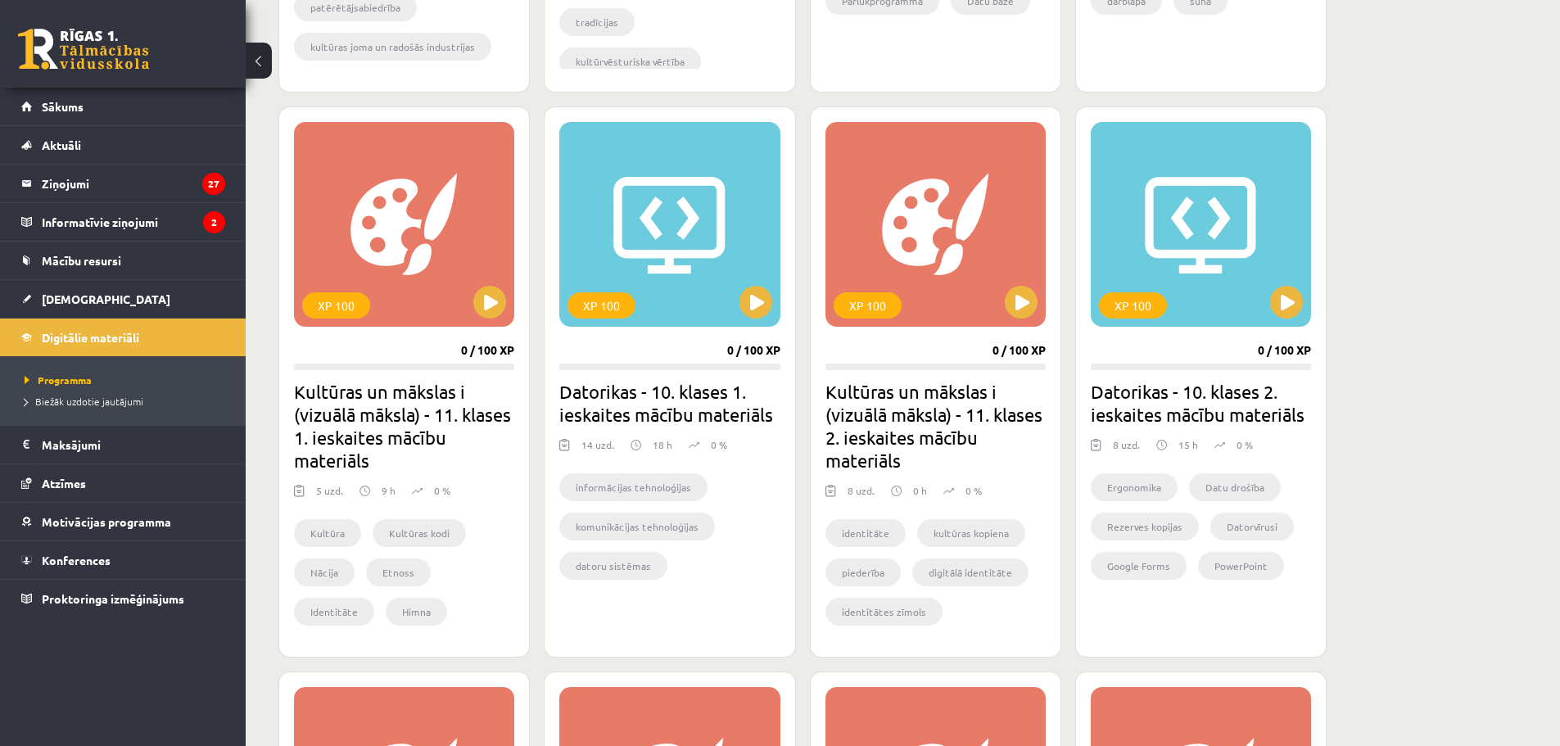
scroll to position [922, 0]
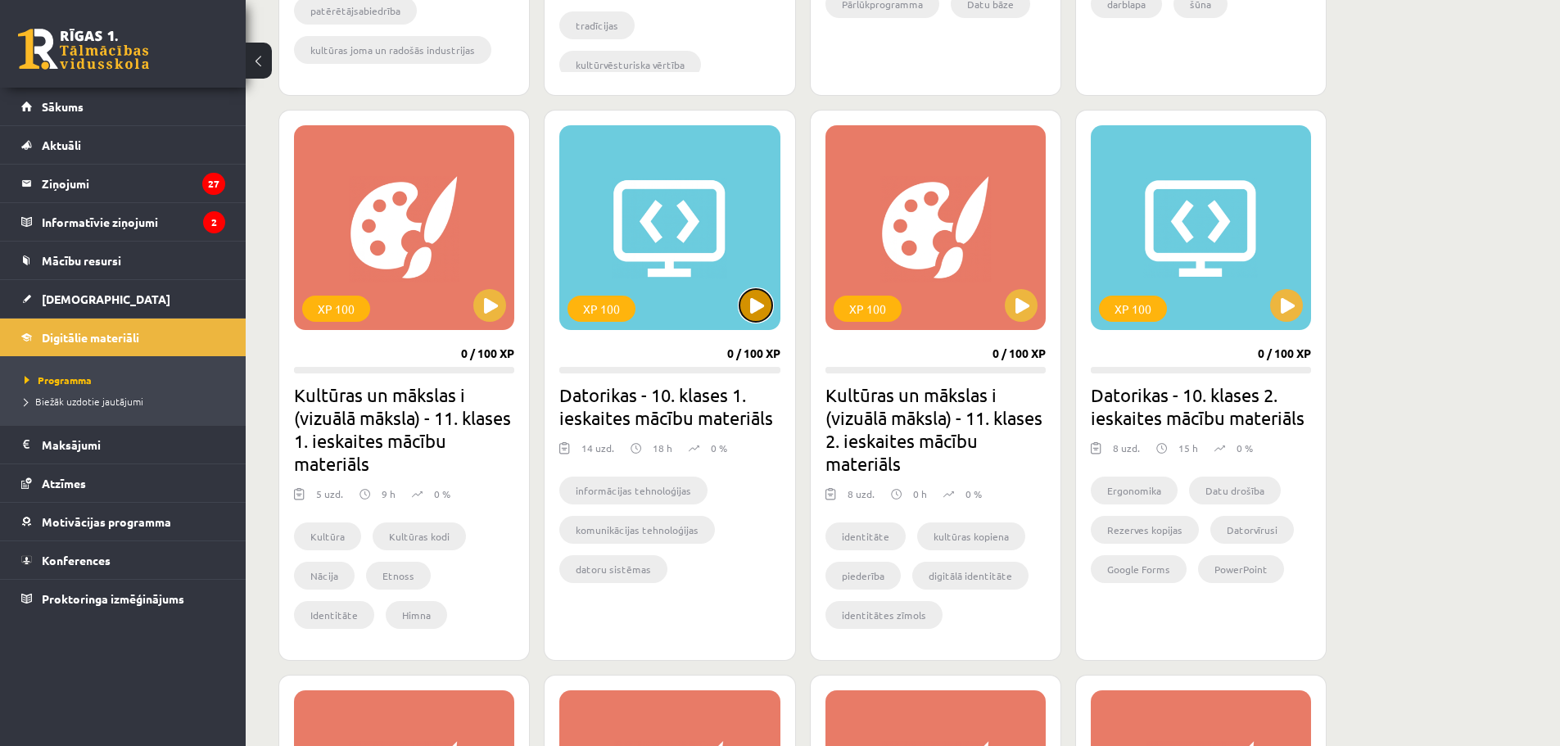
click at [755, 302] on button at bounding box center [755, 305] width 33 height 33
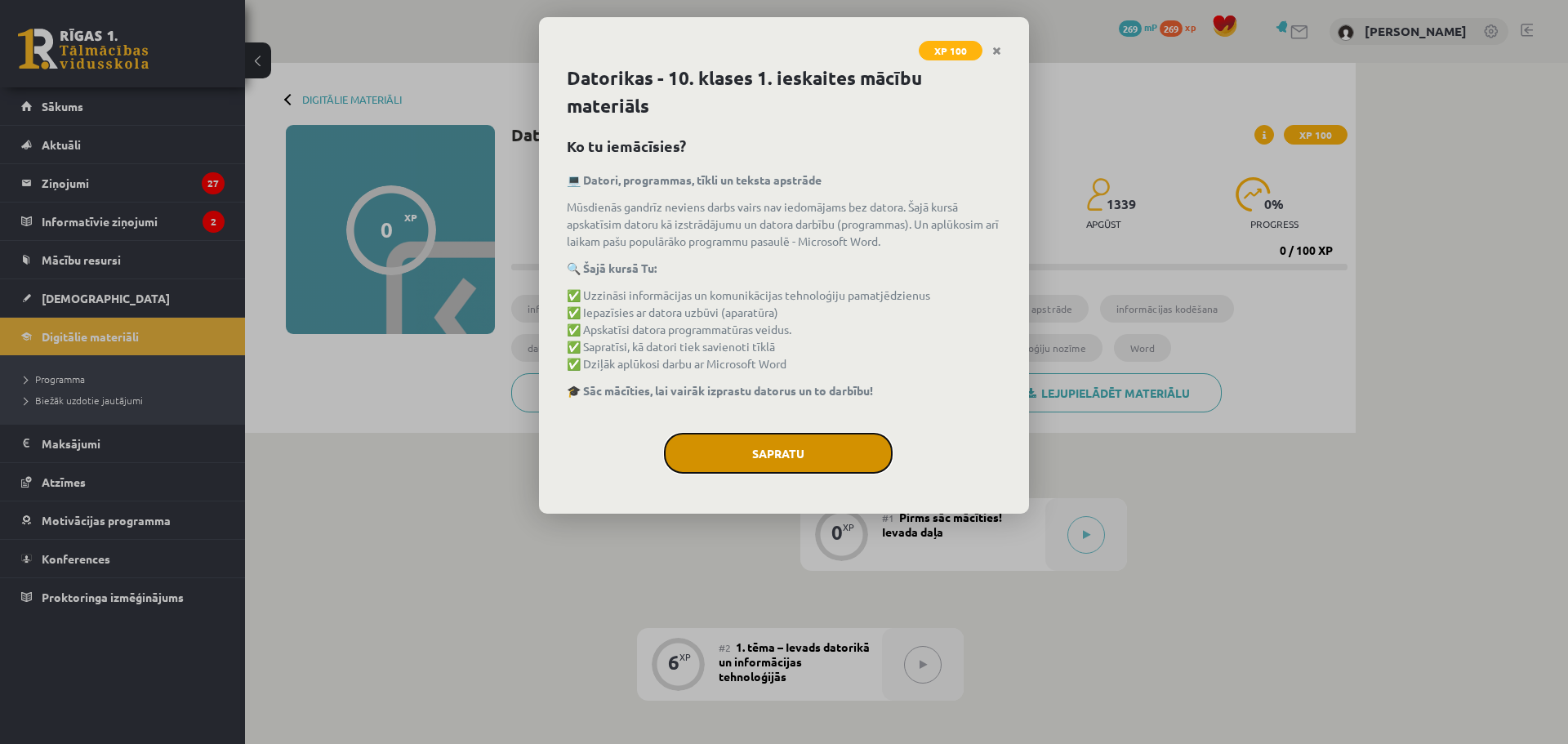
click at [819, 453] on button "Sapratu" at bounding box center [778, 453] width 228 height 41
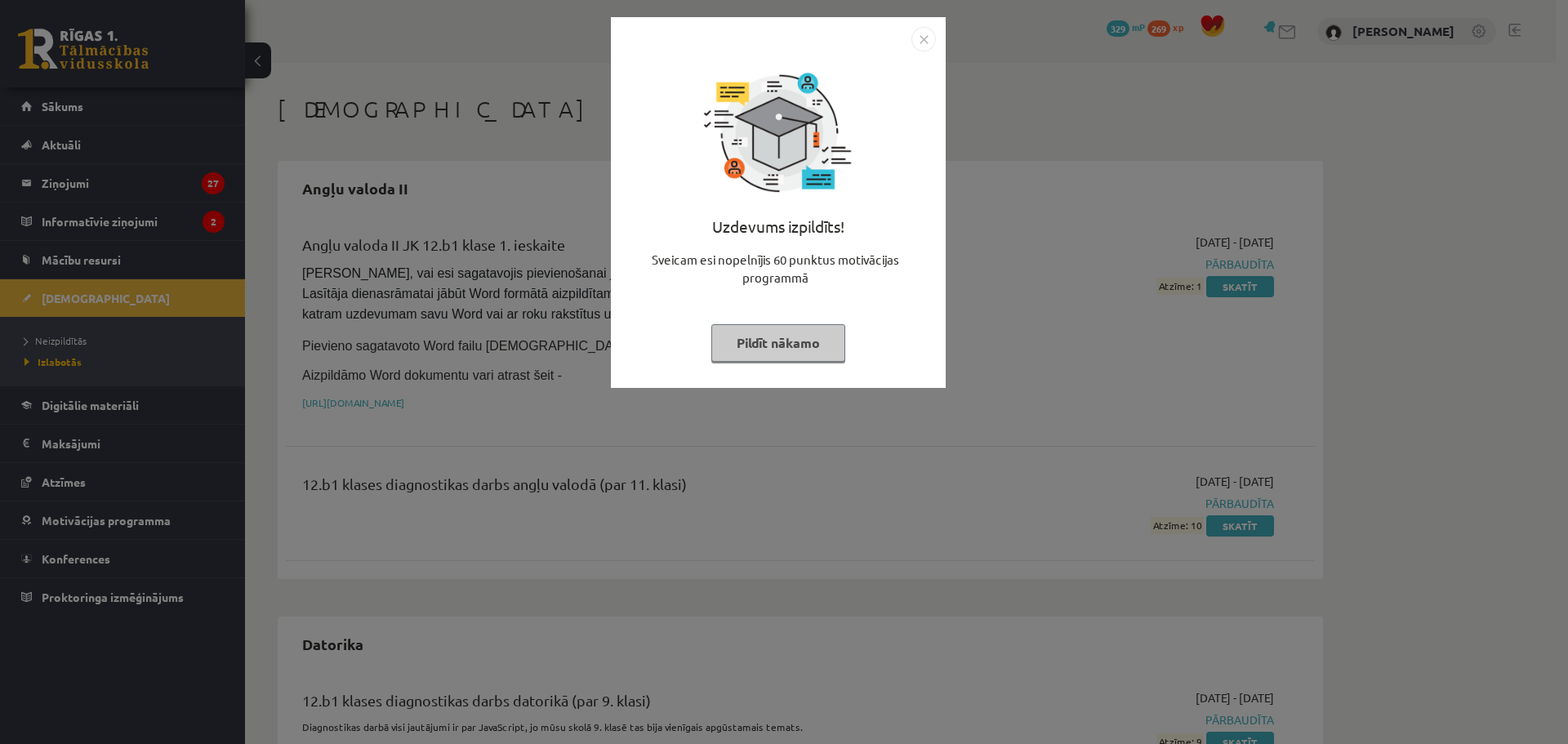
click at [923, 36] on img "Close" at bounding box center [924, 39] width 25 height 25
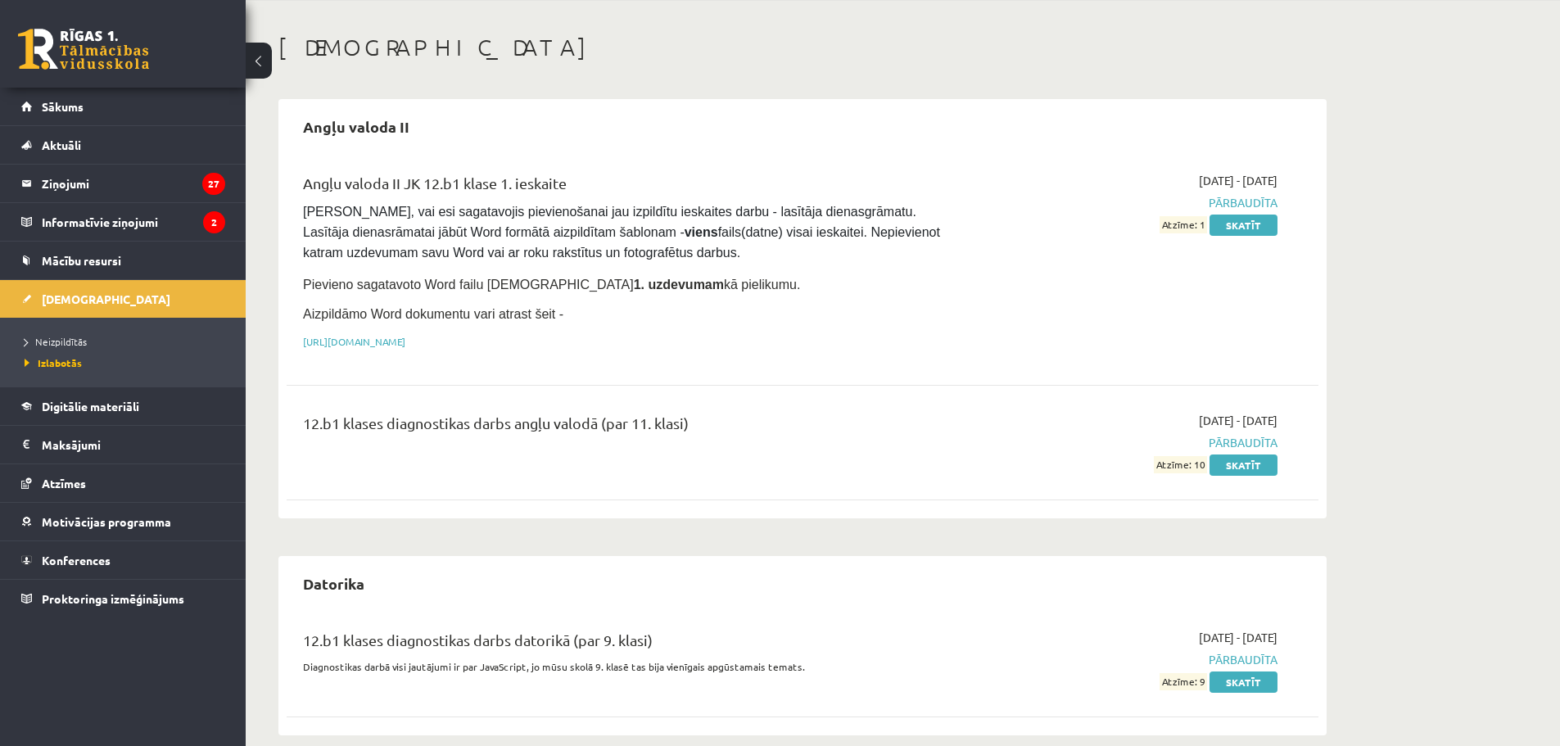
scroll to position [109, 0]
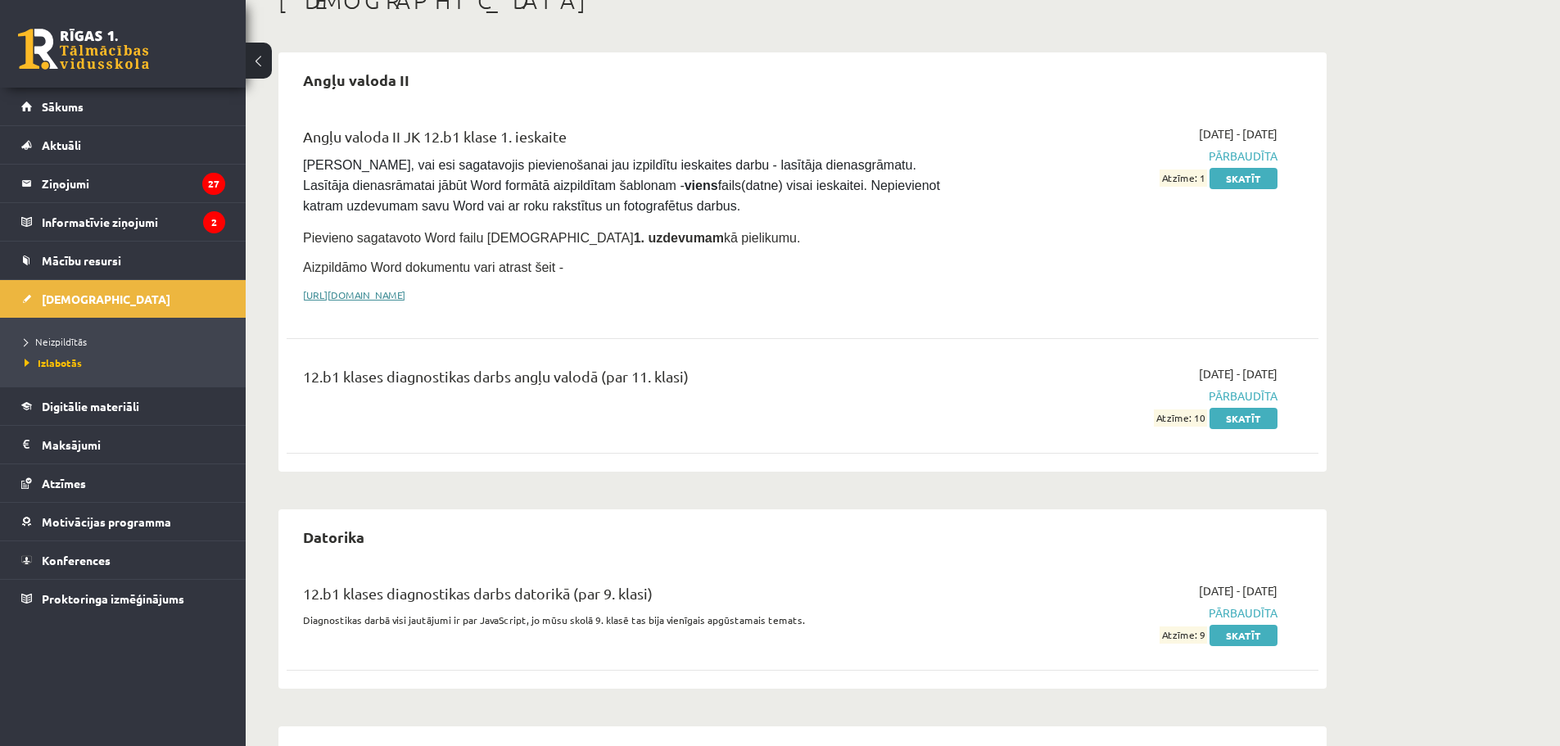
click at [405, 290] on link "[URL][DOMAIN_NAME]" at bounding box center [354, 294] width 102 height 13
click at [89, 259] on span "Mācību resursi" at bounding box center [81, 260] width 79 height 15
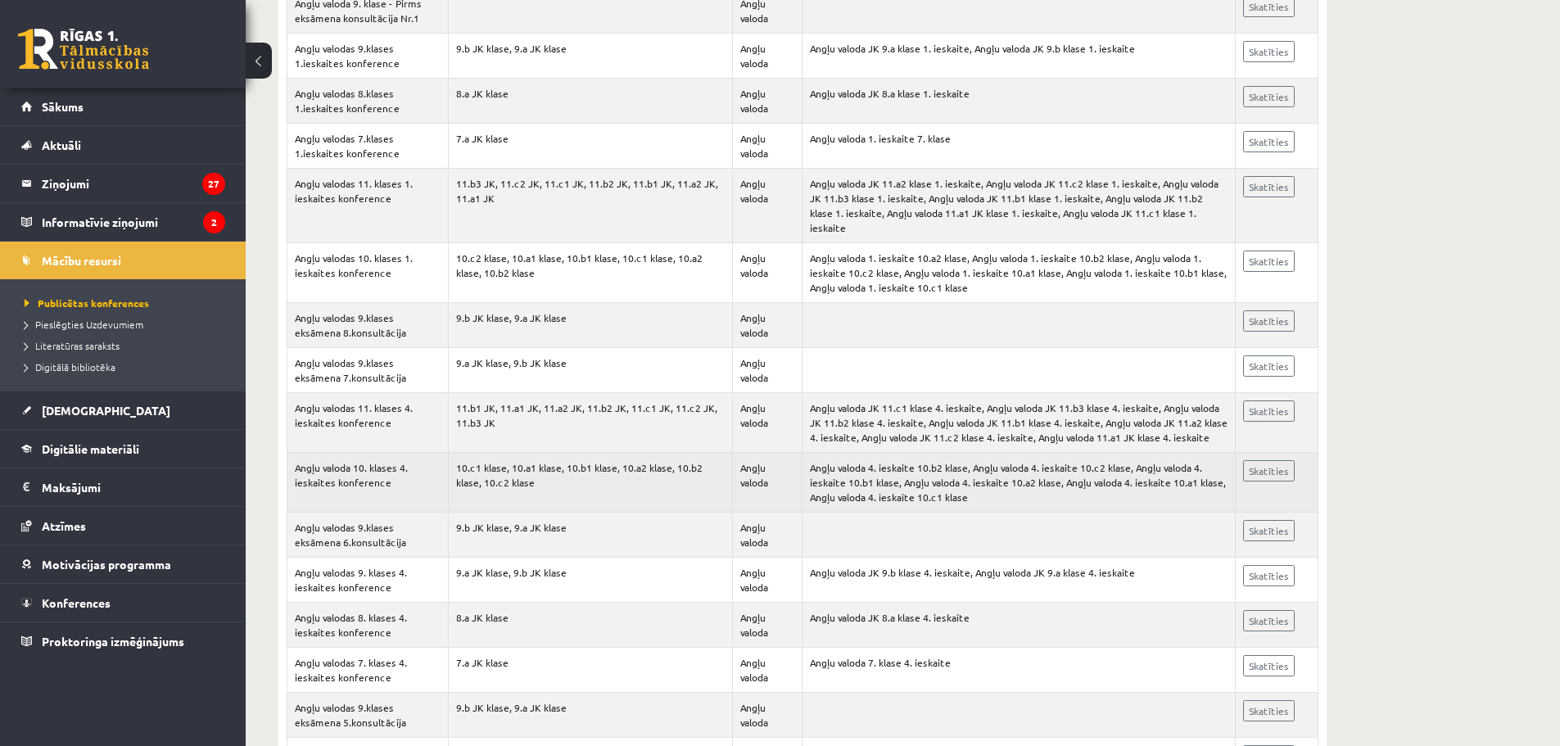
scroll to position [409, 0]
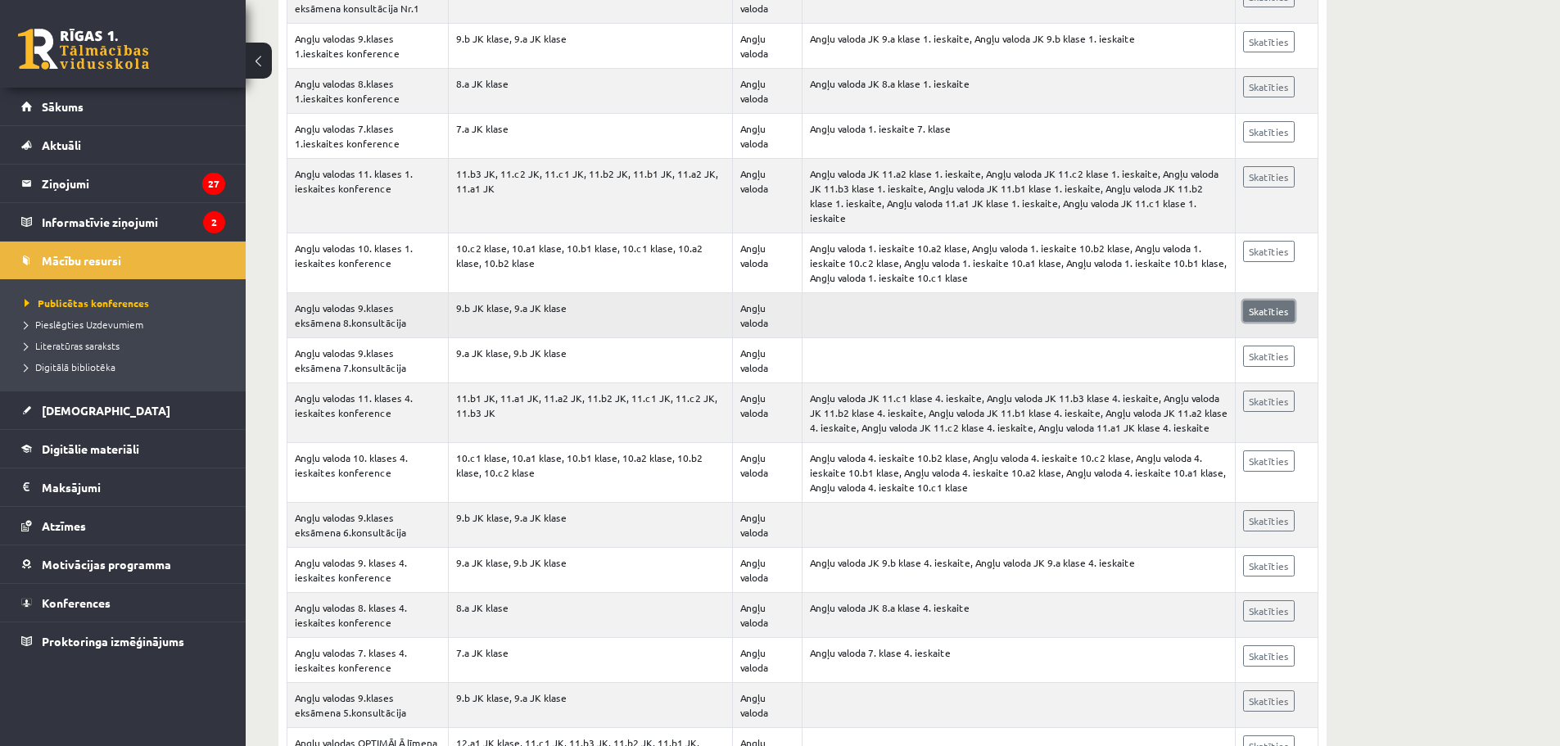
click at [1260, 300] on link "Skatīties" at bounding box center [1269, 310] width 52 height 21
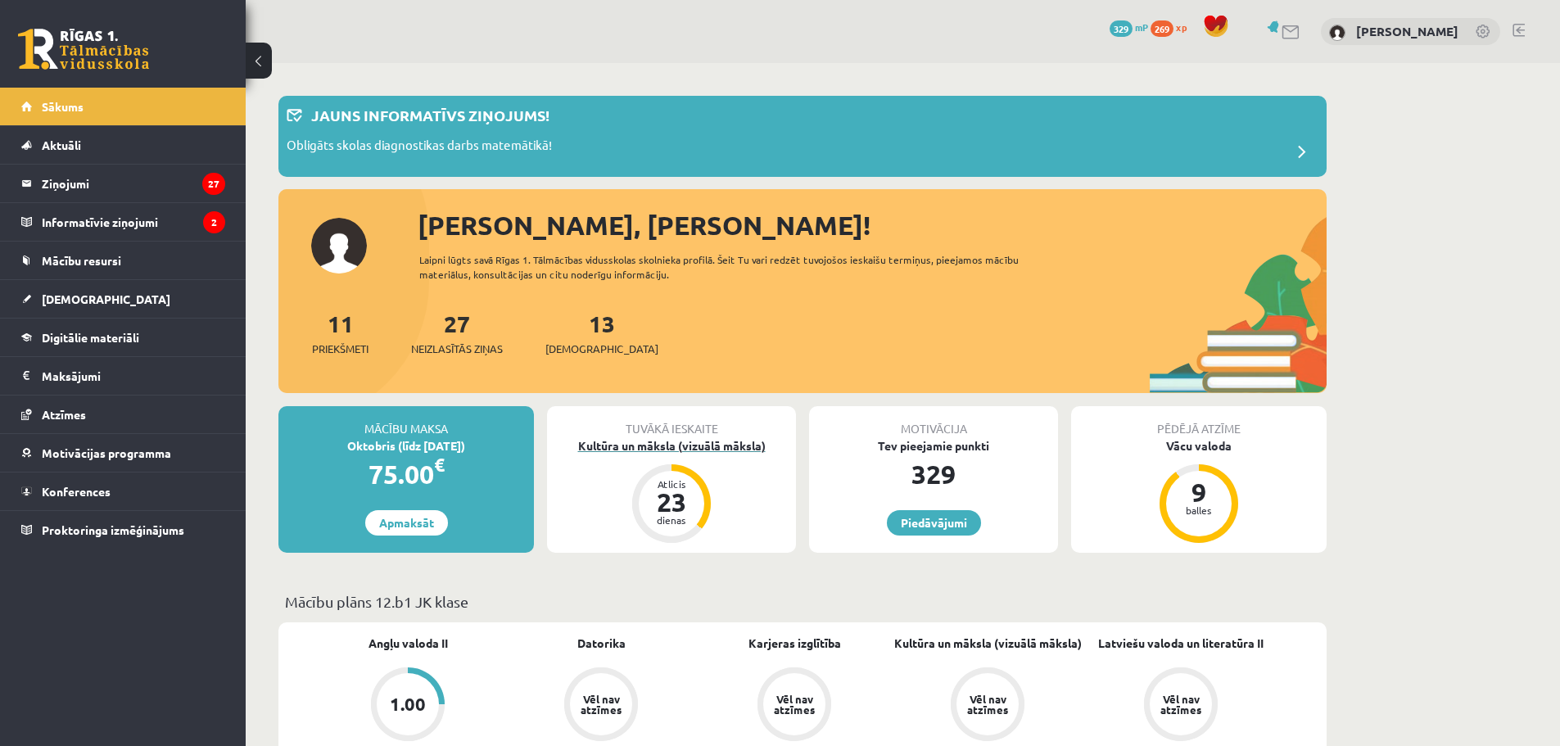
click at [621, 447] on div "Kultūra un māksla (vizuālā māksla)" at bounding box center [671, 445] width 249 height 17
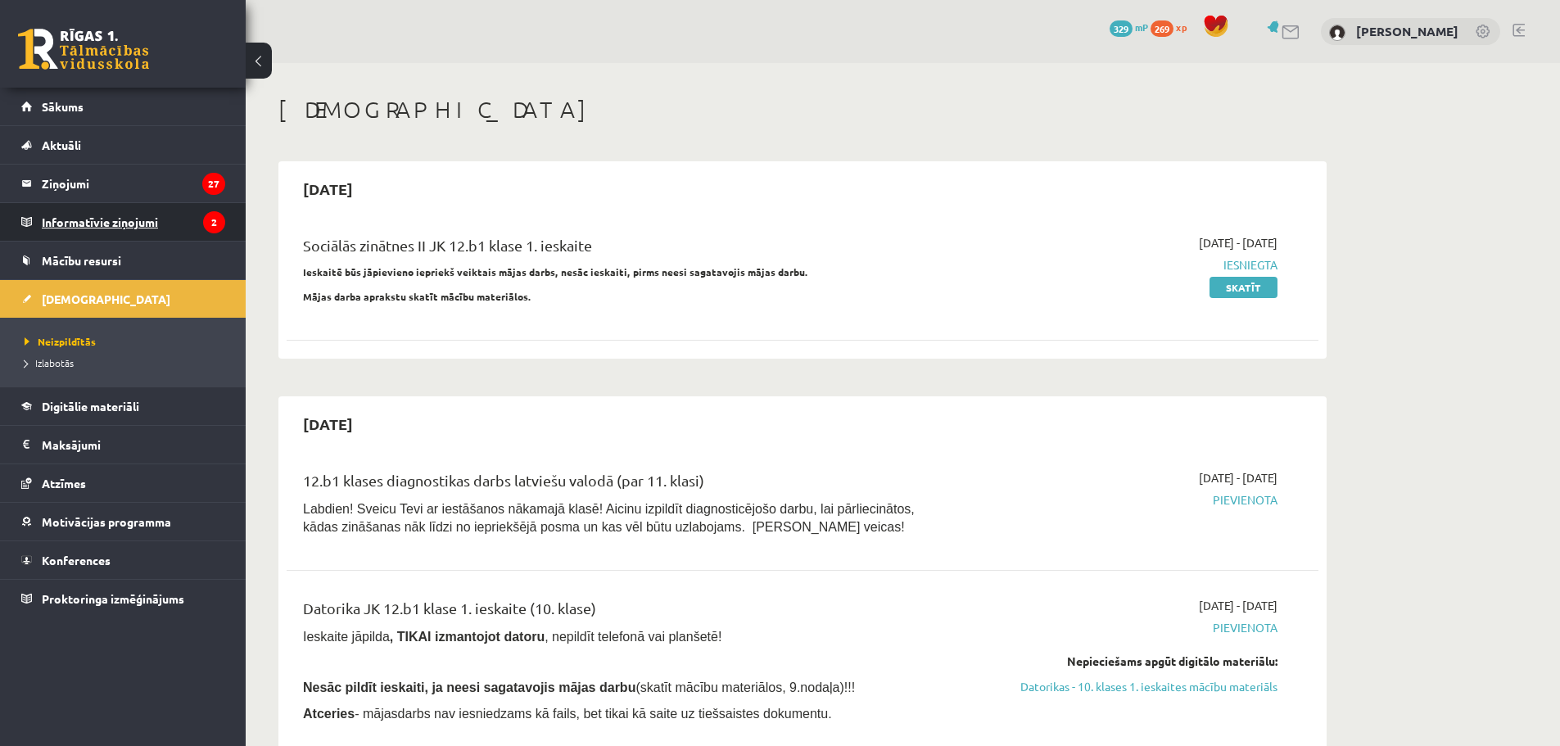
click at [86, 226] on legend "Informatīvie ziņojumi 2" at bounding box center [133, 222] width 183 height 38
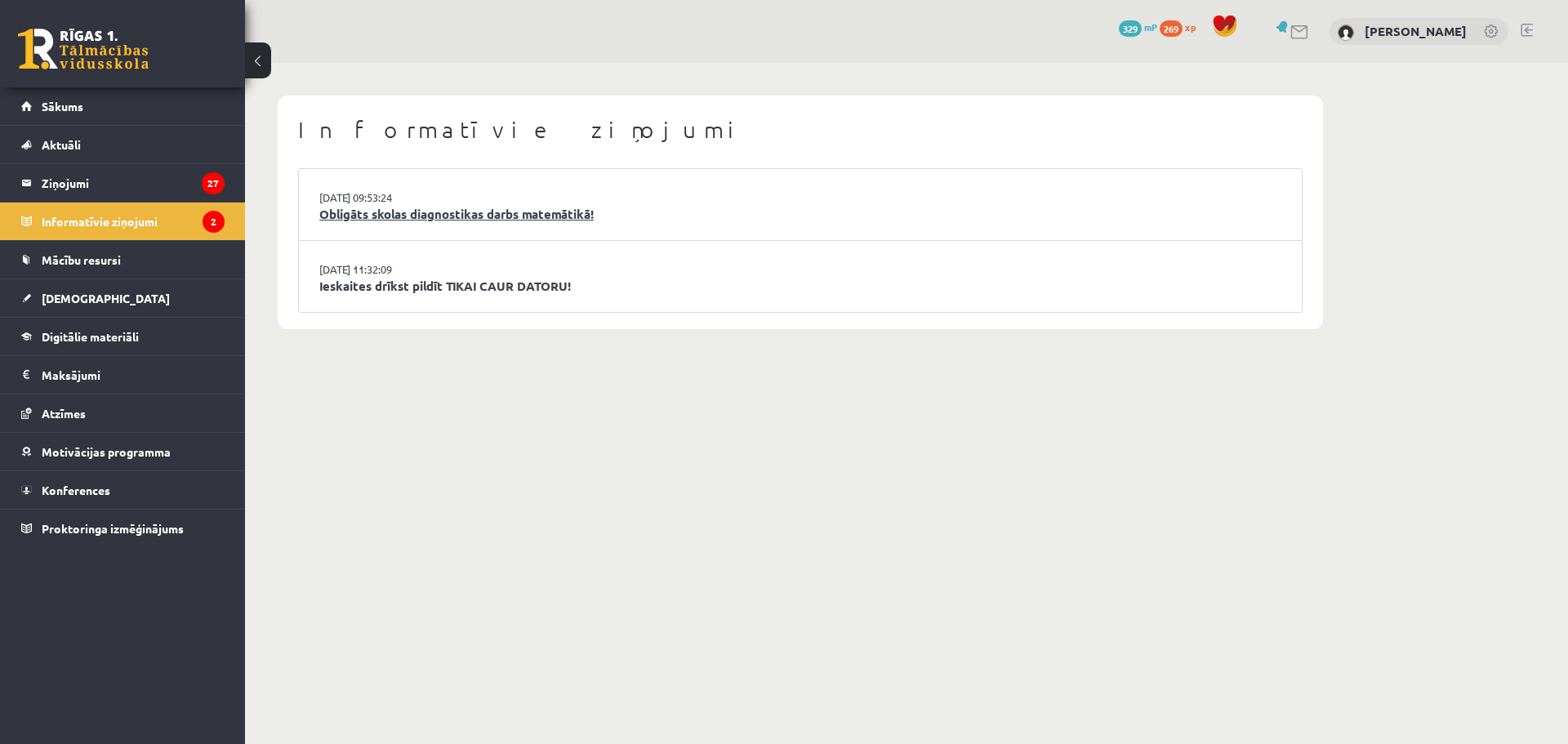
click at [571, 217] on link "Obligāts skolas diagnostikas darbs matemātikā!" at bounding box center [800, 213] width 962 height 19
